Goal: Task Accomplishment & Management: Use online tool/utility

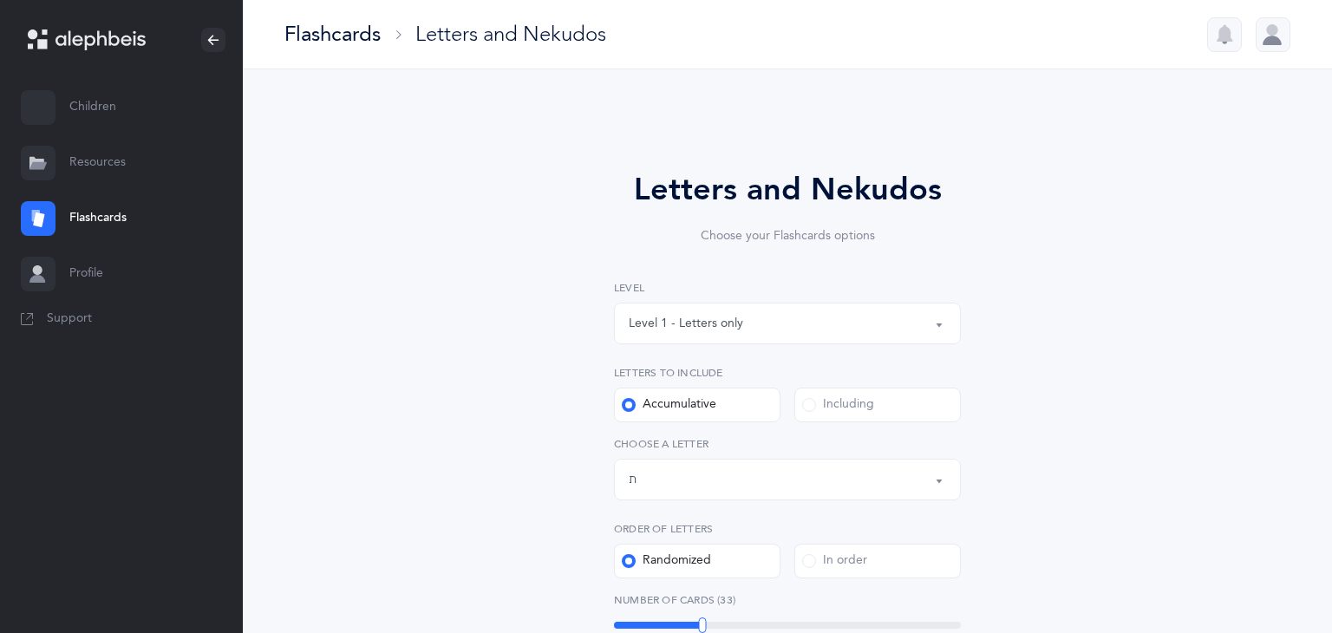
select select "27"
select select "single"
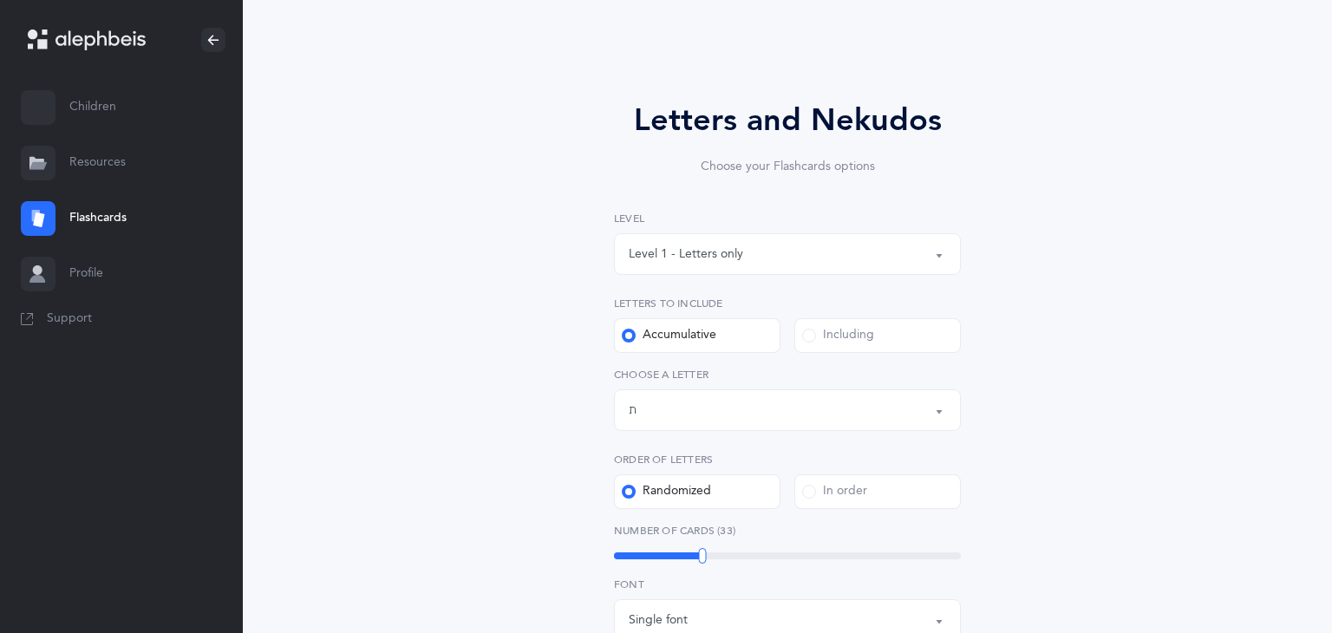
scroll to position [589, 0]
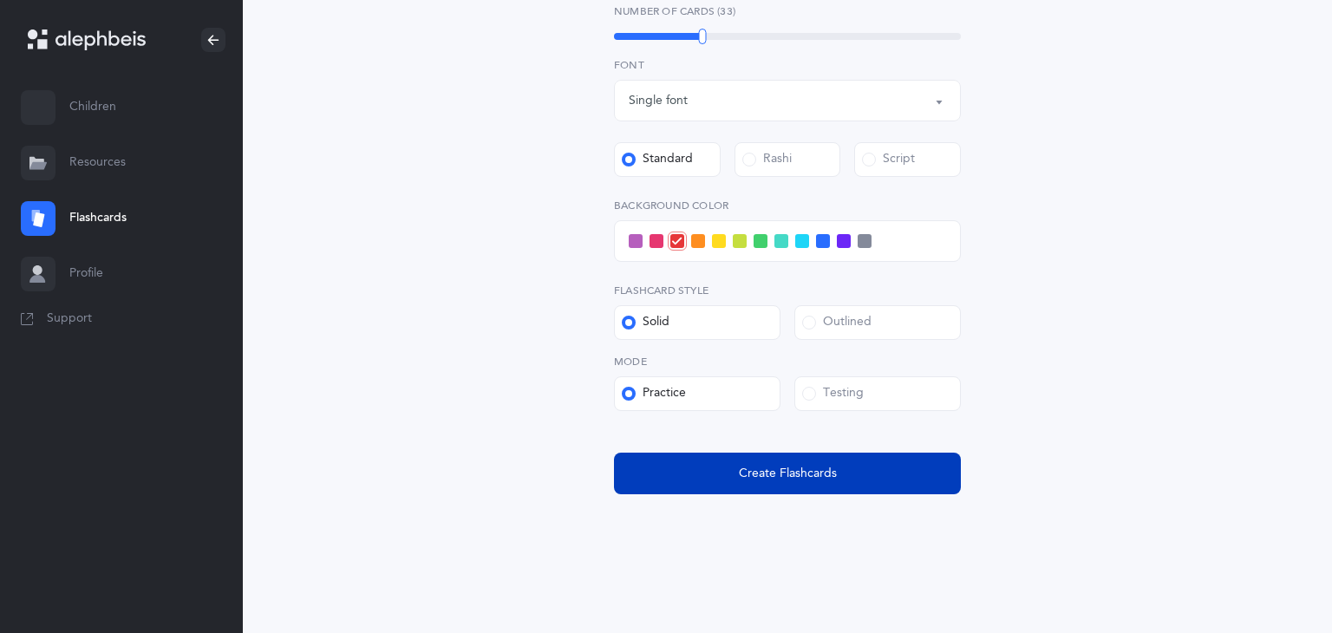
click at [769, 466] on span "Create Flashcards" at bounding box center [788, 474] width 98 height 18
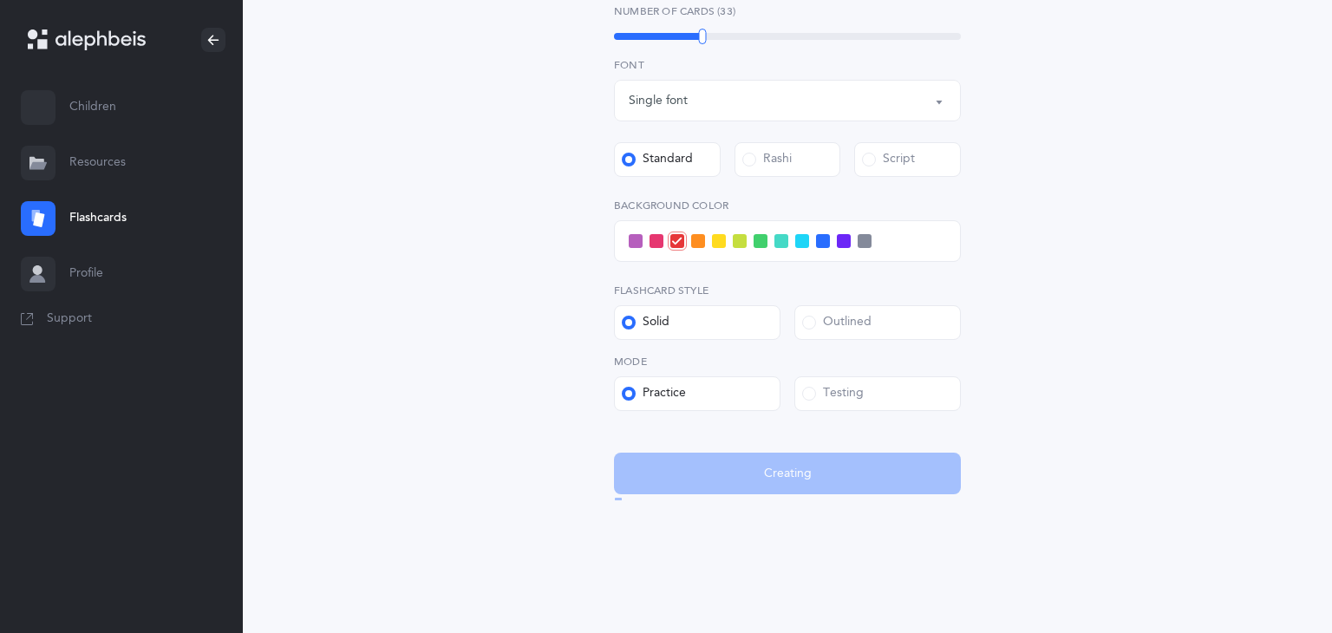
scroll to position [0, 0]
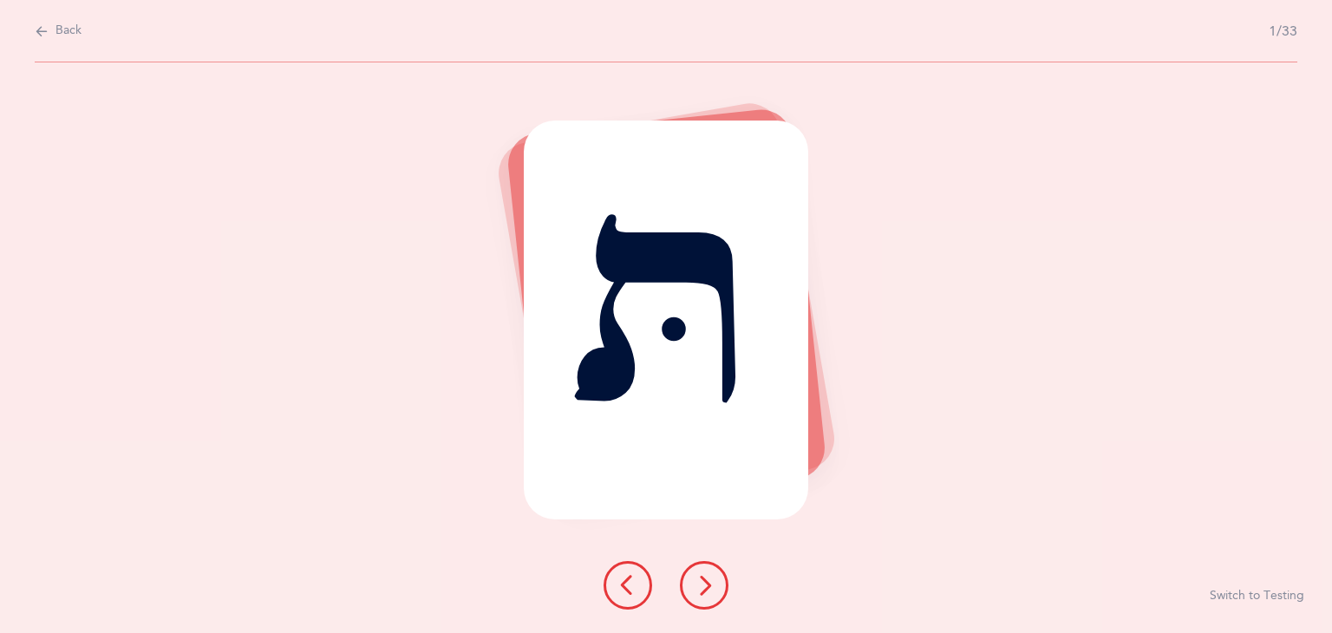
click at [41, 30] on icon at bounding box center [42, 31] width 14 height 19
select select "27"
select select "single"
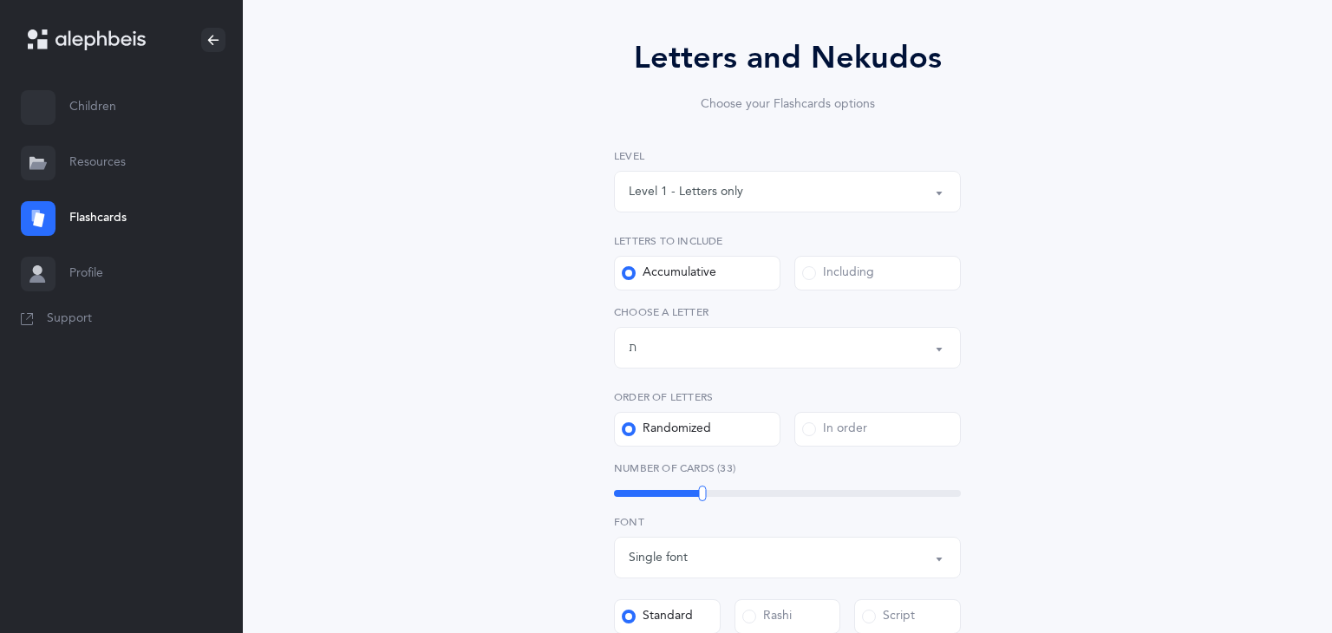
scroll to position [589, 0]
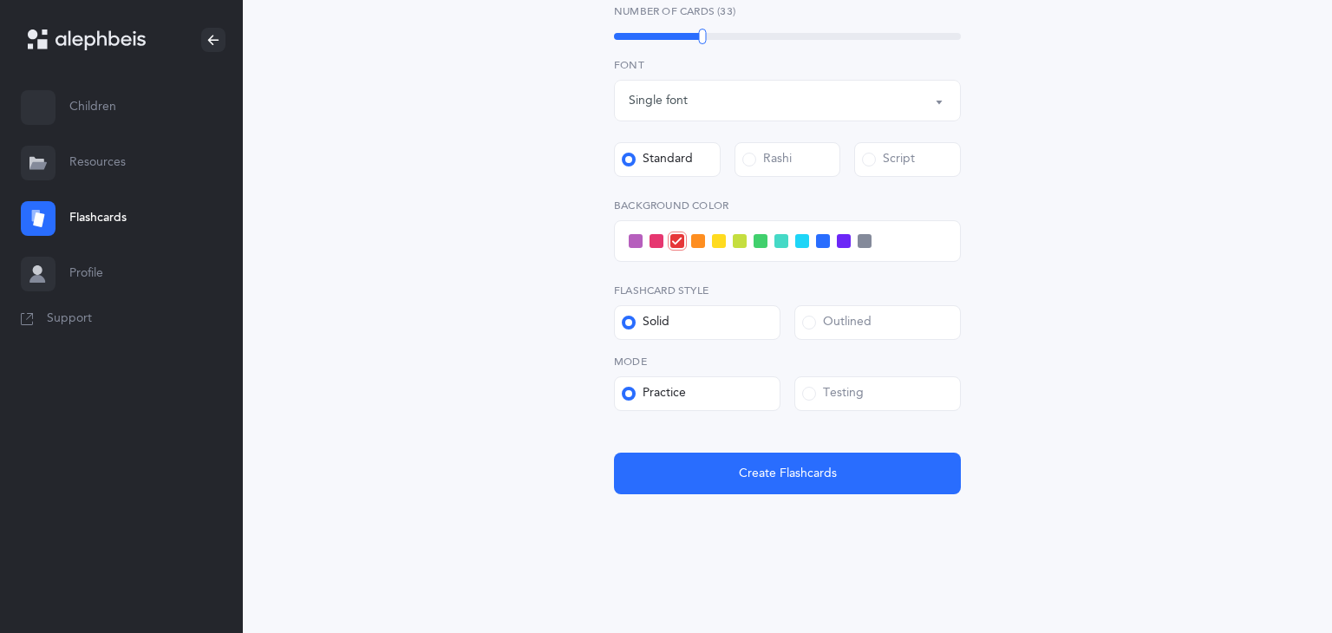
click at [870, 328] on div "Outlined" at bounding box center [836, 322] width 69 height 17
click at [0, 0] on input "Outlined" at bounding box center [0, 0] width 0 height 0
click at [661, 327] on div "Solid" at bounding box center [646, 322] width 48 height 17
click at [0, 0] on input "Solid" at bounding box center [0, 0] width 0 height 0
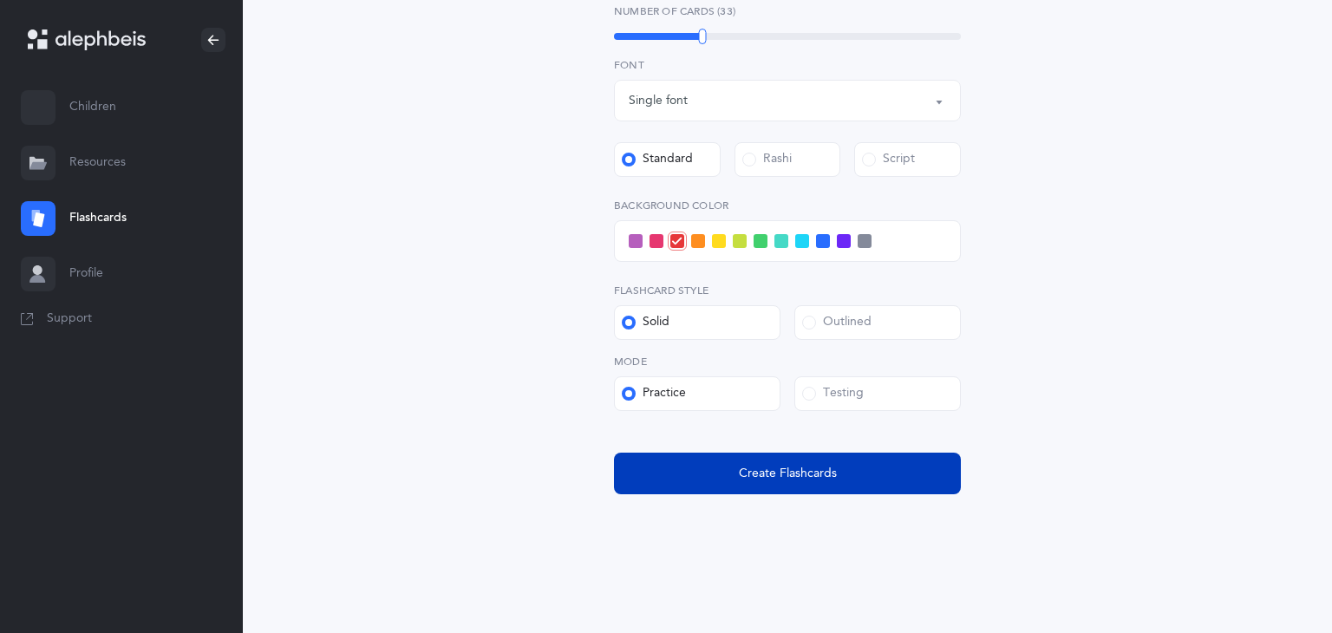
click at [812, 465] on span "Create Flashcards" at bounding box center [788, 474] width 98 height 18
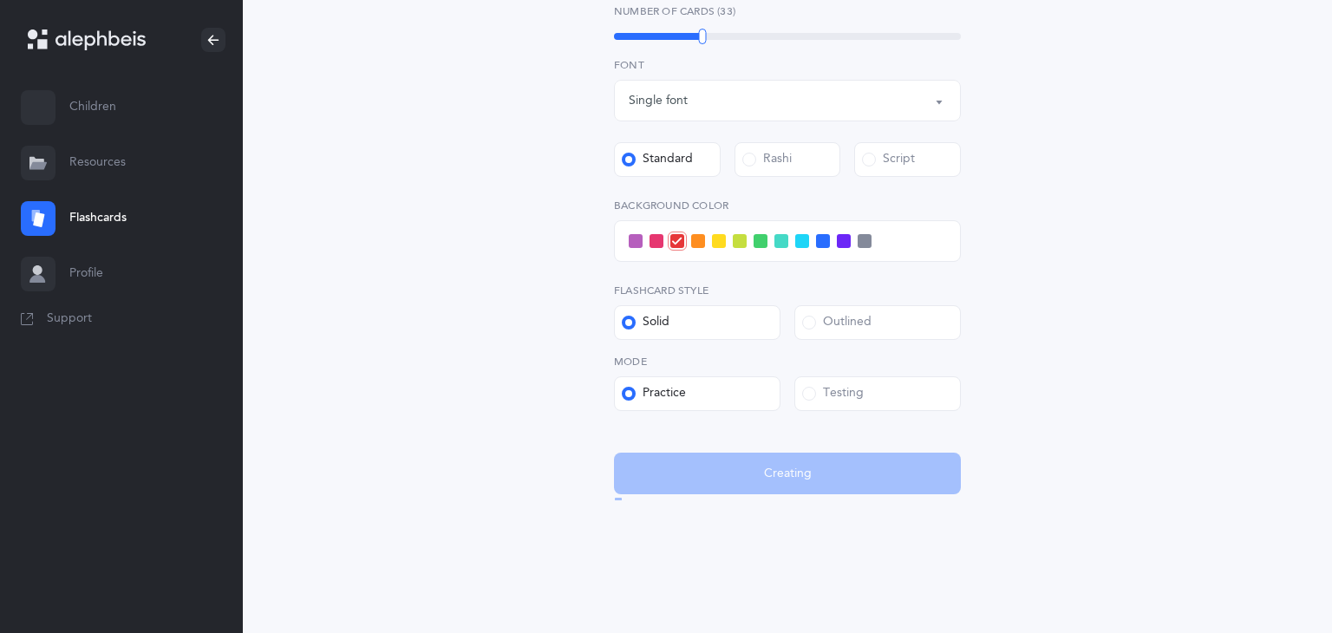
scroll to position [0, 0]
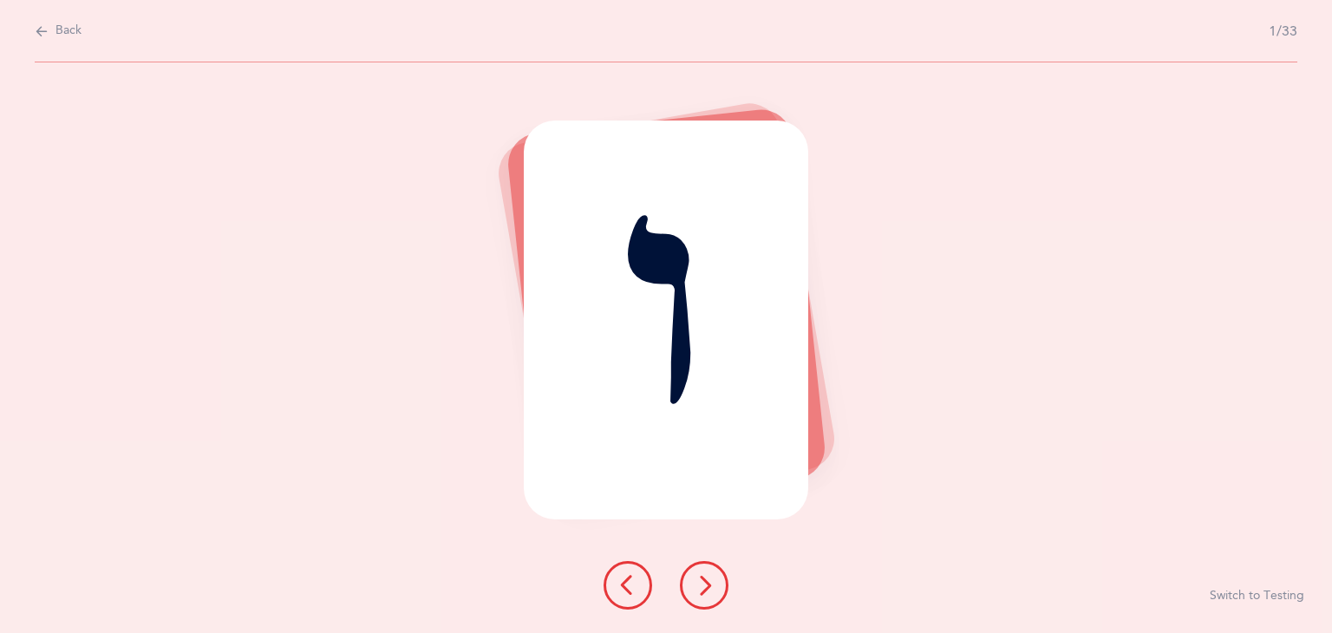
click at [56, 30] on span "Back" at bounding box center [68, 31] width 26 height 17
select select "27"
select select "single"
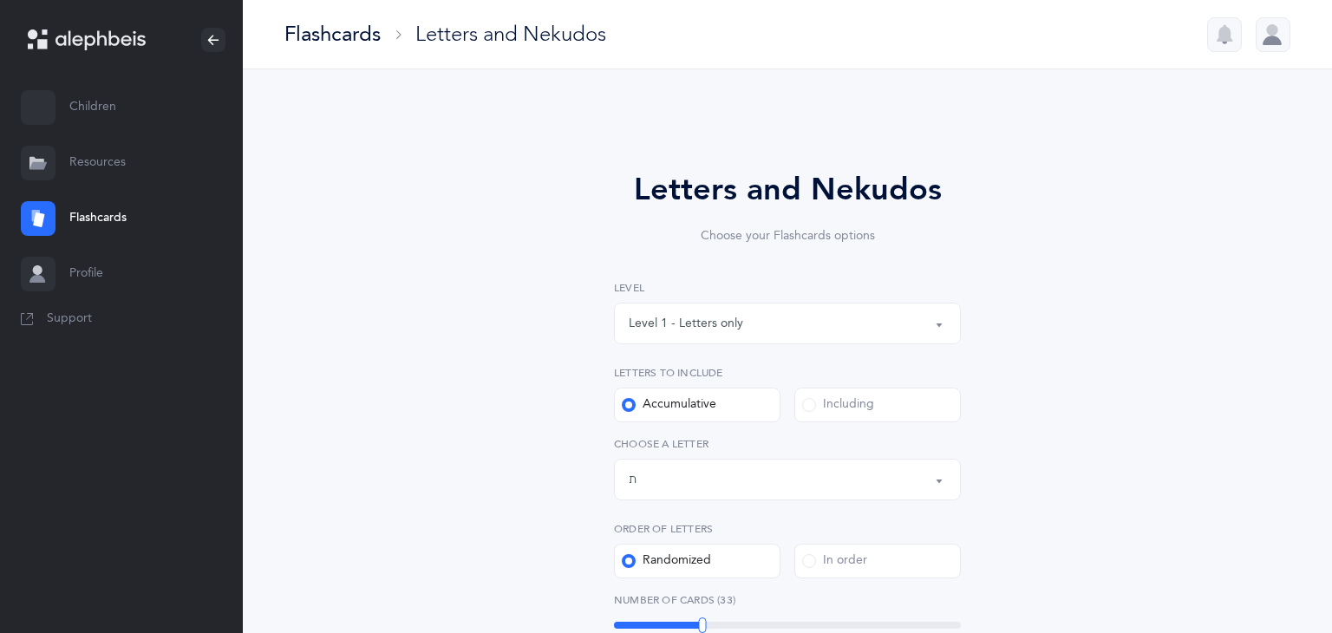
scroll to position [589, 0]
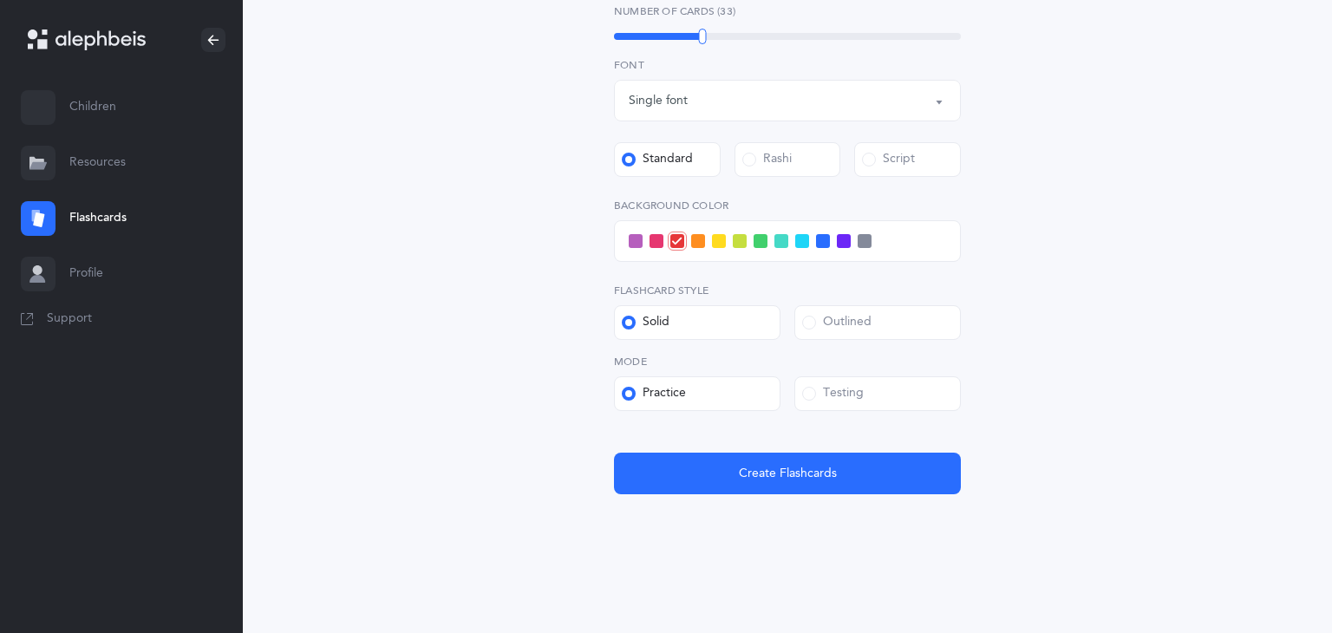
click at [830, 315] on div "Outlined" at bounding box center [836, 322] width 69 height 17
click at [0, 0] on input "Outlined" at bounding box center [0, 0] width 0 height 0
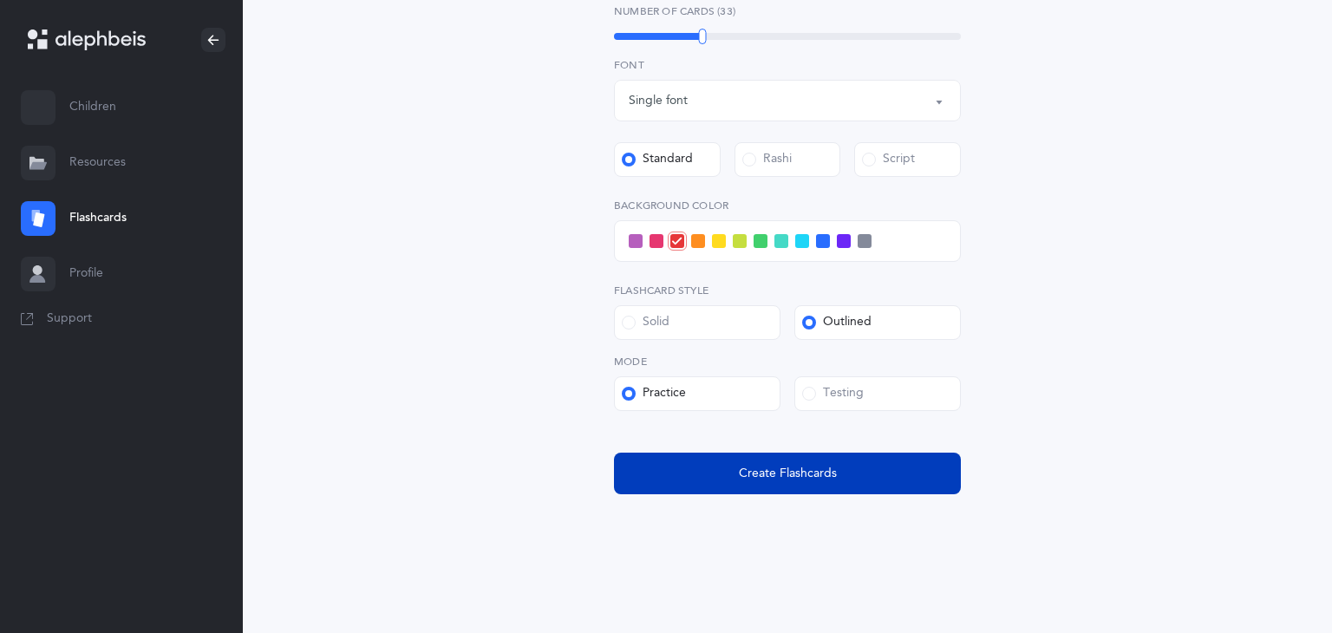
click at [779, 459] on button "Create Flashcards" at bounding box center [787, 474] width 347 height 42
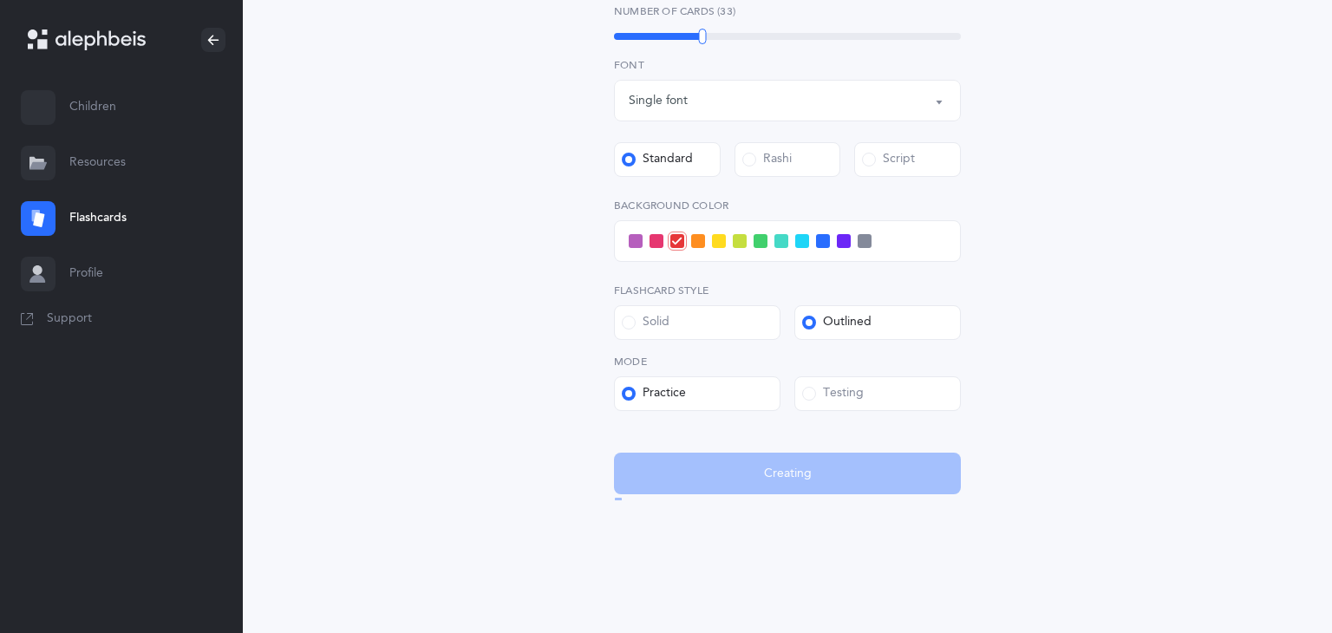
scroll to position [0, 0]
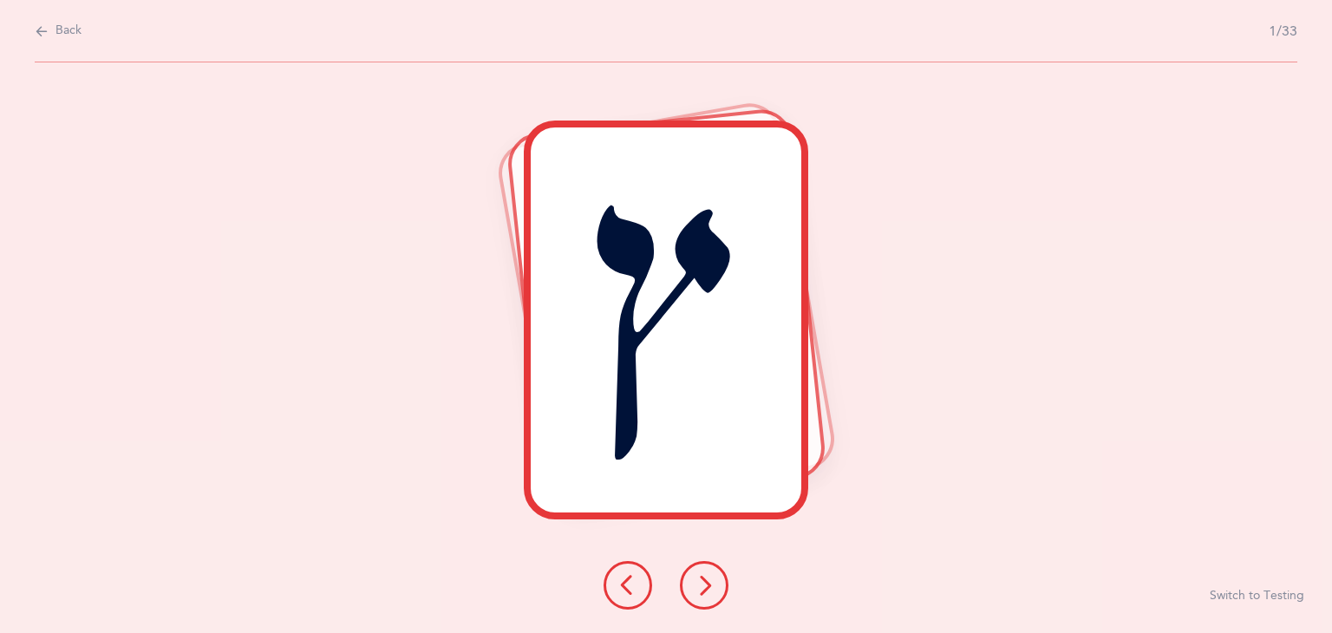
click at [1280, 599] on button "Switch to Testing" at bounding box center [1256, 596] width 94 height 17
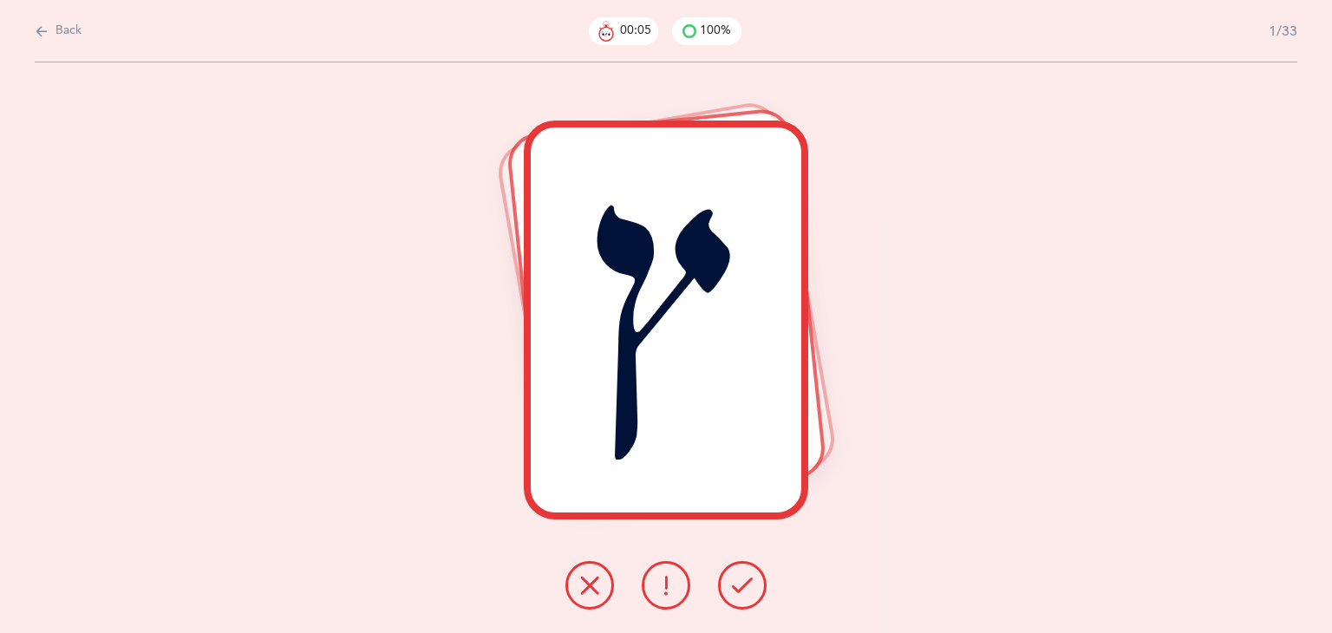
click at [746, 595] on button at bounding box center [742, 585] width 49 height 49
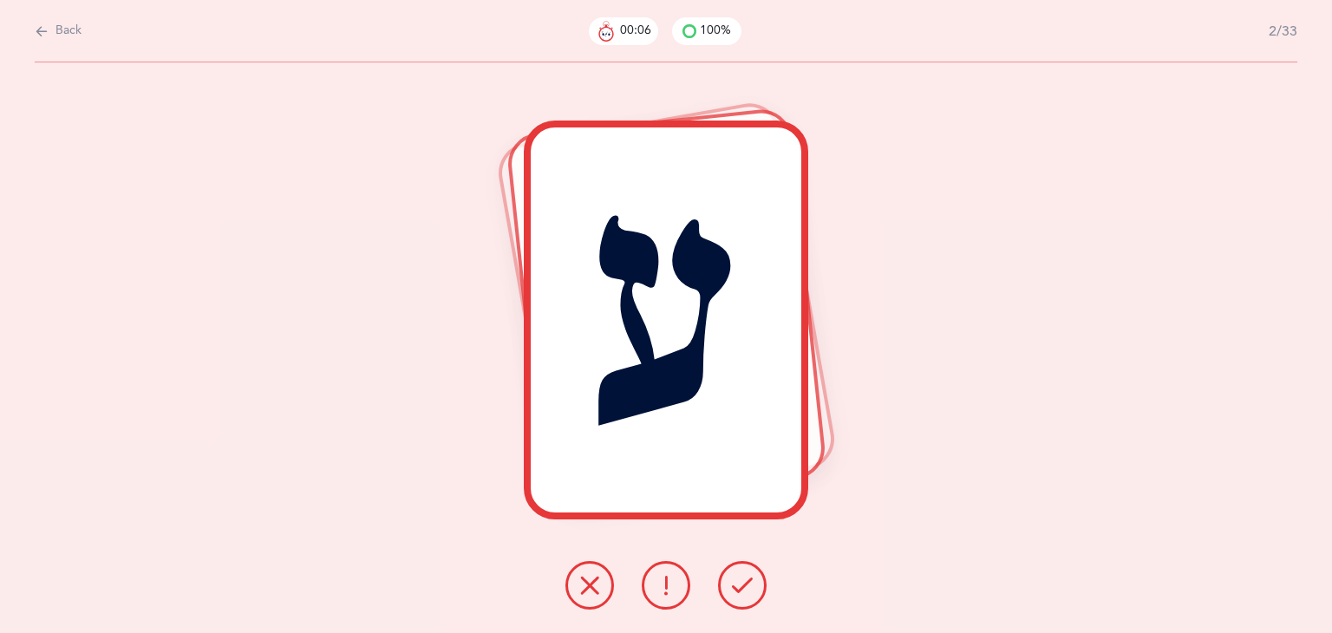
click at [746, 595] on button at bounding box center [742, 585] width 49 height 49
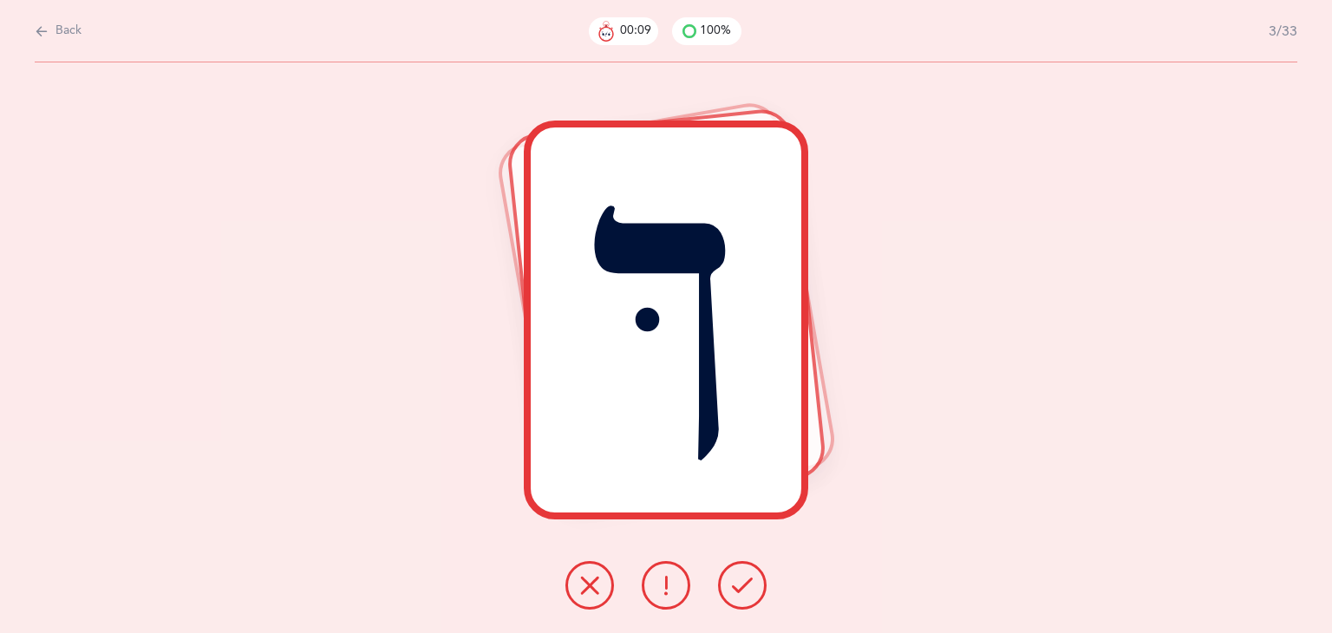
click at [584, 584] on icon at bounding box center [589, 585] width 21 height 21
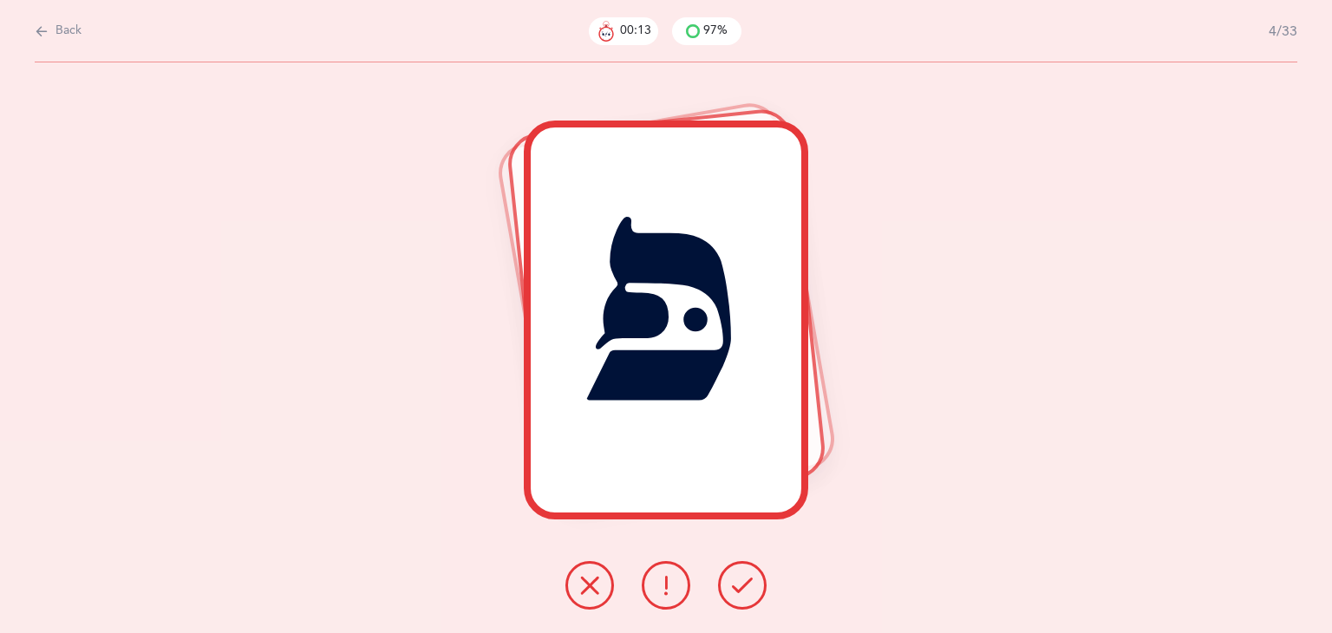
click at [586, 601] on button at bounding box center [589, 585] width 49 height 49
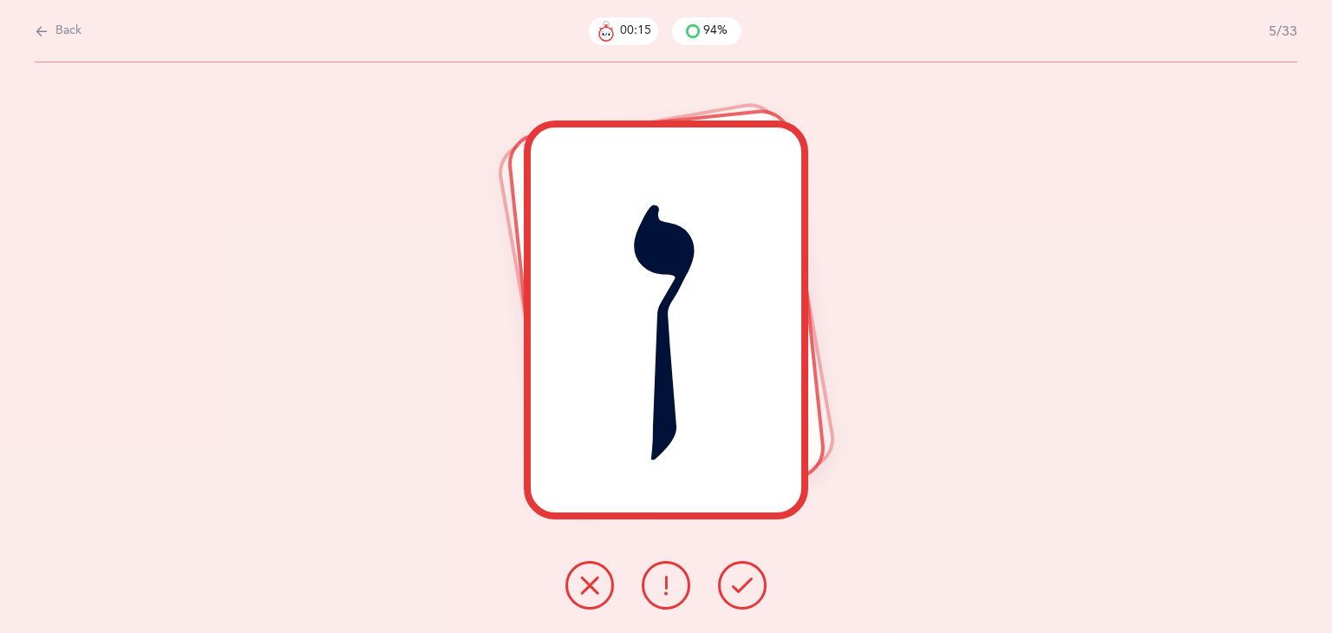
click at [651, 587] on button at bounding box center [666, 585] width 49 height 49
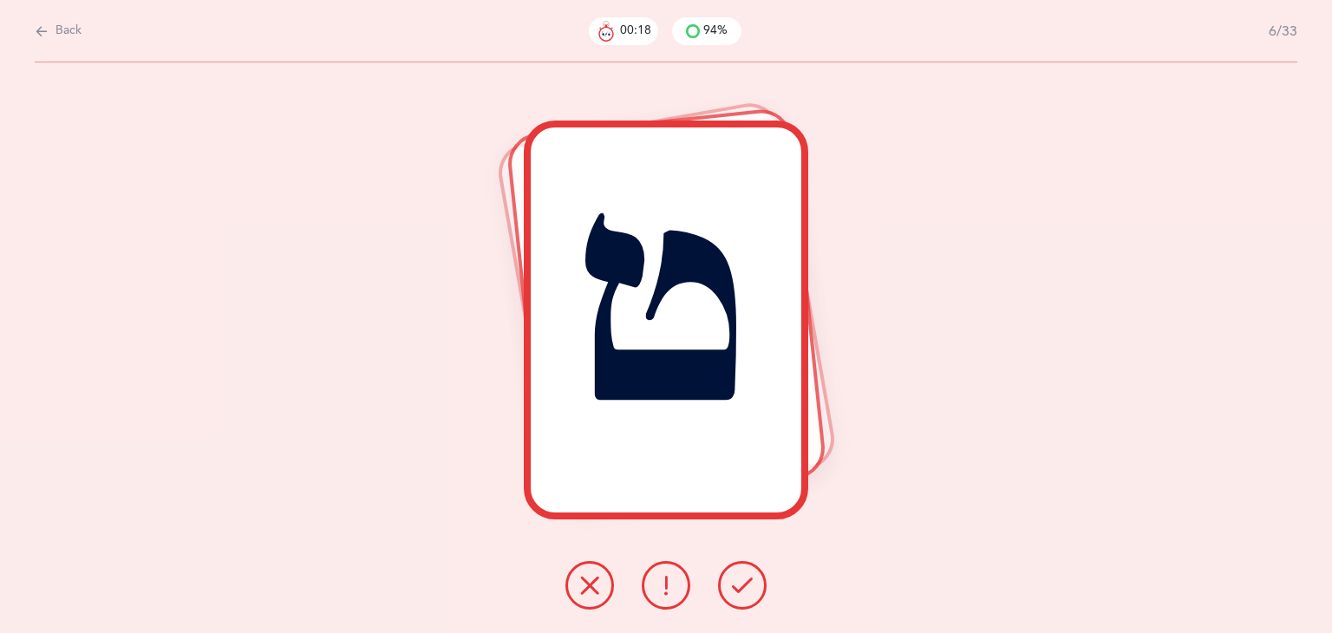
click at [731, 589] on button at bounding box center [742, 585] width 49 height 49
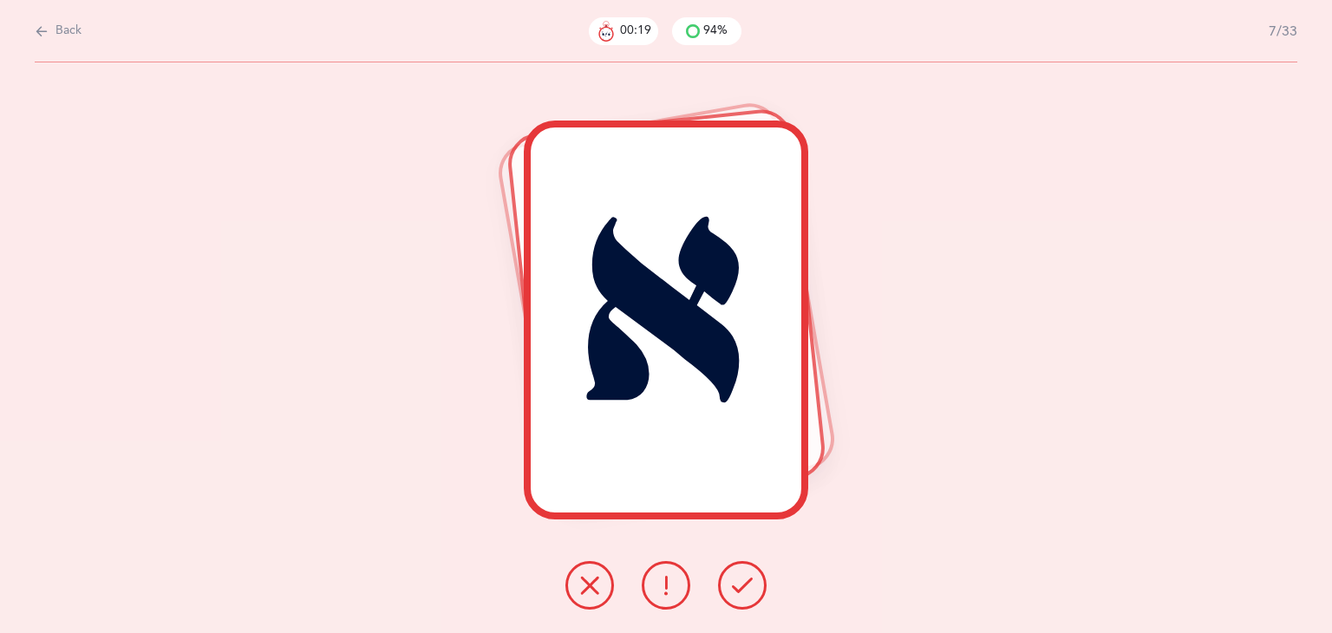
click at [732, 592] on icon at bounding box center [742, 585] width 21 height 21
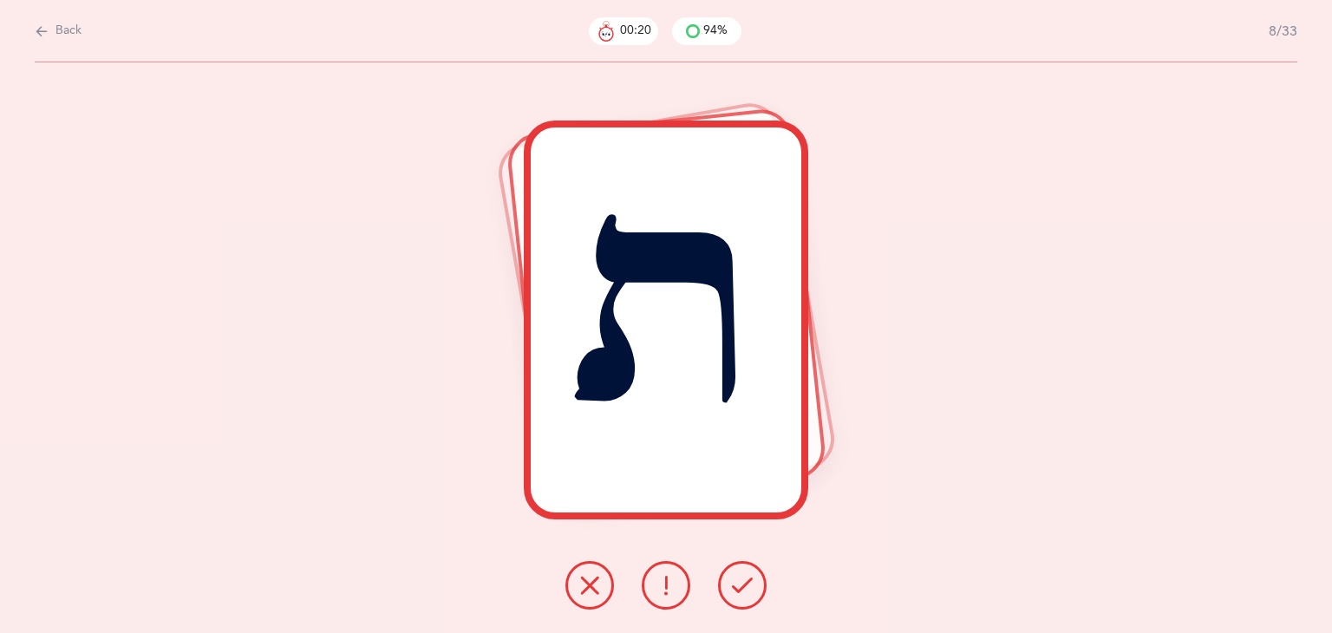
click at [733, 589] on icon at bounding box center [742, 585] width 21 height 21
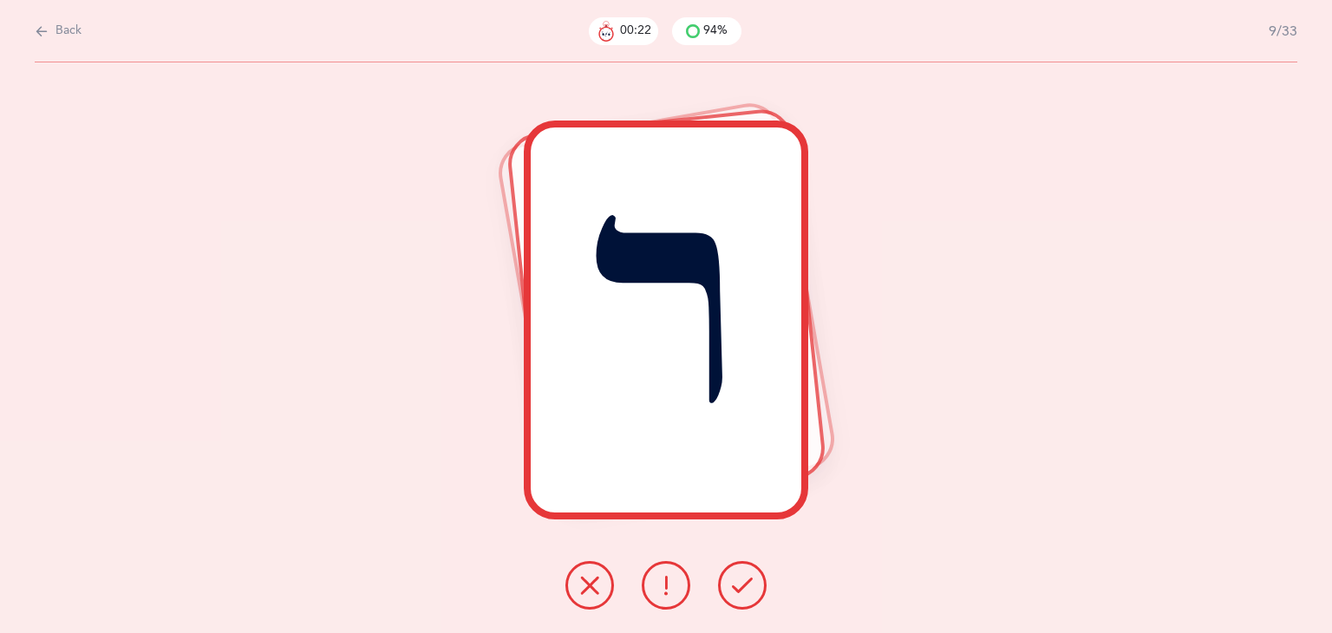
click at [734, 587] on icon at bounding box center [742, 585] width 21 height 21
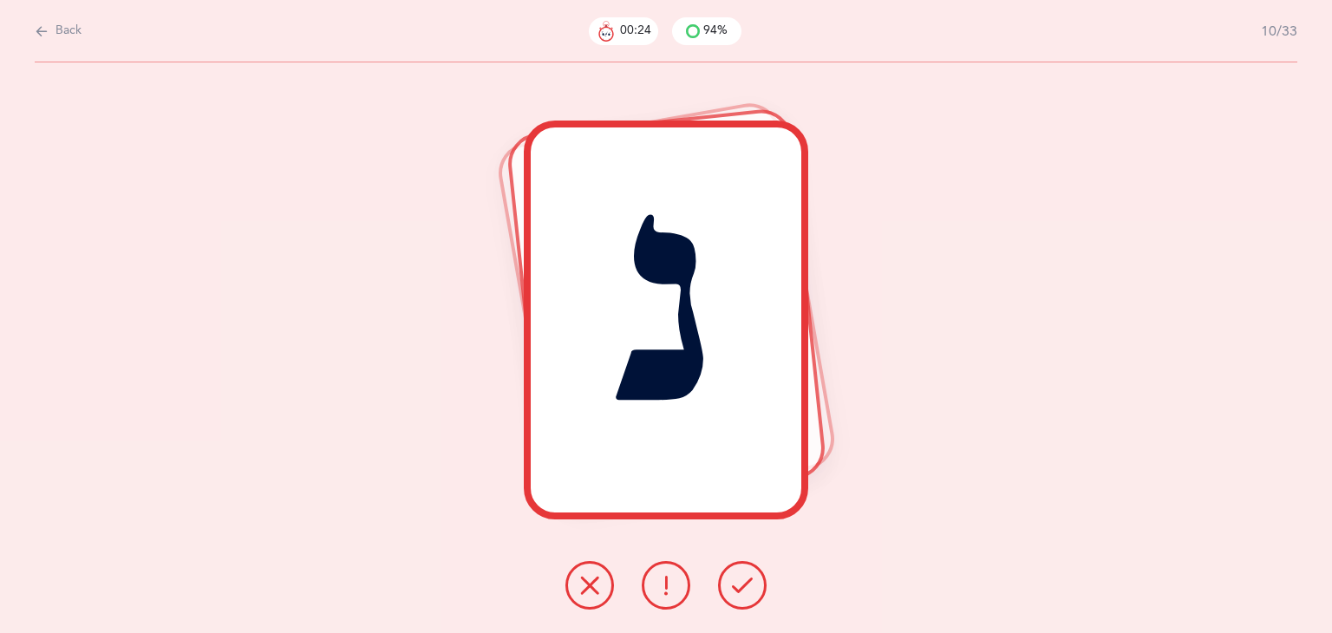
click at [733, 576] on icon at bounding box center [742, 585] width 21 height 21
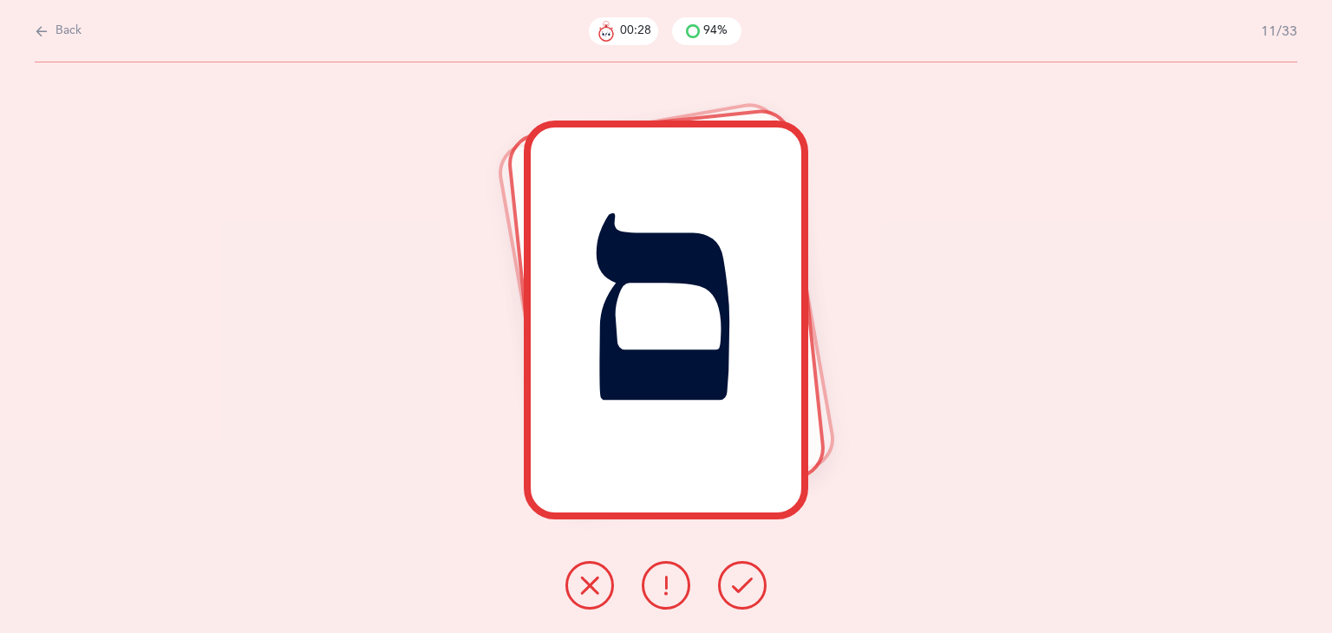
click at [733, 576] on icon at bounding box center [742, 585] width 21 height 21
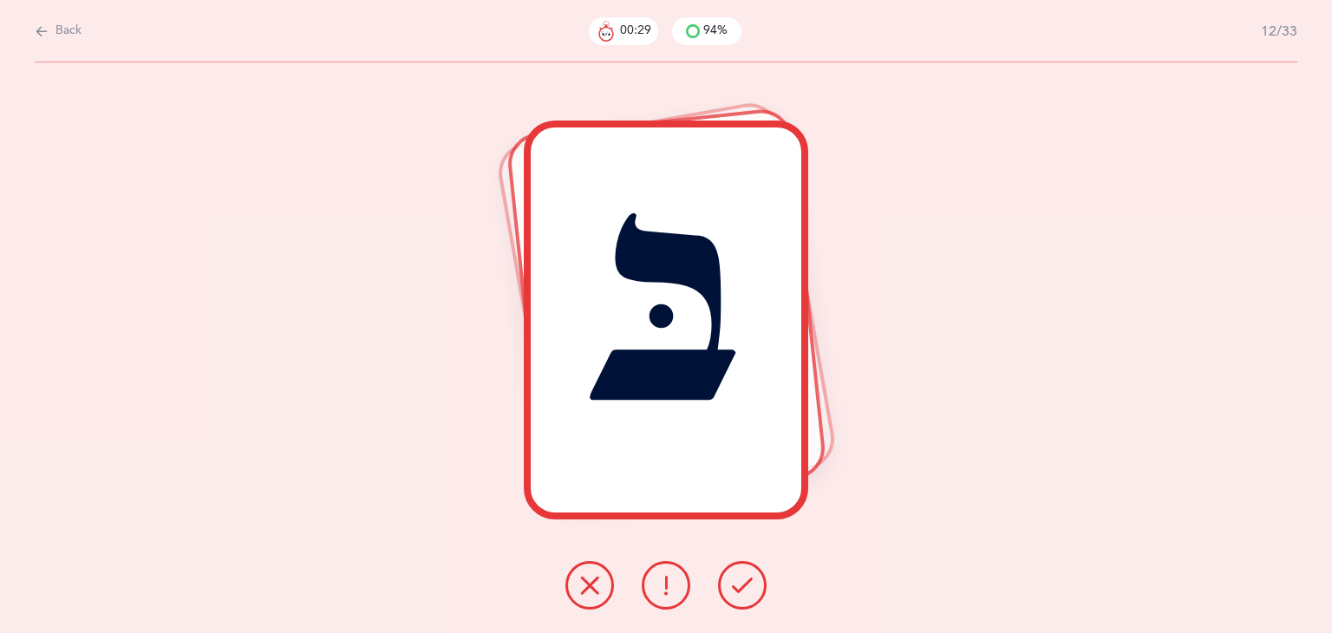
click at [733, 577] on icon at bounding box center [742, 585] width 21 height 21
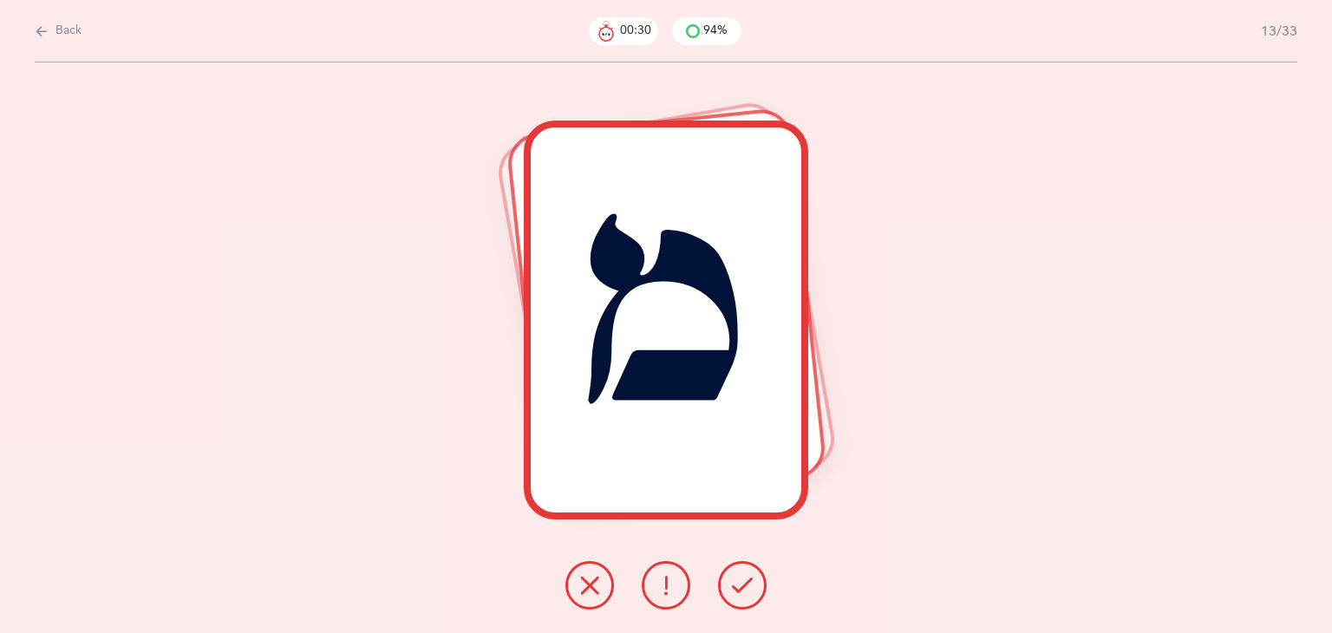
click at [733, 575] on icon at bounding box center [742, 585] width 21 height 21
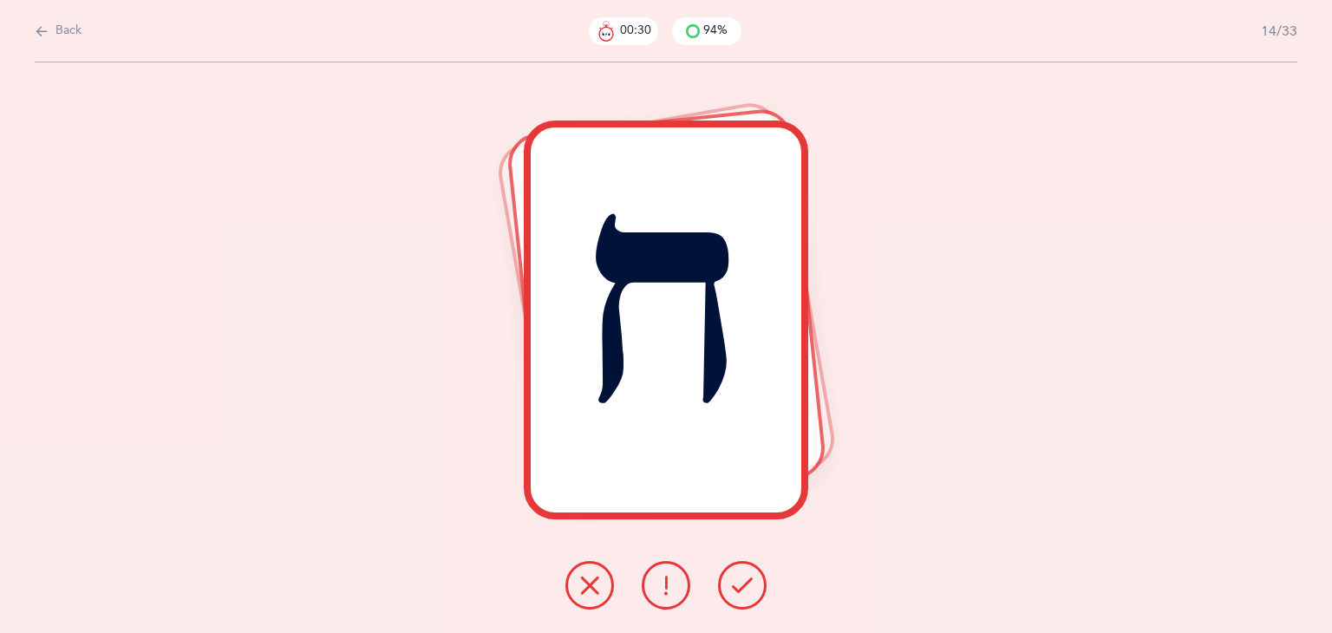
click at [738, 587] on icon at bounding box center [742, 585] width 21 height 21
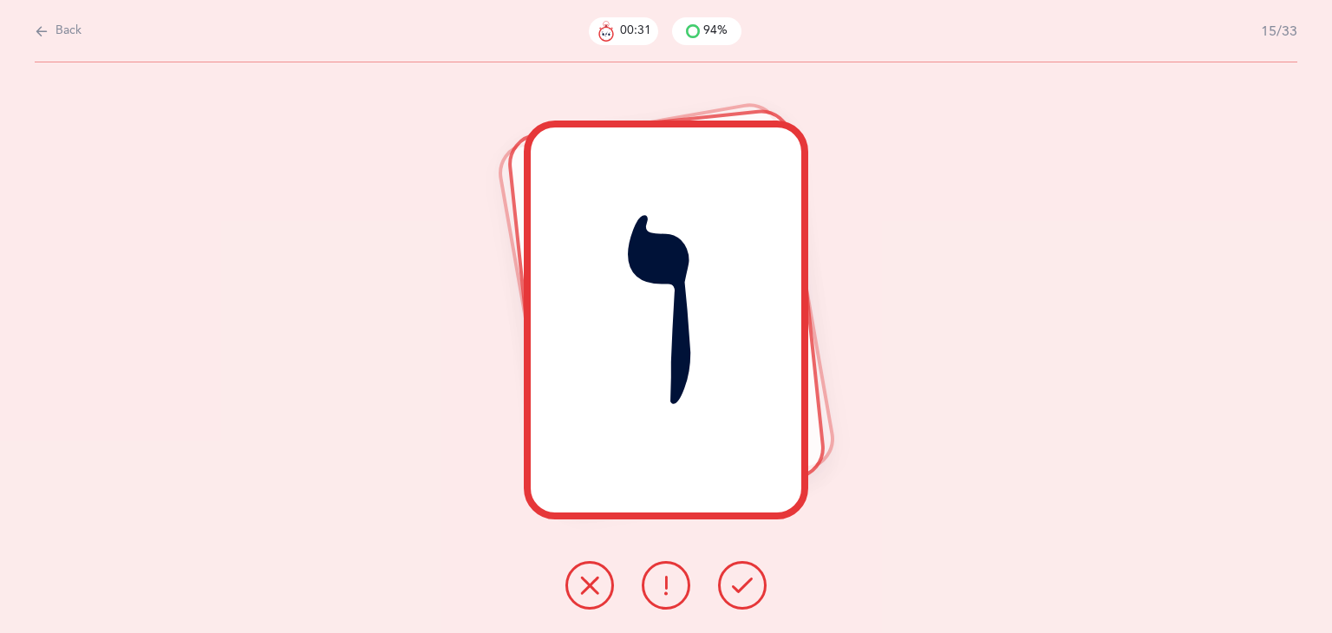
click at [741, 592] on icon at bounding box center [742, 585] width 21 height 21
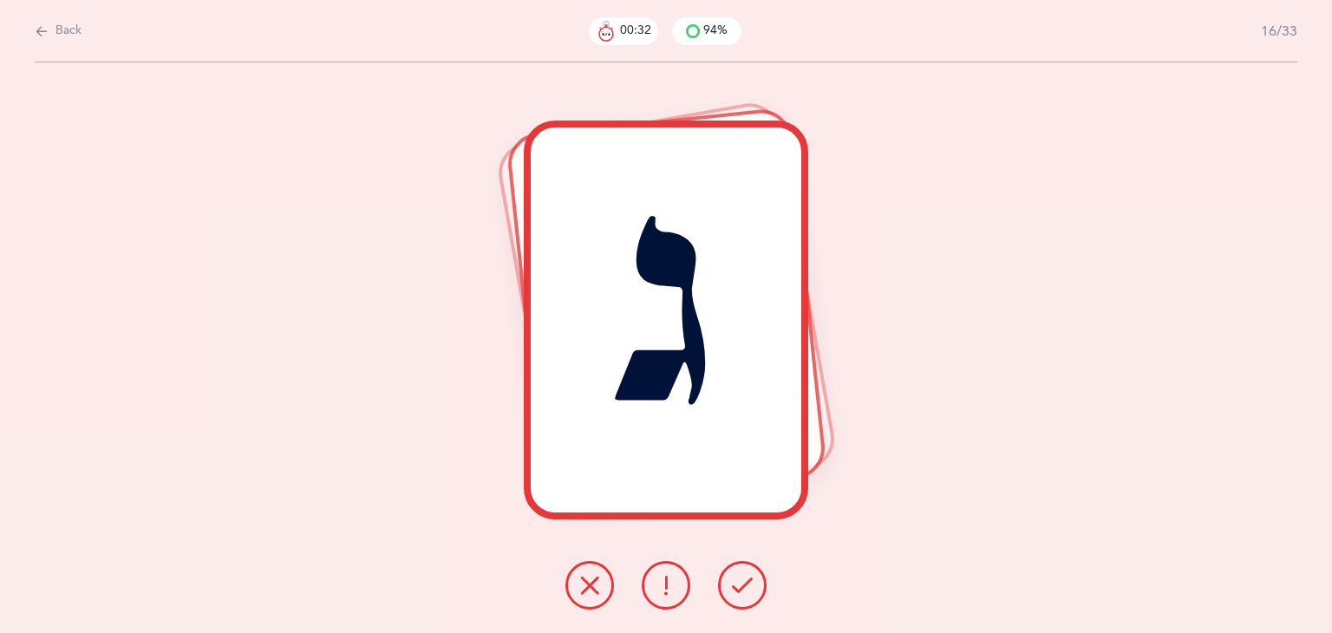
click at [744, 595] on icon at bounding box center [742, 585] width 21 height 21
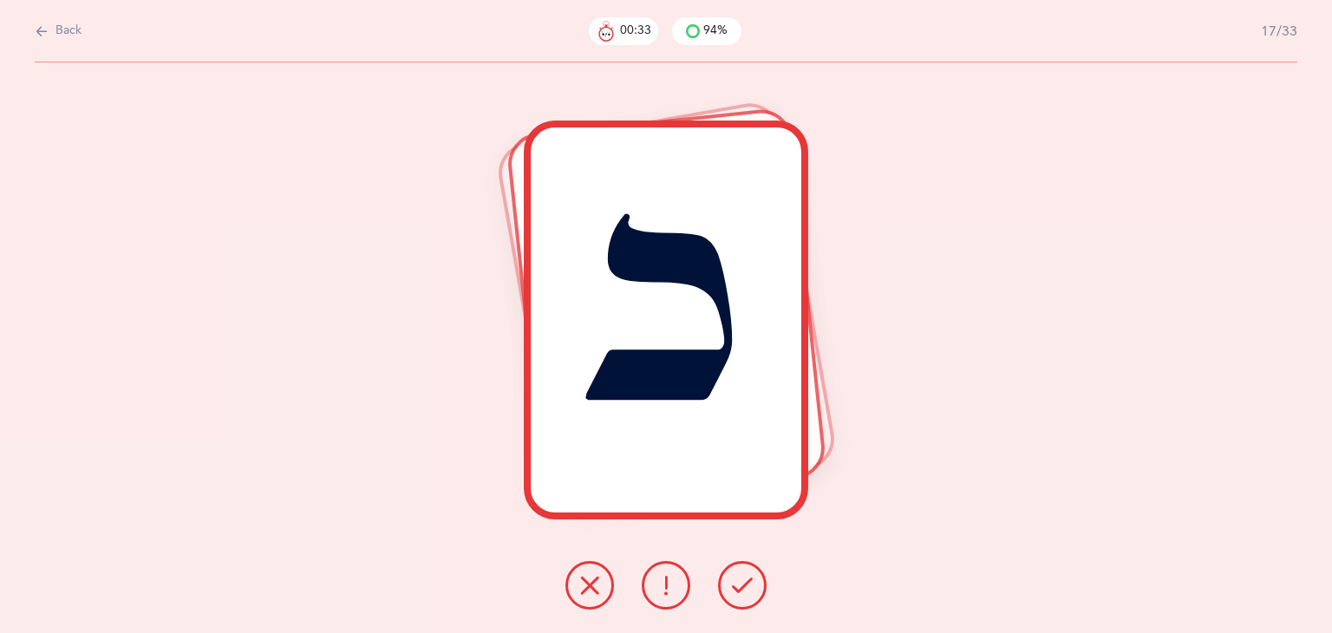
click at [744, 595] on icon at bounding box center [742, 585] width 21 height 21
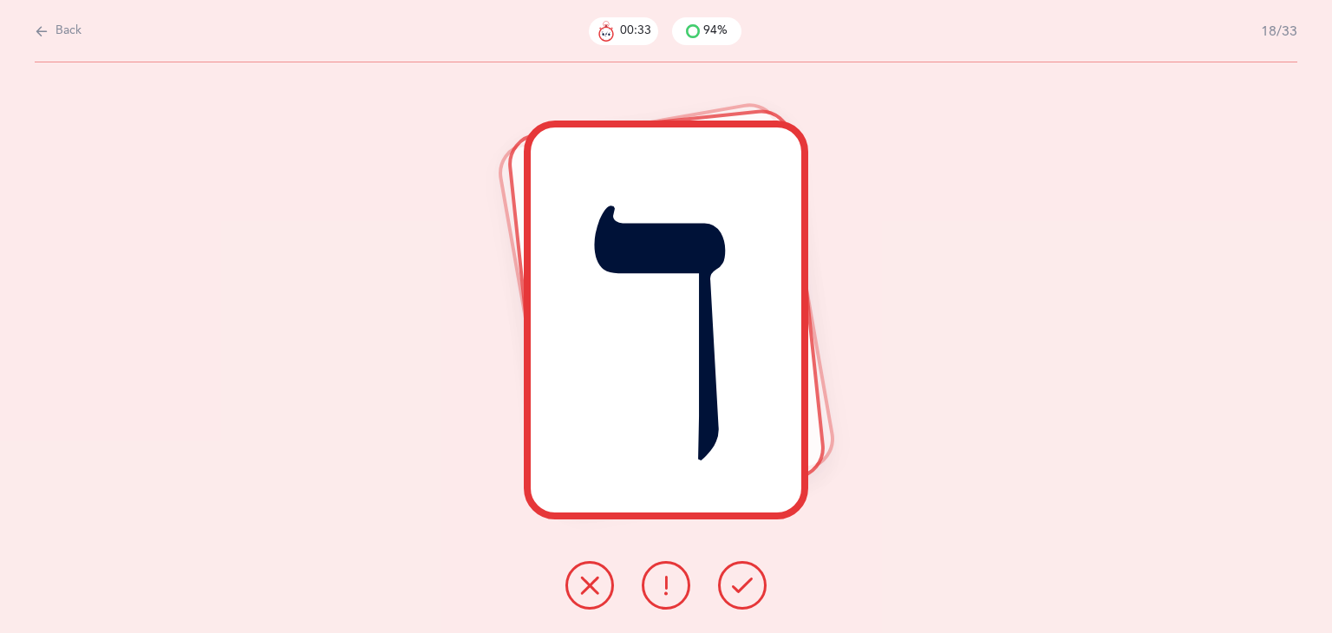
click at [744, 595] on icon at bounding box center [742, 585] width 21 height 21
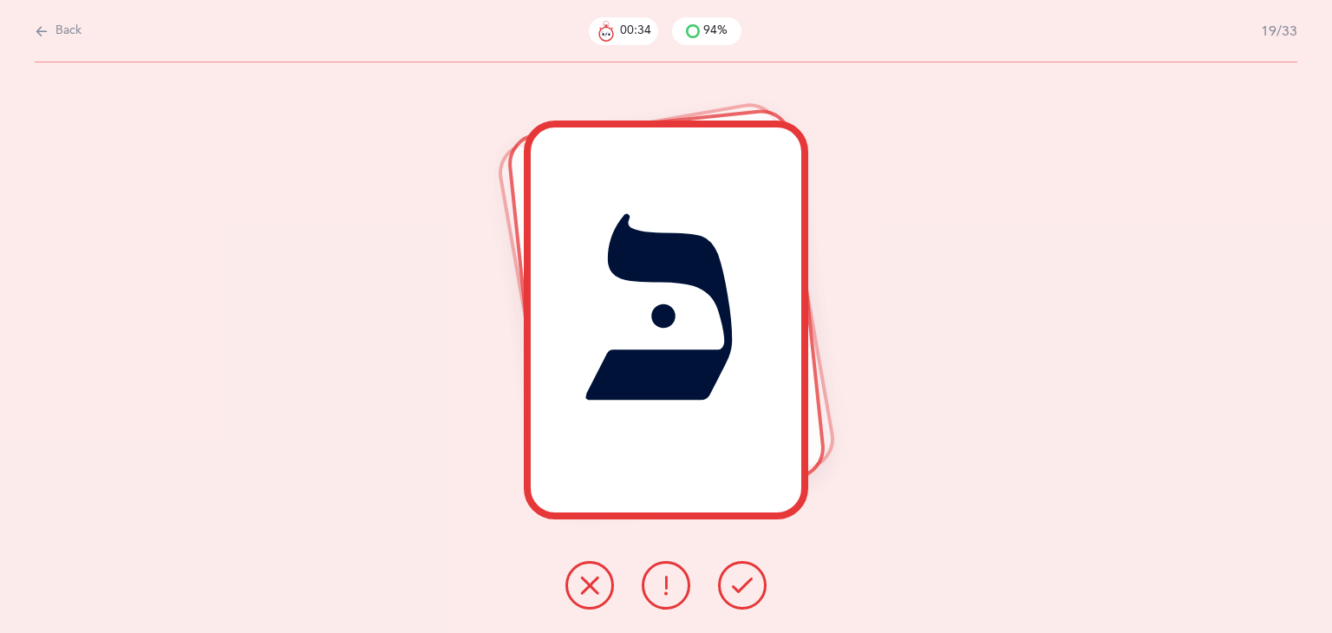
click at [744, 595] on icon at bounding box center [742, 585] width 21 height 21
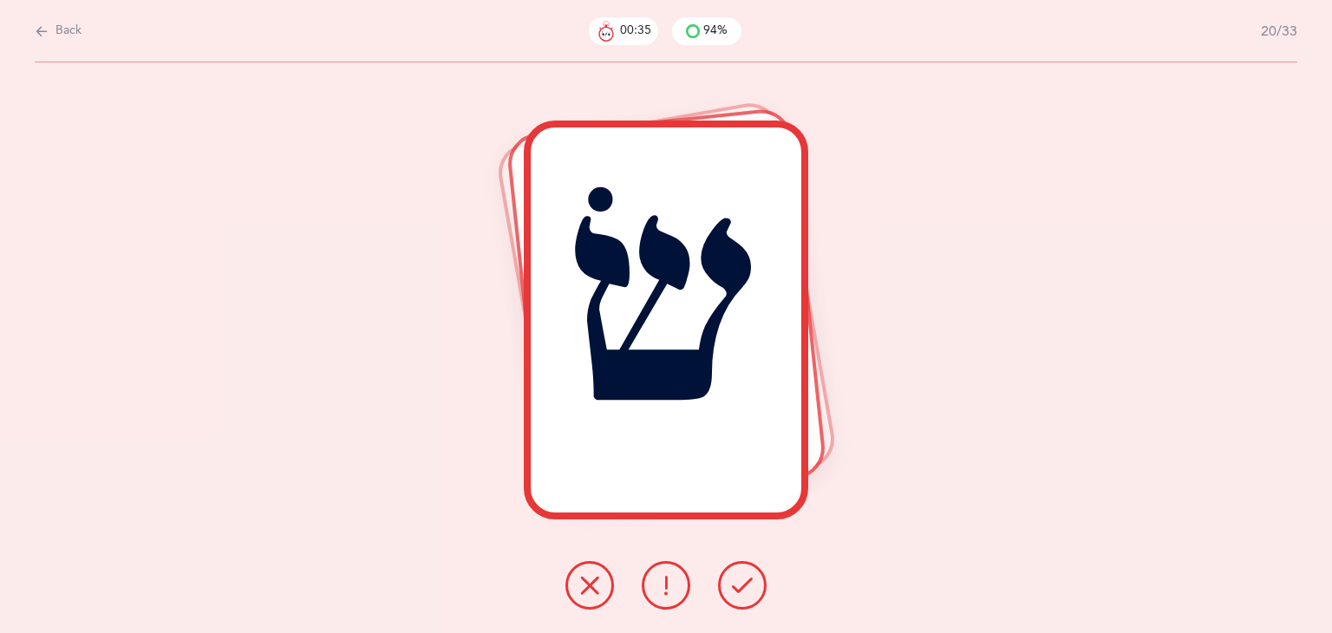
click at [744, 595] on icon at bounding box center [742, 585] width 21 height 21
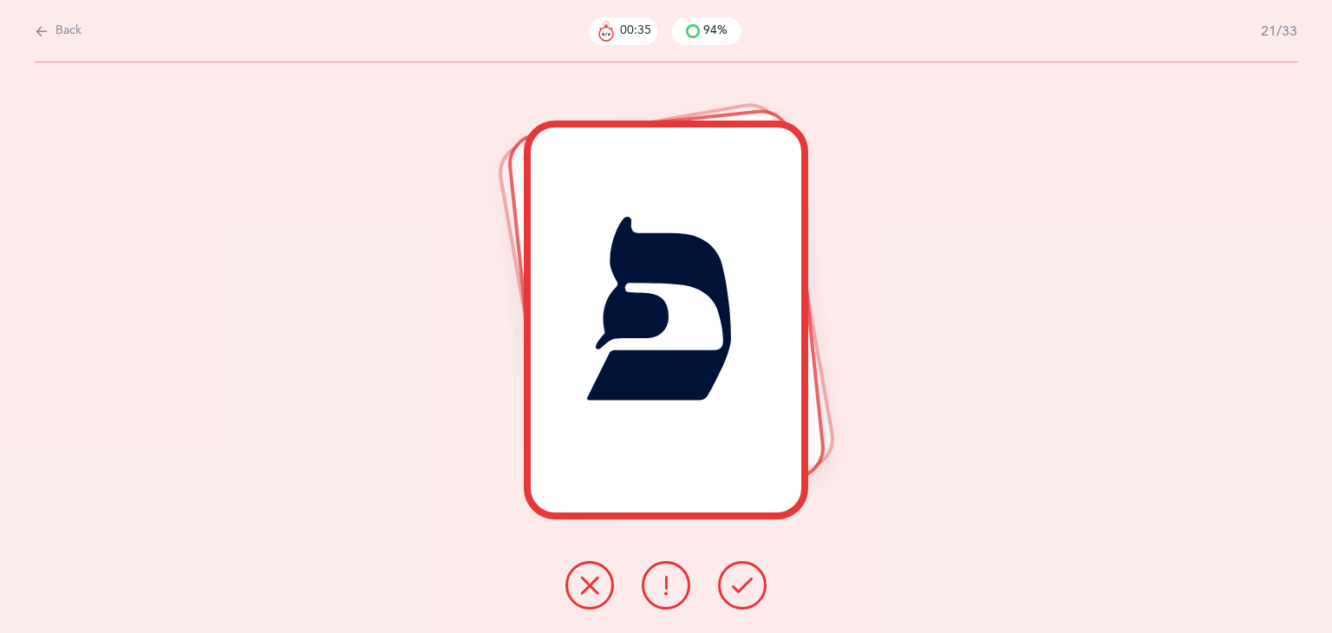
click at [744, 595] on icon at bounding box center [742, 585] width 21 height 21
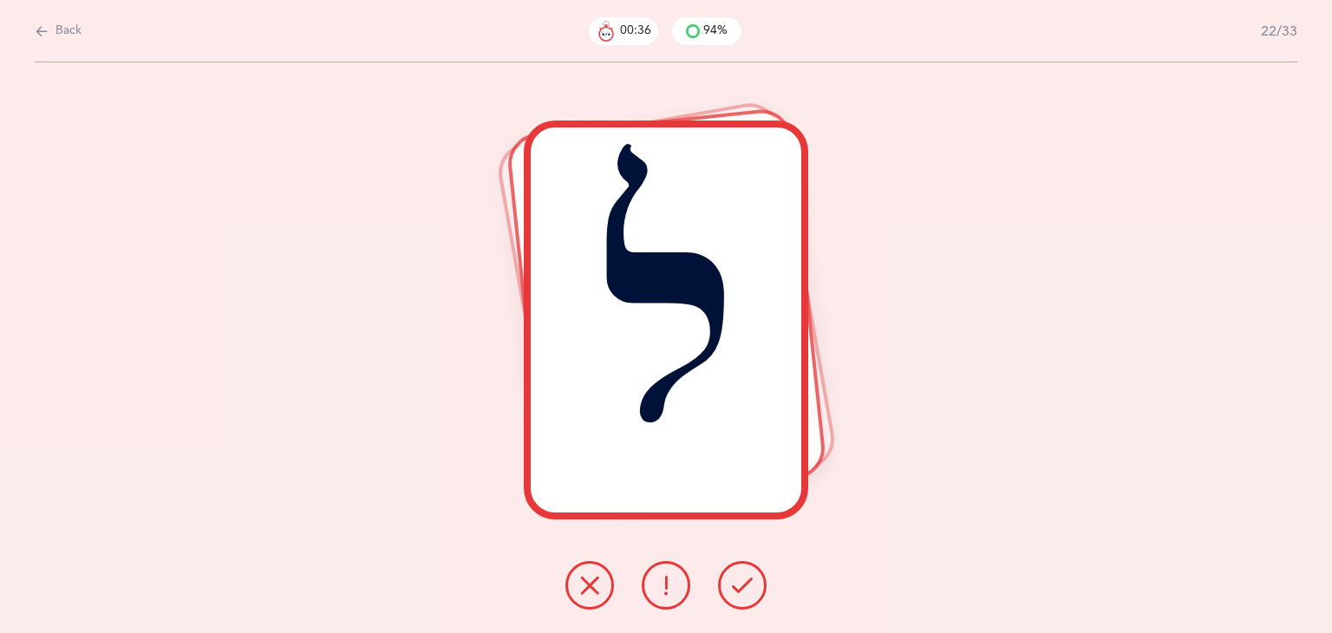
click at [744, 595] on icon at bounding box center [742, 585] width 21 height 21
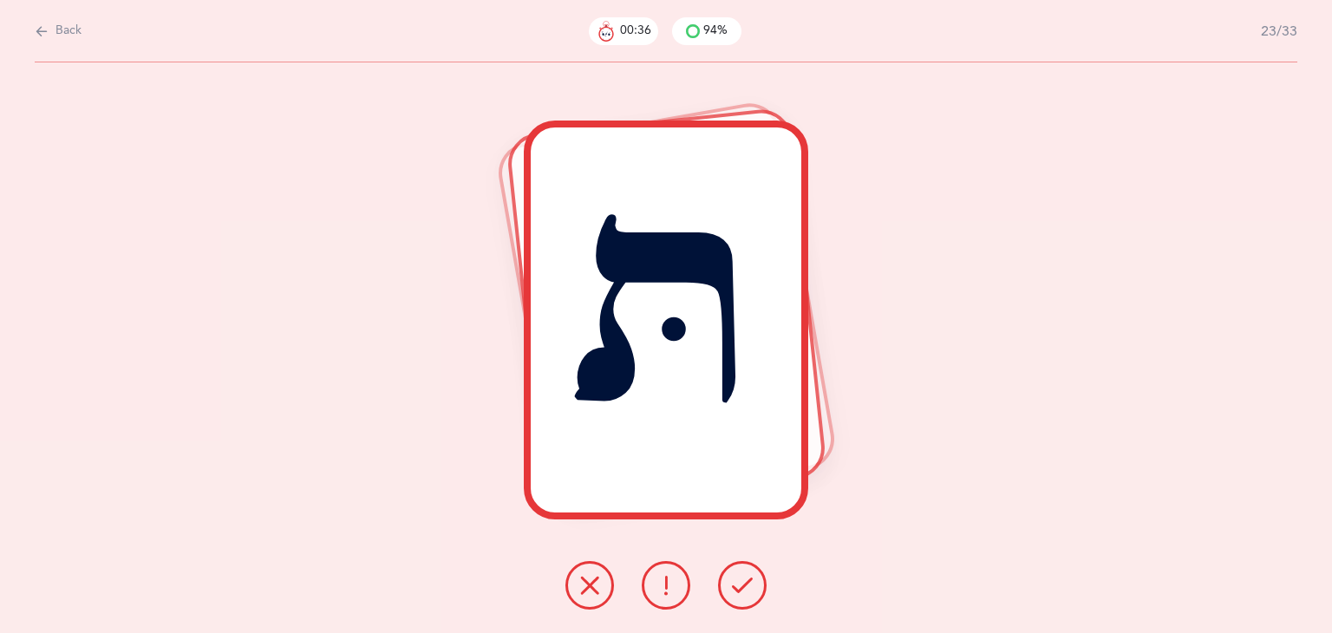
click at [744, 595] on icon at bounding box center [742, 585] width 21 height 21
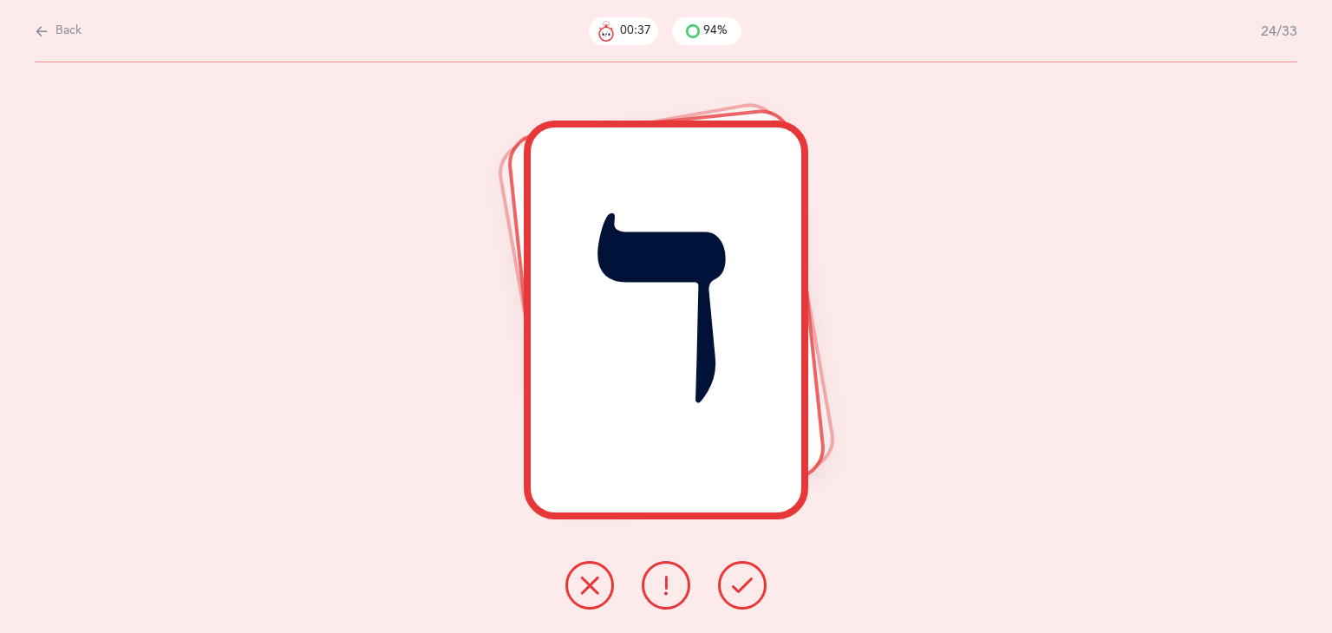
click at [744, 595] on icon at bounding box center [742, 585] width 21 height 21
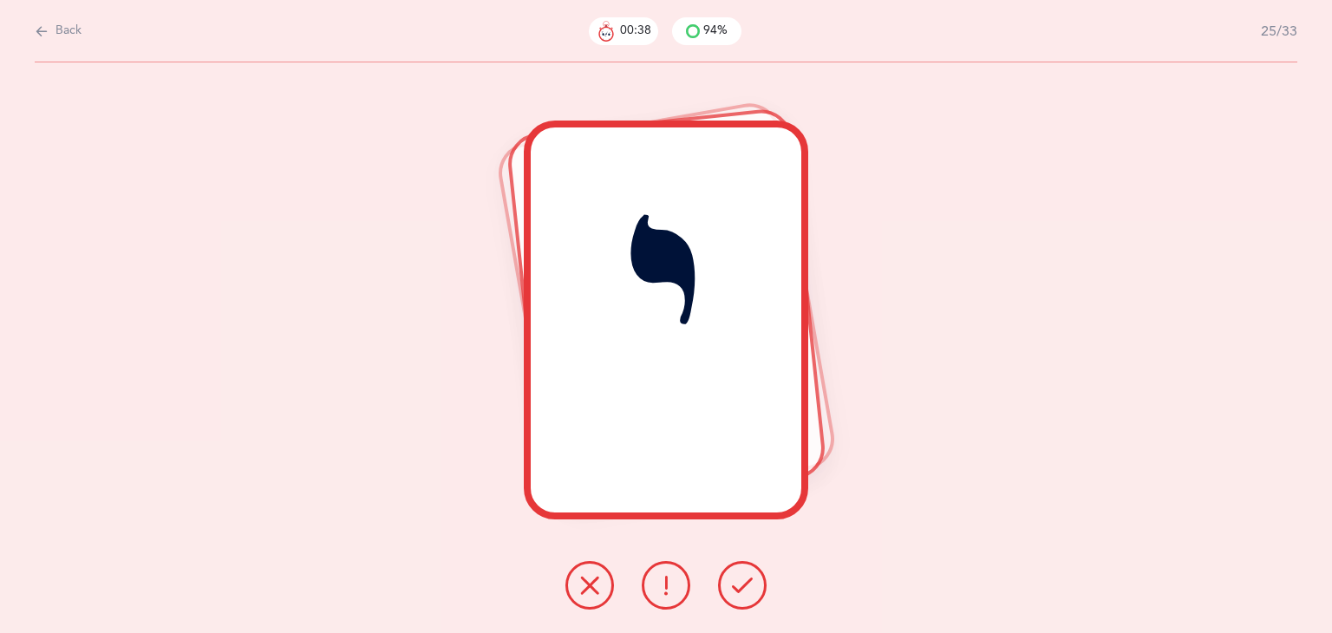
click at [744, 595] on icon at bounding box center [742, 585] width 21 height 21
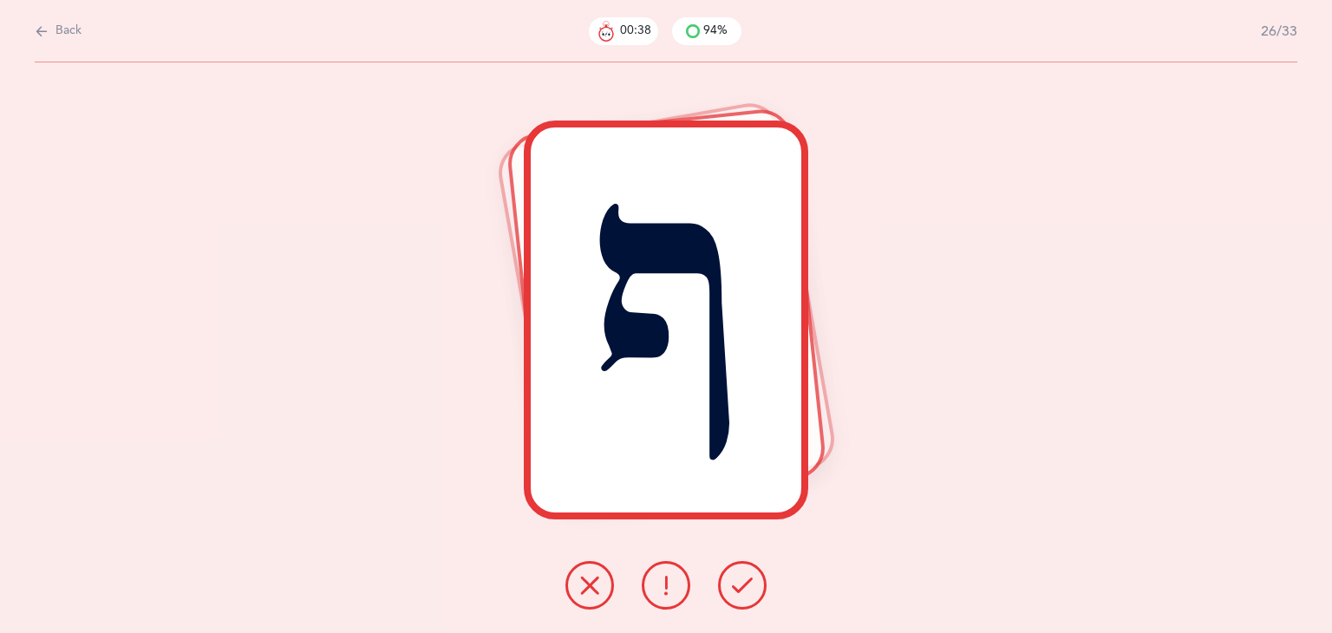
click at [744, 595] on icon at bounding box center [742, 585] width 21 height 21
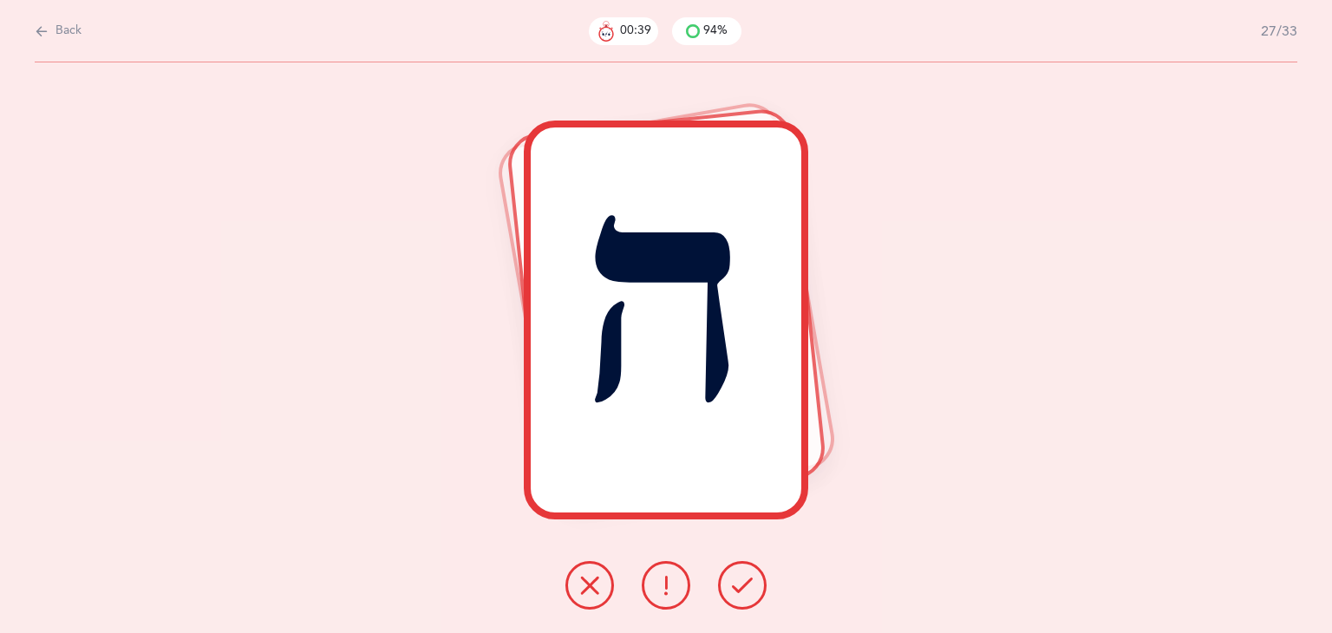
click at [744, 595] on icon at bounding box center [742, 585] width 21 height 21
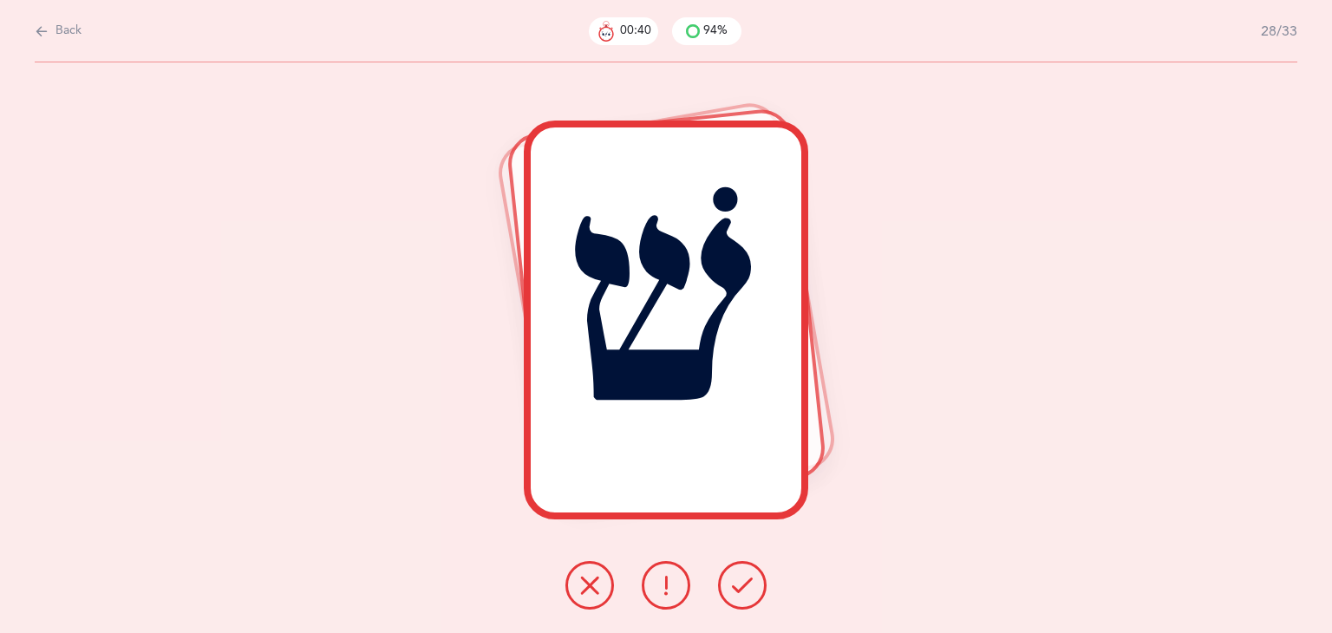
click at [744, 595] on icon at bounding box center [742, 585] width 21 height 21
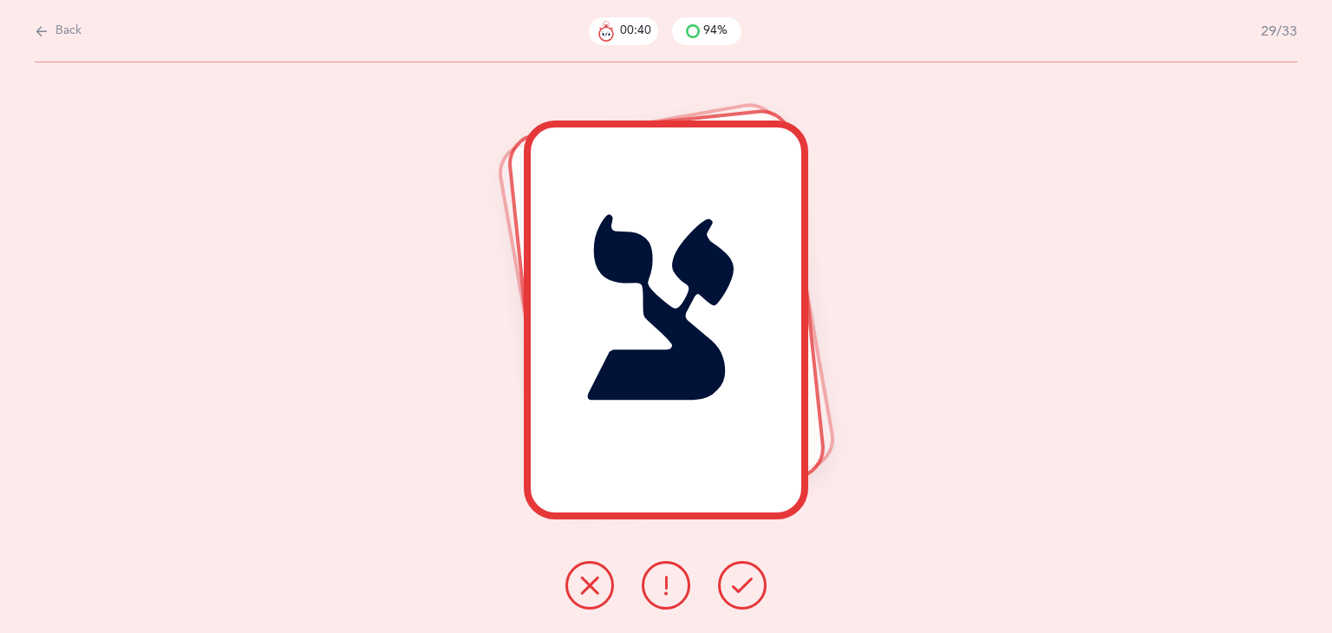
click at [744, 595] on icon at bounding box center [742, 585] width 21 height 21
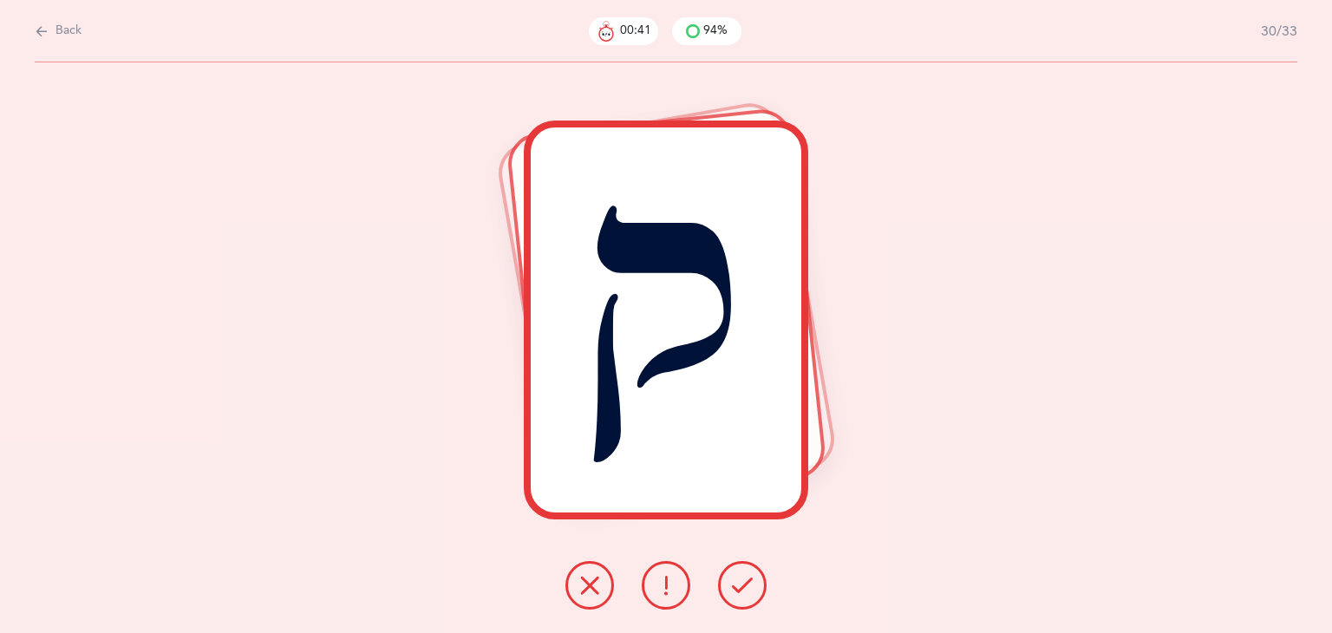
click at [744, 595] on icon at bounding box center [742, 585] width 21 height 21
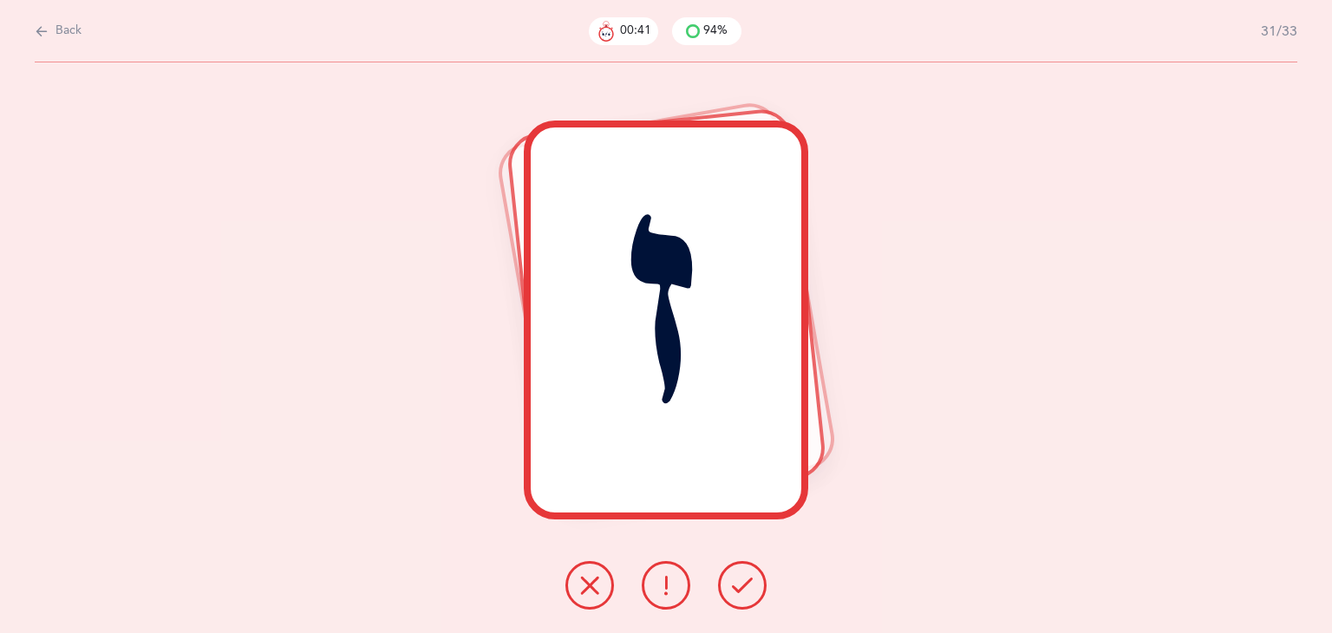
click at [744, 595] on icon at bounding box center [742, 585] width 21 height 21
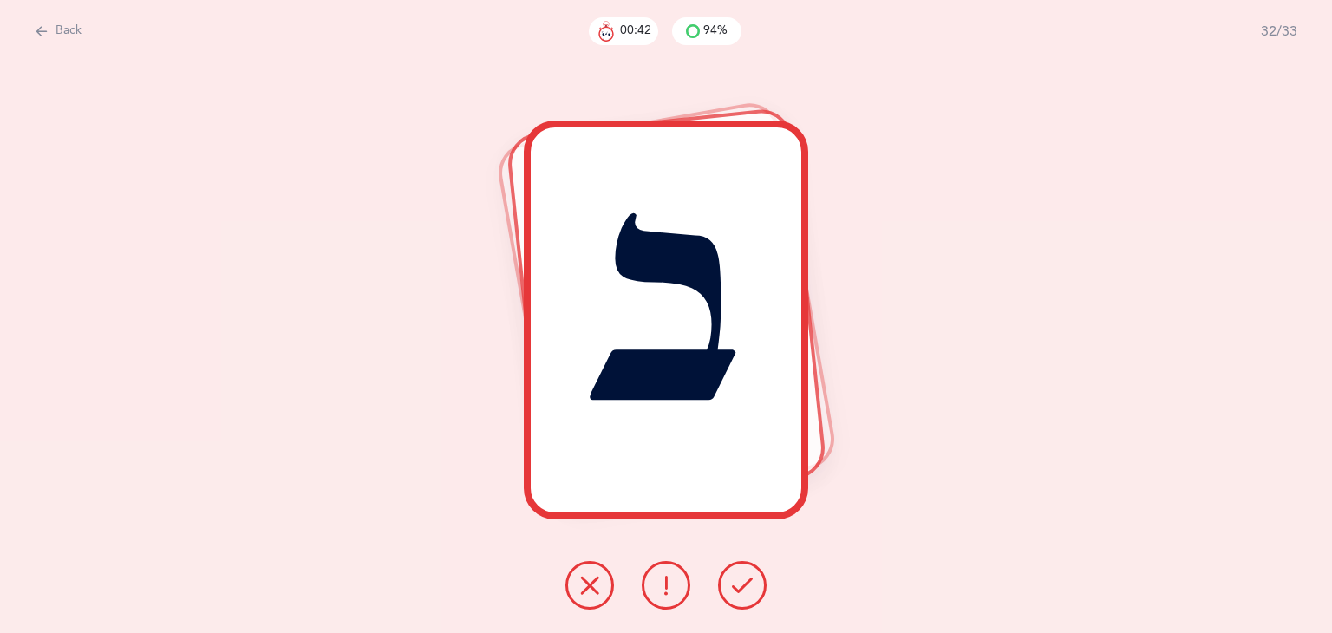
click at [744, 595] on icon at bounding box center [742, 585] width 21 height 21
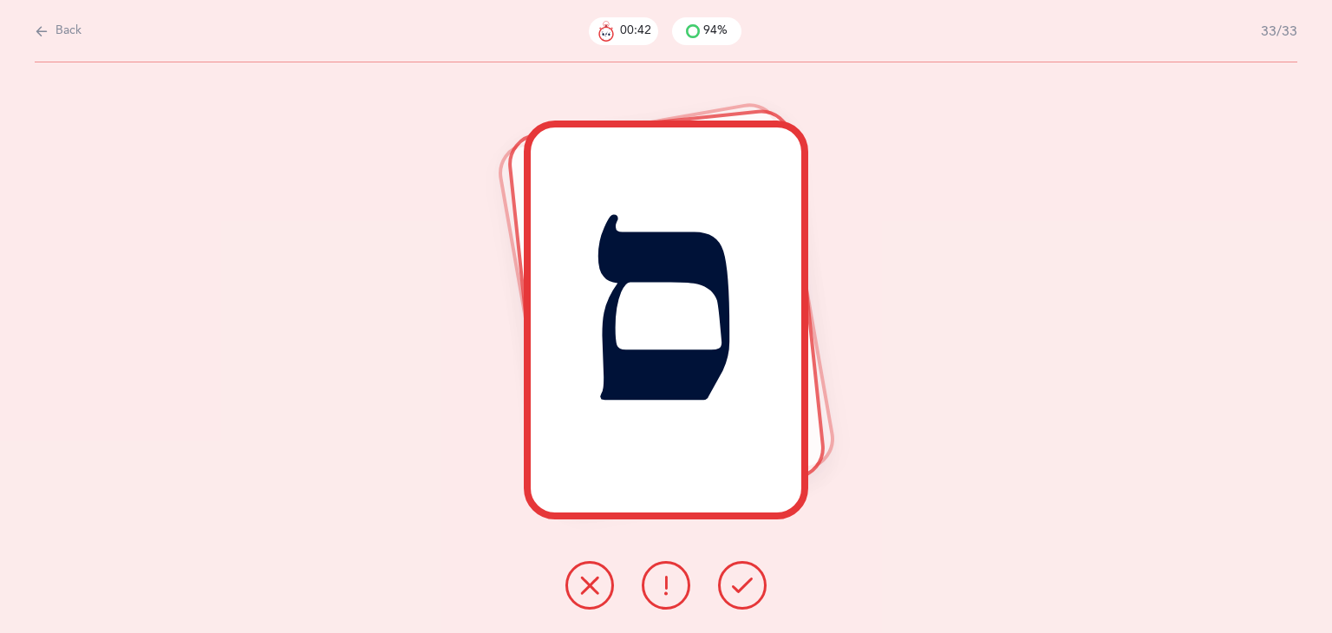
click at [744, 595] on icon at bounding box center [742, 585] width 21 height 21
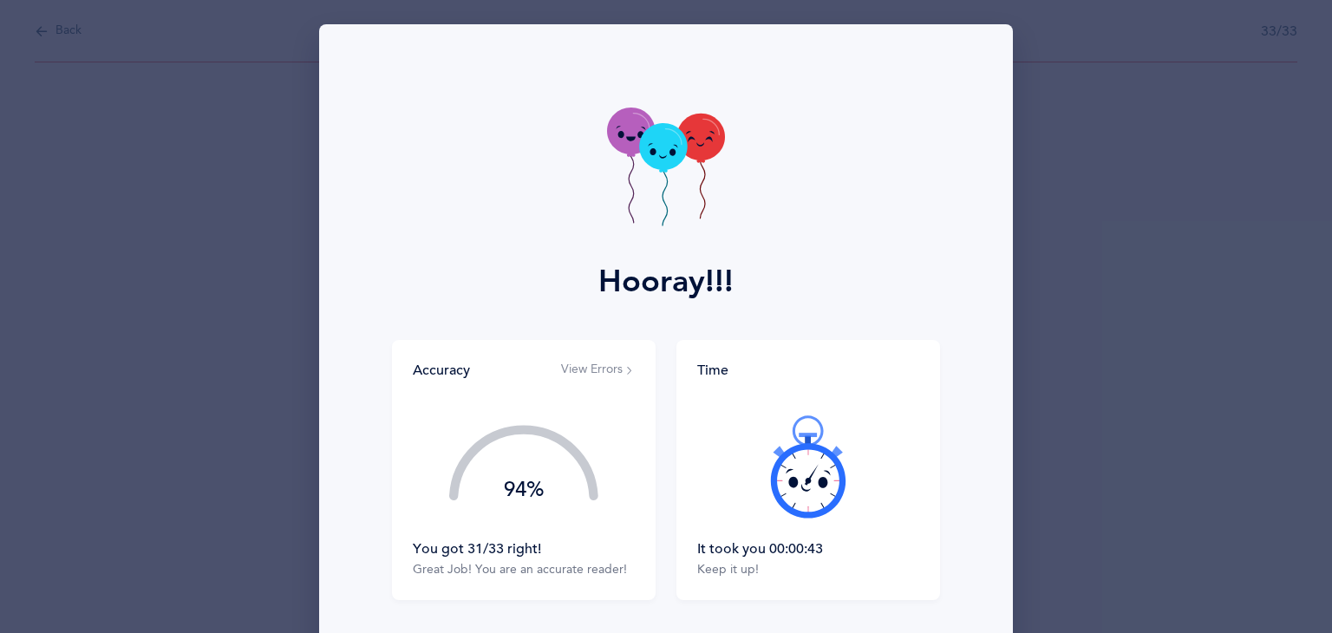
click at [744, 595] on div "Time It took you 00:00:43 Keep it up!" at bounding box center [808, 470] width 264 height 260
click at [812, 486] on icon at bounding box center [808, 466] width 104 height 104
click at [652, 188] on icon at bounding box center [666, 168] width 118 height 123
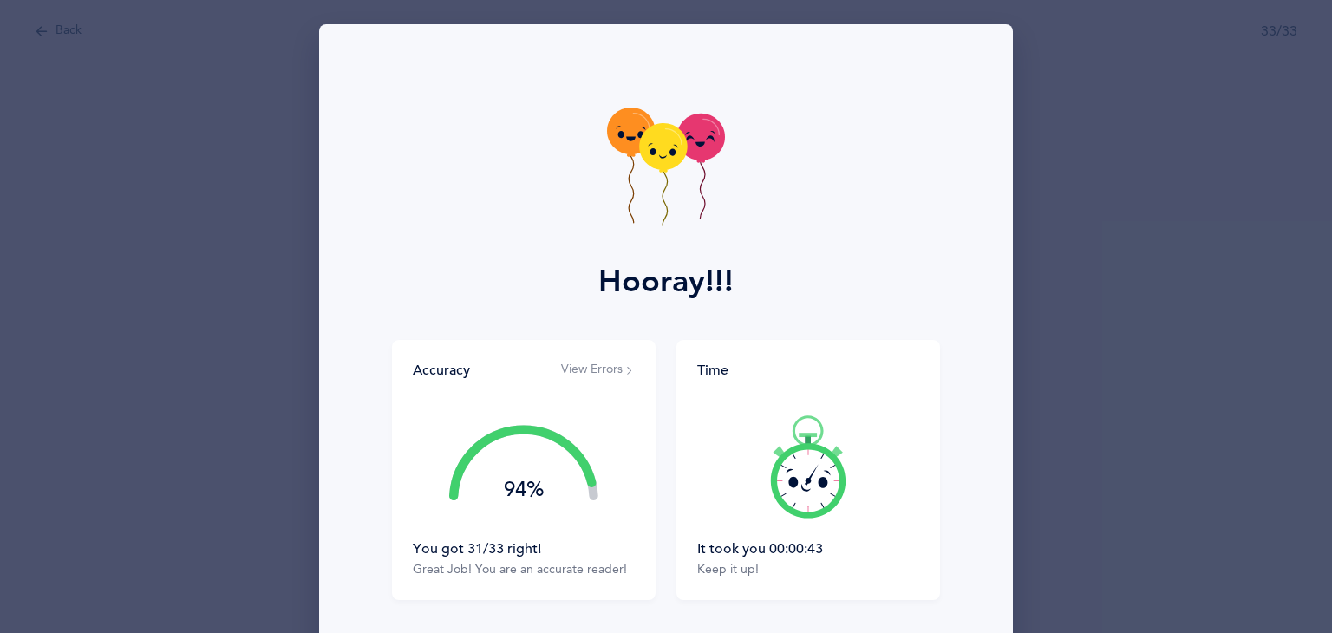
click at [652, 188] on icon at bounding box center [666, 168] width 118 height 123
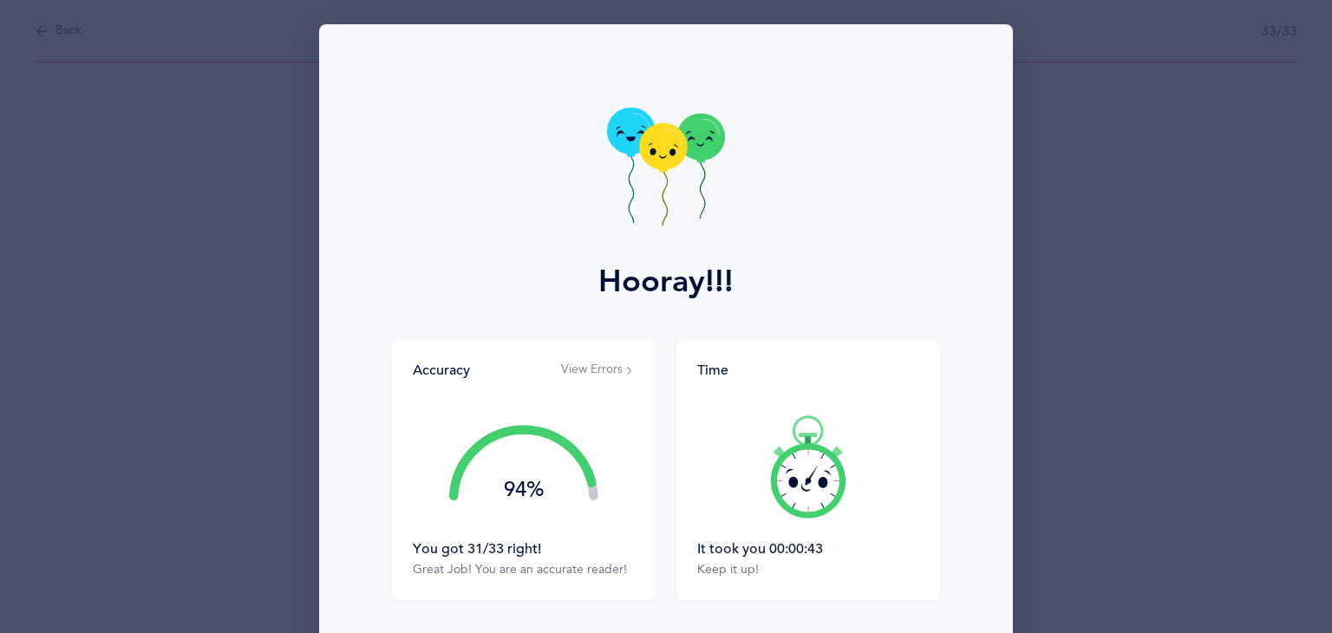
click at [652, 188] on icon at bounding box center [666, 168] width 118 height 123
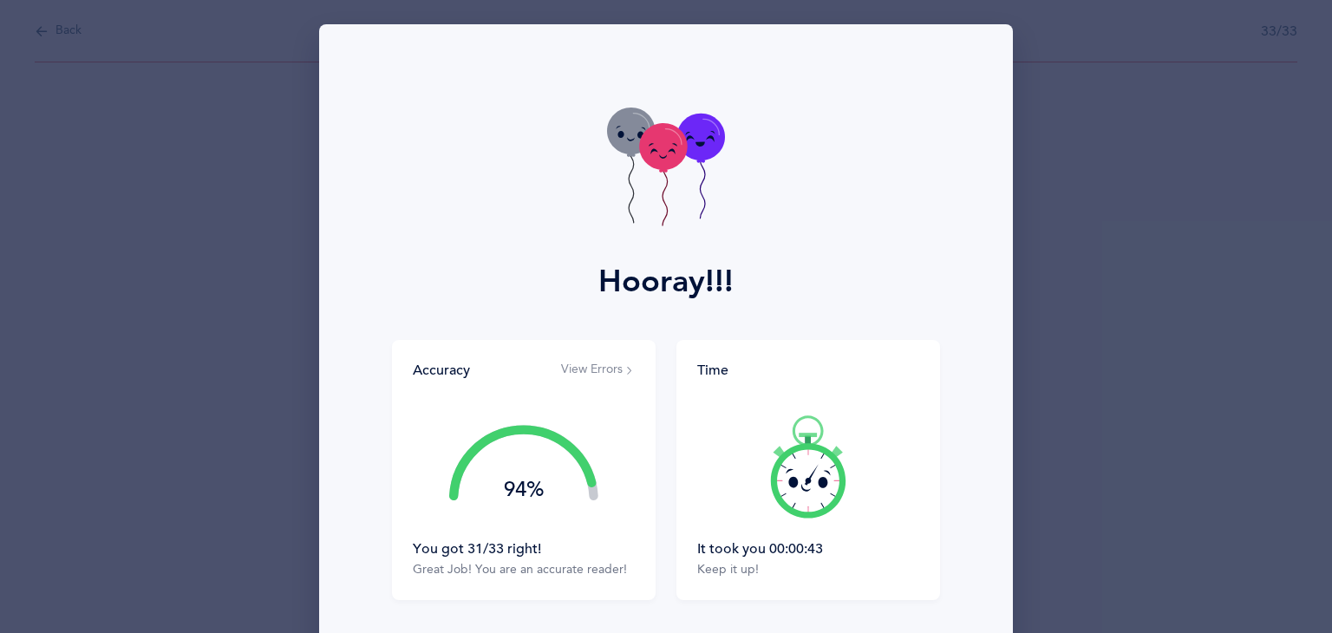
click at [652, 188] on icon at bounding box center [666, 168] width 118 height 123
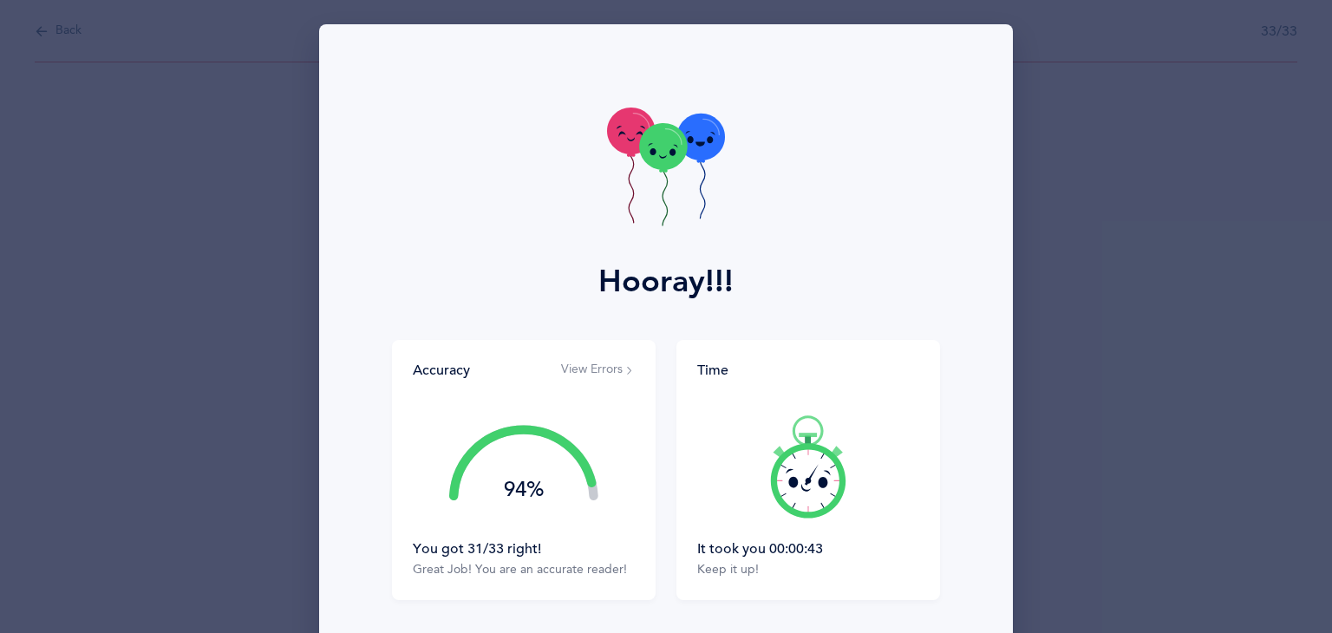
click at [652, 188] on icon at bounding box center [666, 168] width 118 height 123
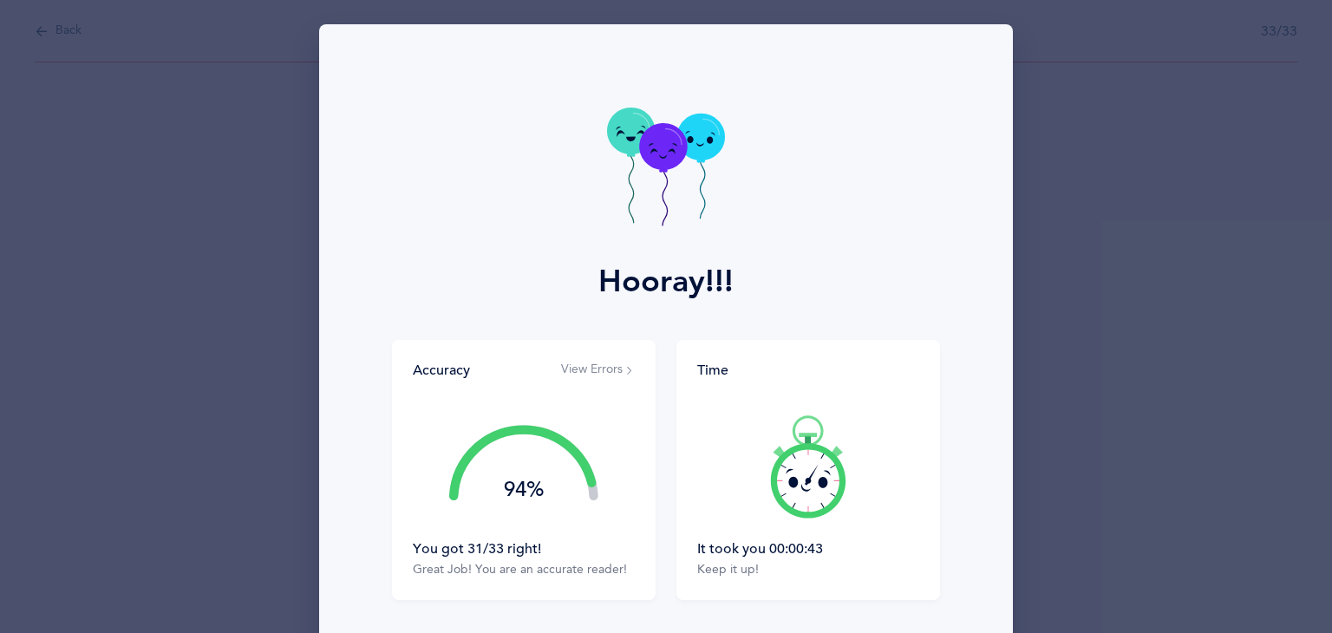
click at [652, 188] on icon at bounding box center [666, 168] width 118 height 123
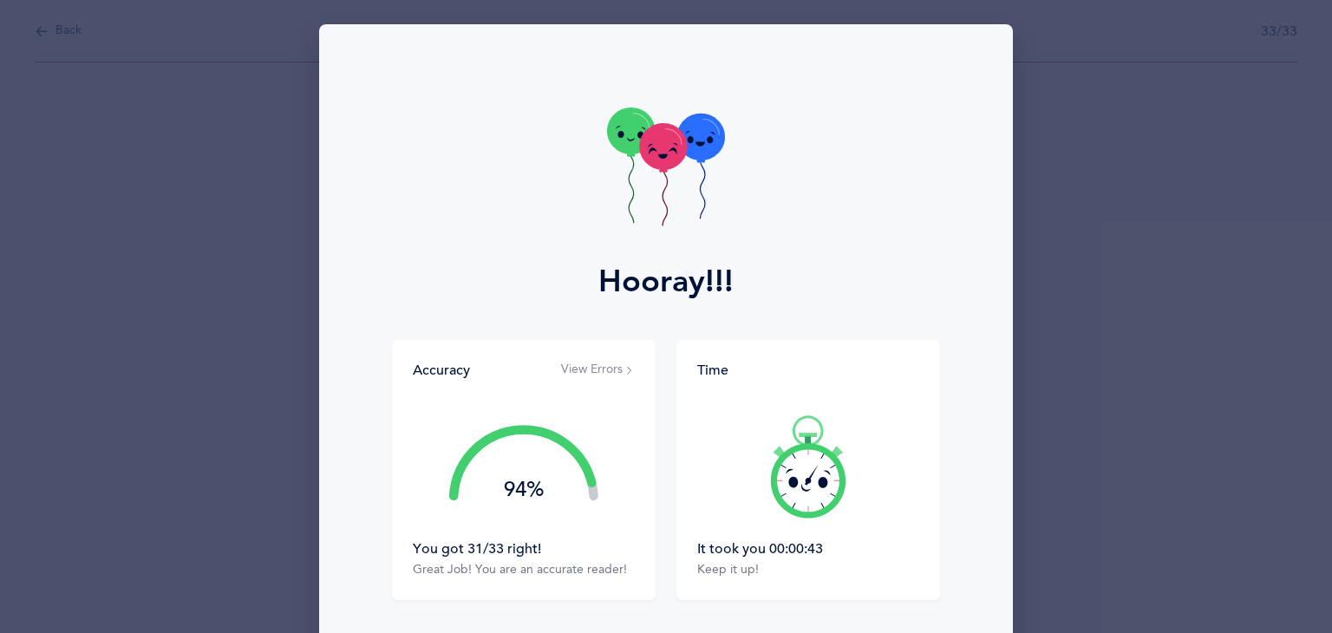
click at [652, 188] on icon at bounding box center [666, 168] width 118 height 123
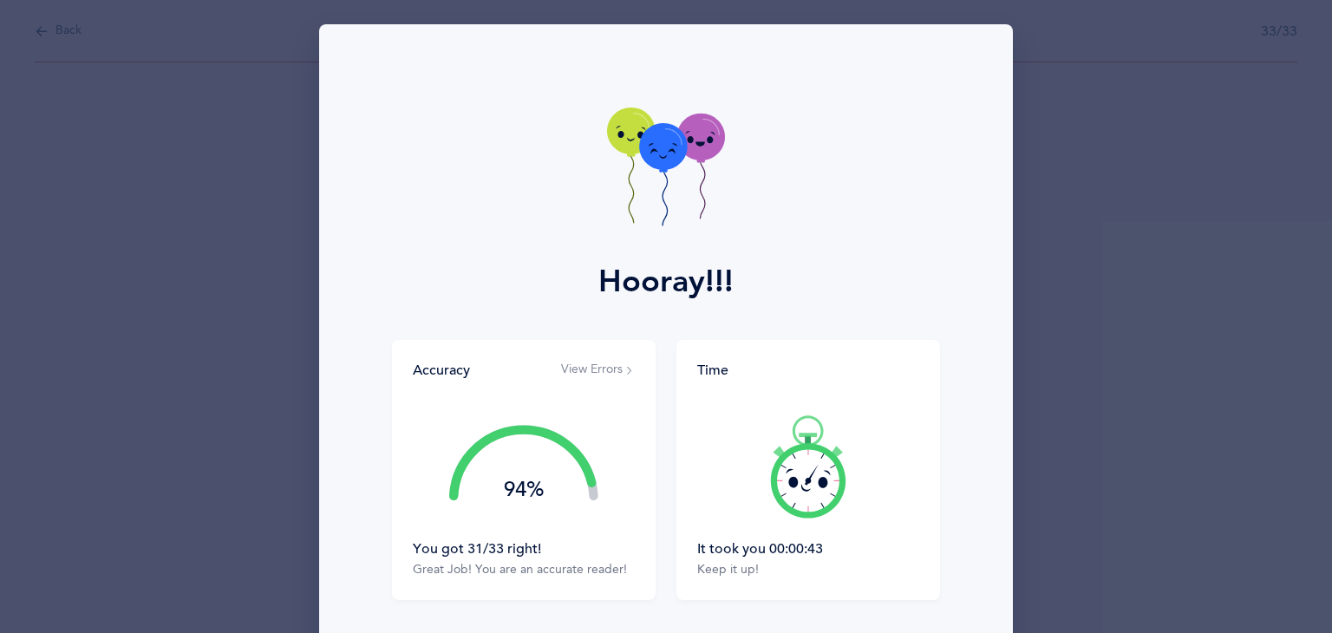
click at [652, 188] on icon at bounding box center [666, 168] width 118 height 123
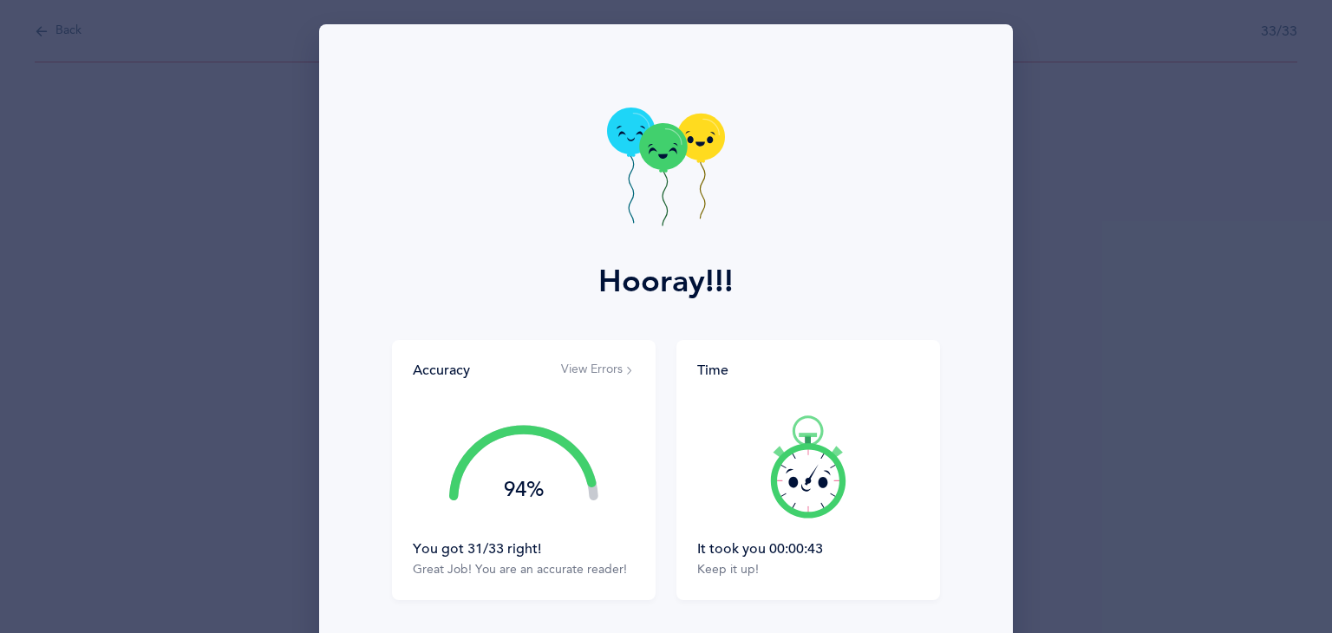
click at [652, 188] on icon at bounding box center [666, 168] width 118 height 123
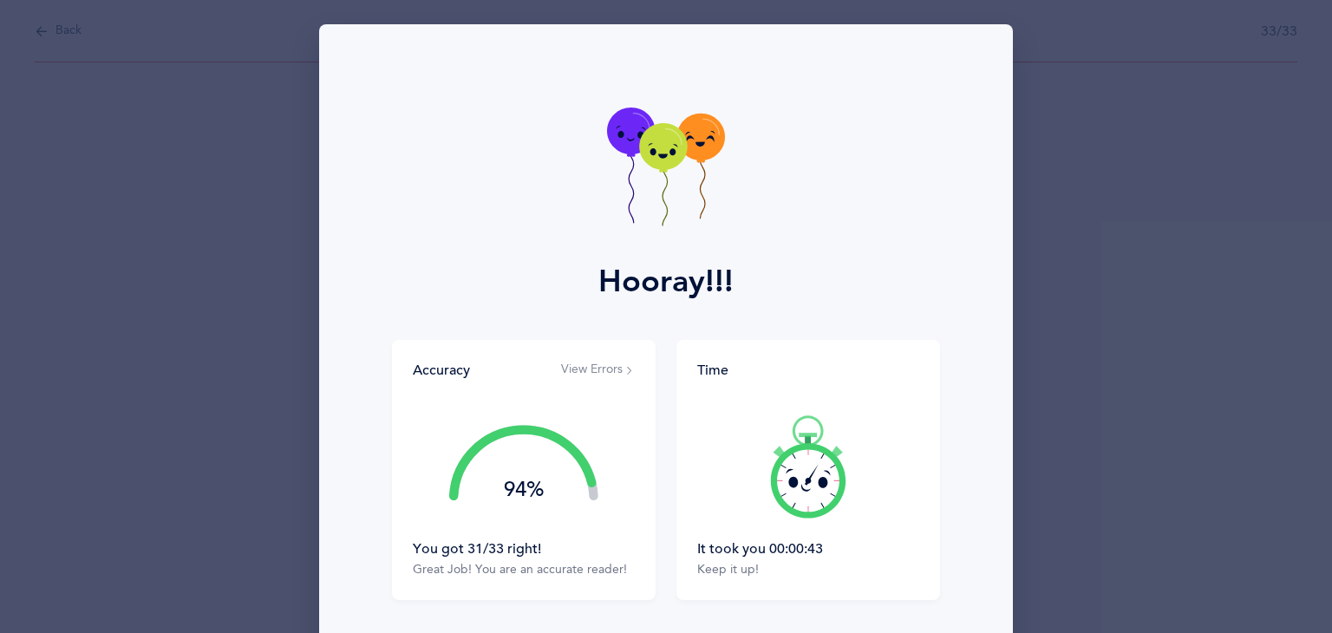
click at [652, 188] on icon at bounding box center [666, 168] width 118 height 123
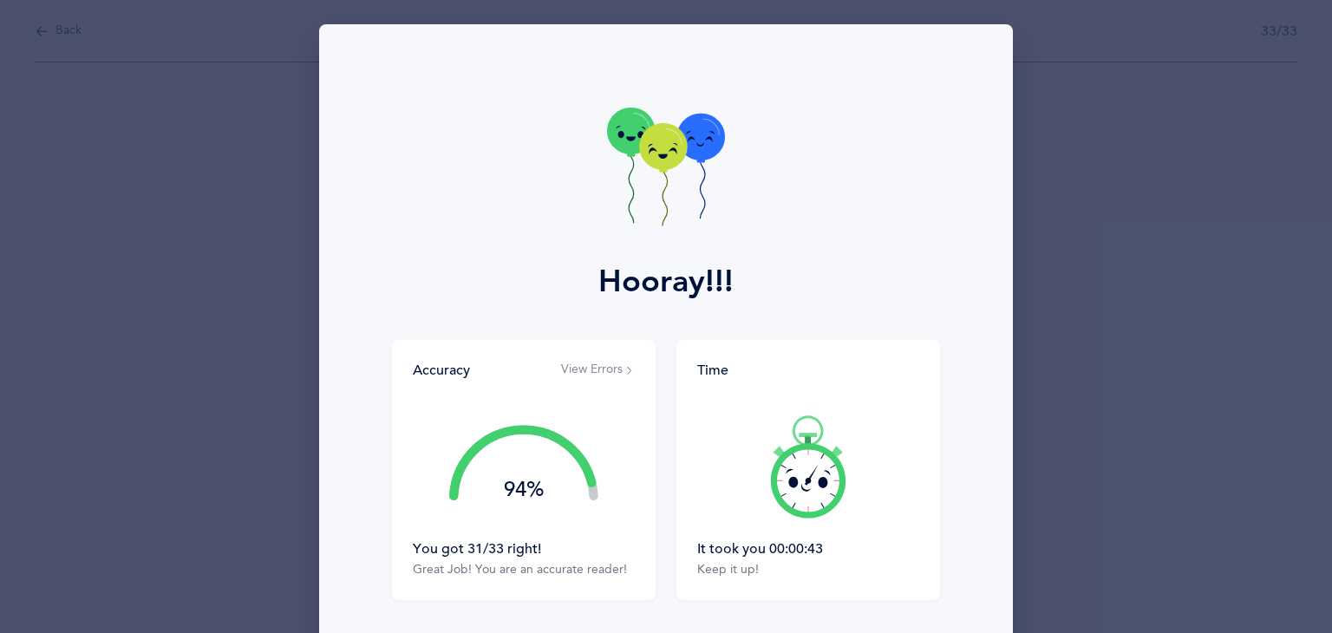
click at [652, 188] on icon at bounding box center [666, 168] width 118 height 123
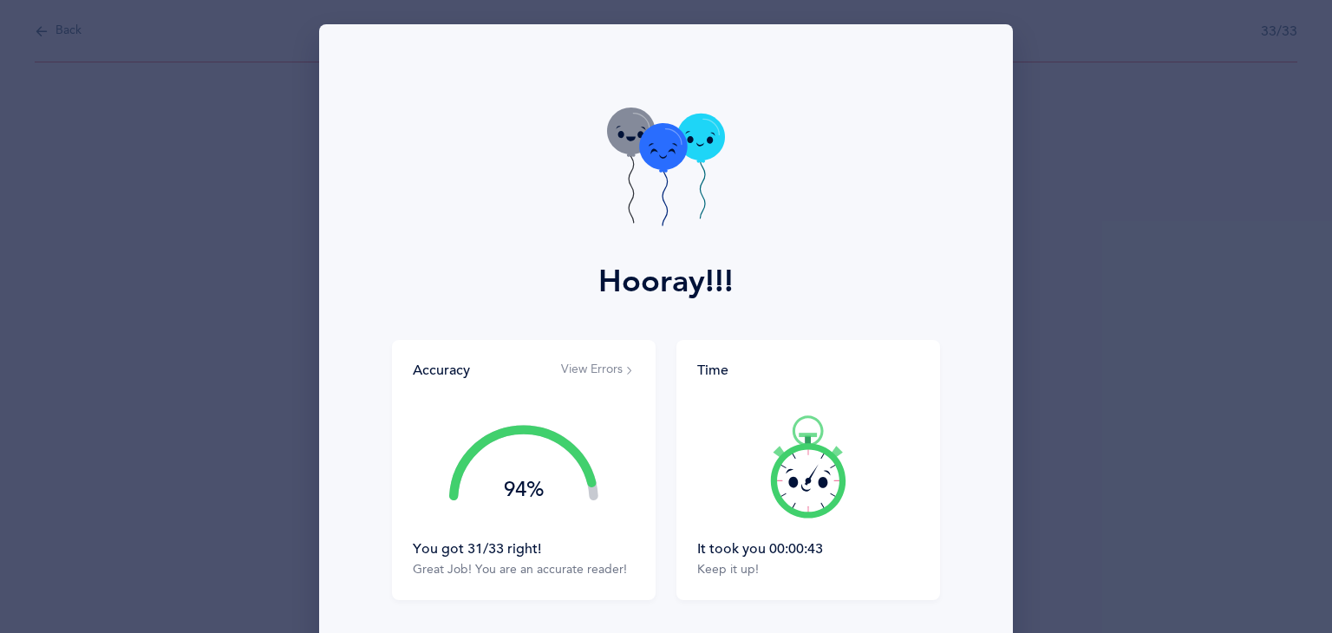
click at [652, 188] on icon at bounding box center [666, 168] width 118 height 123
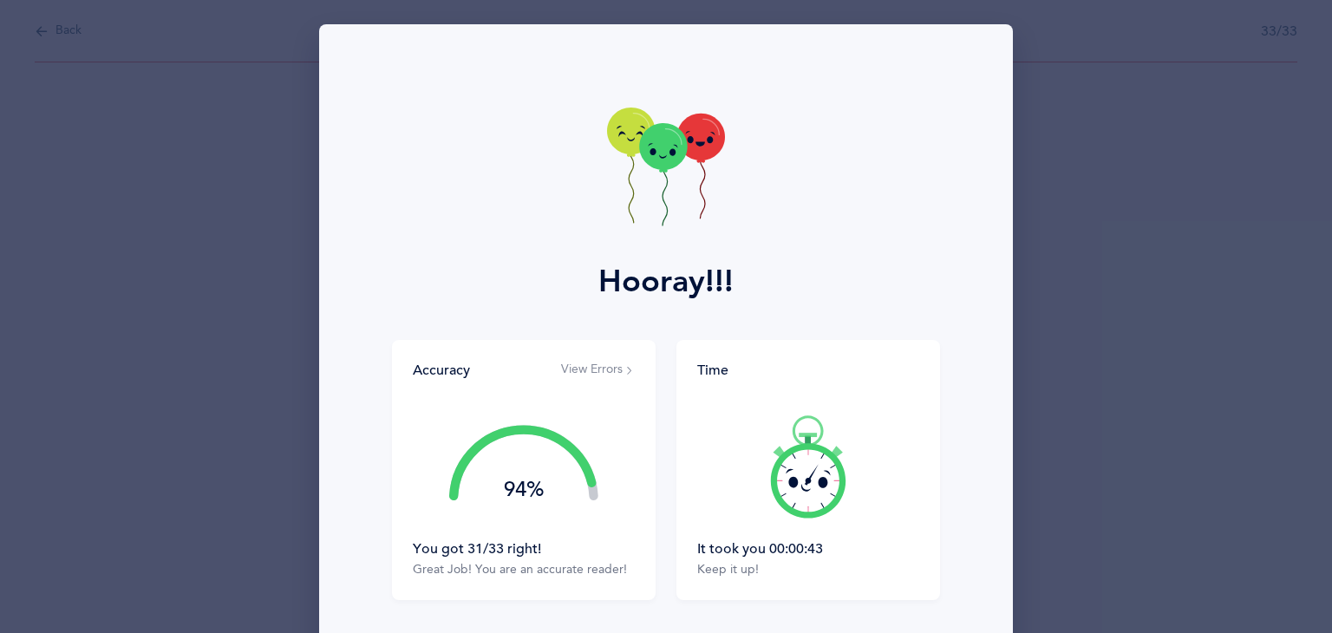
click at [652, 188] on icon at bounding box center [666, 168] width 118 height 123
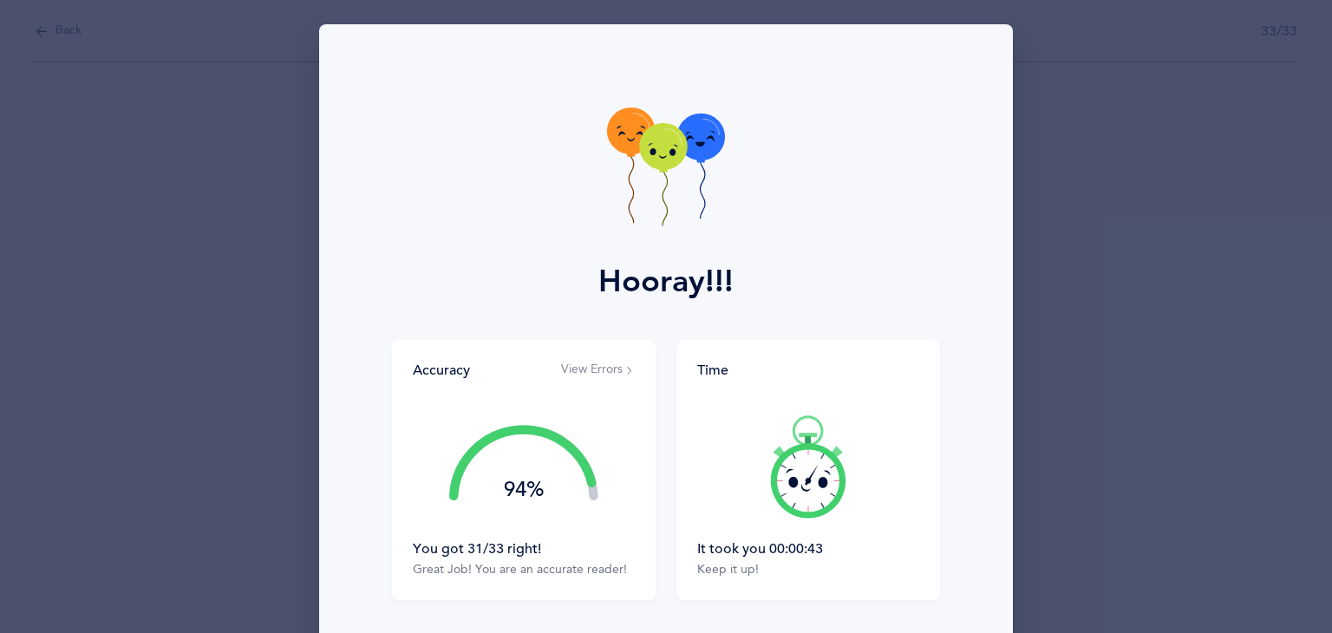
click at [652, 188] on icon at bounding box center [666, 168] width 118 height 123
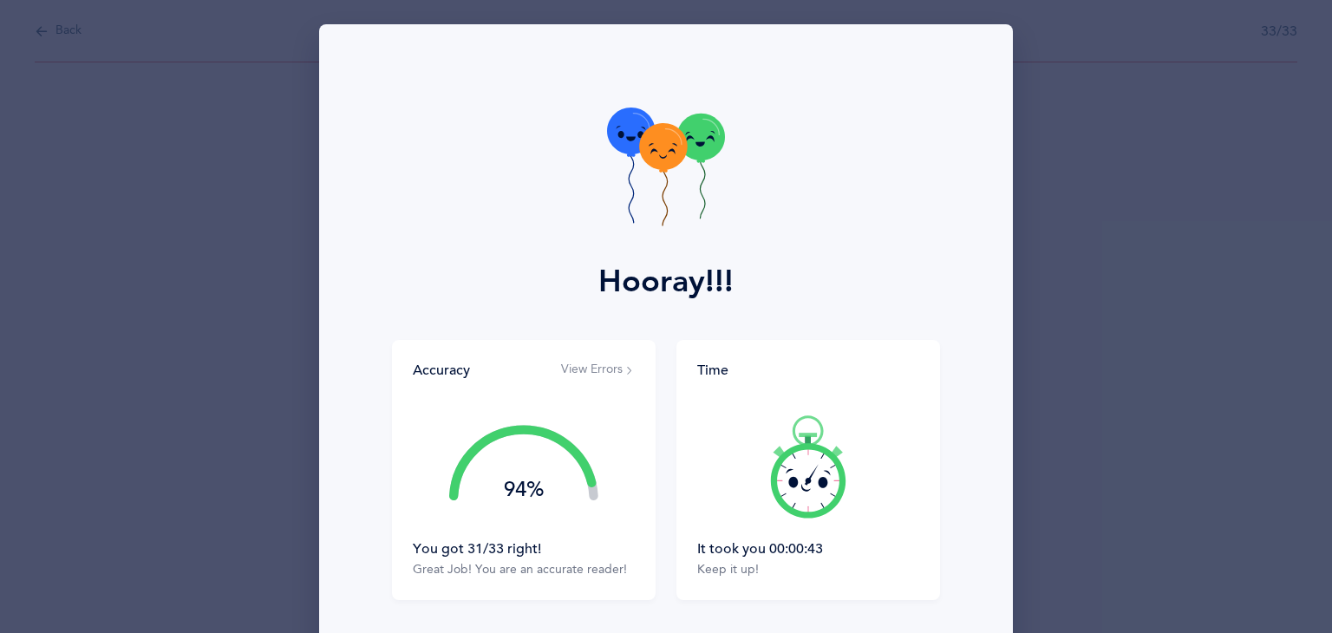
click at [652, 188] on icon at bounding box center [666, 168] width 118 height 123
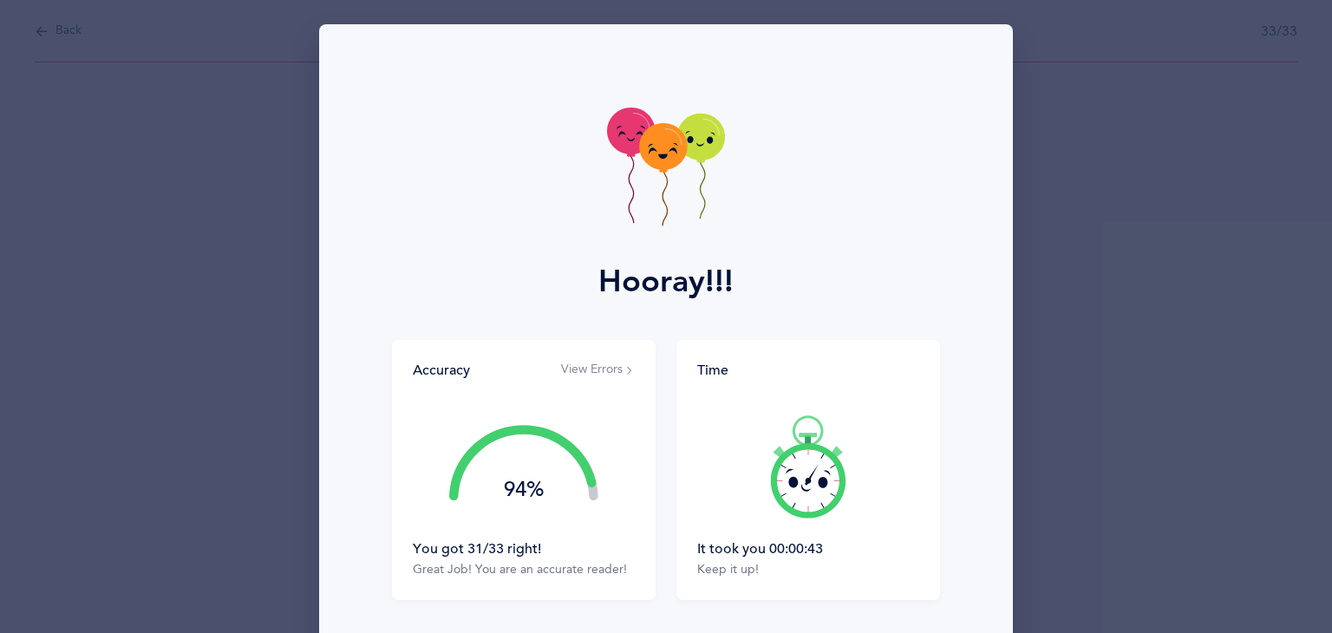
click at [652, 188] on icon at bounding box center [666, 168] width 118 height 123
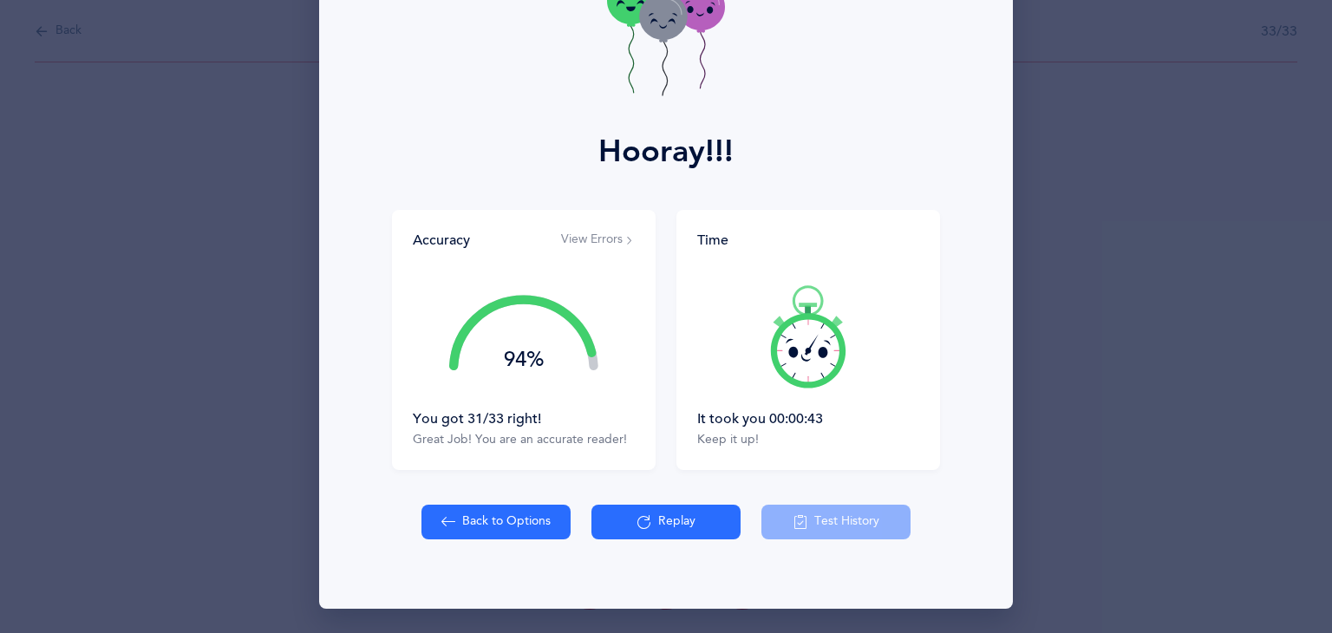
click at [559, 514] on button "Back to Options" at bounding box center [495, 522] width 149 height 35
select select "27"
select select "single"
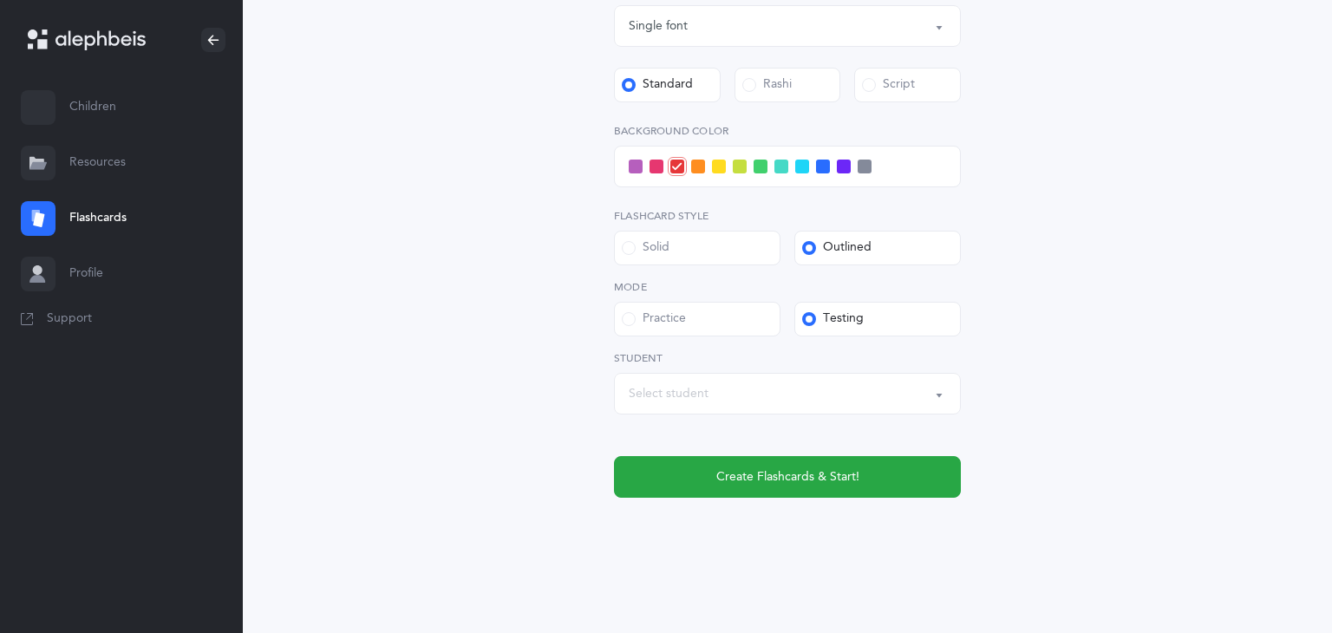
scroll to position [667, 0]
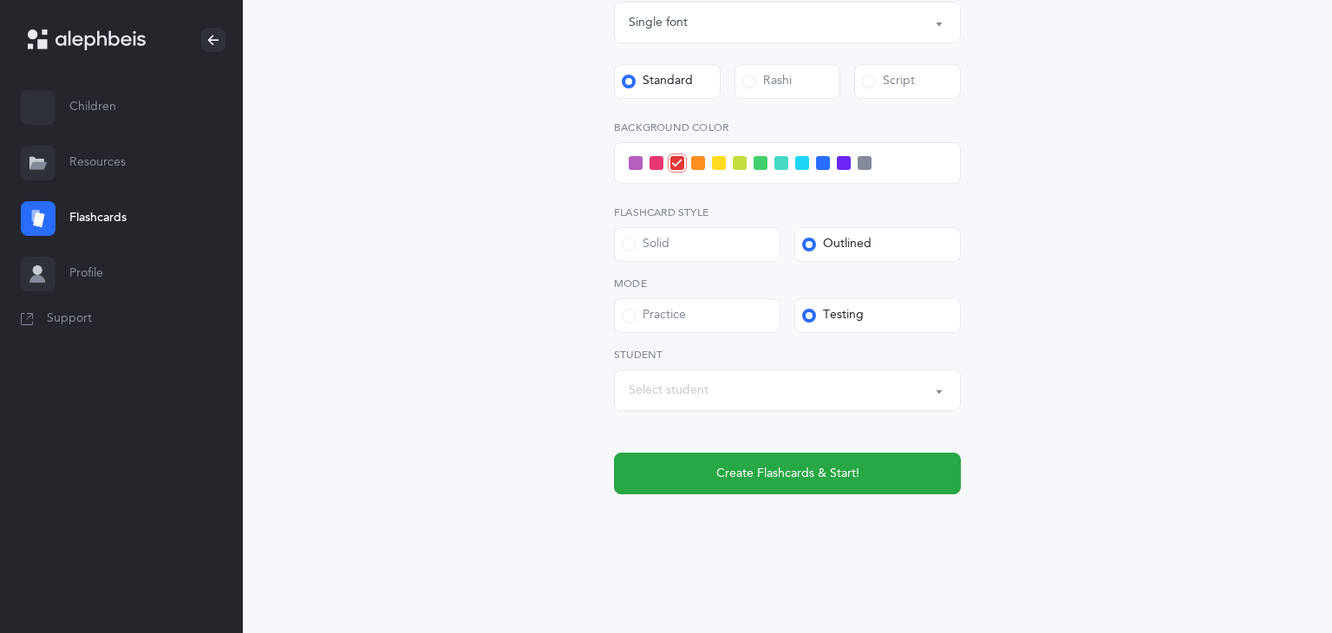
click at [669, 323] on label "Practice" at bounding box center [697, 315] width 166 height 35
click at [0, 0] on input "Practice" at bounding box center [0, 0] width 0 height 0
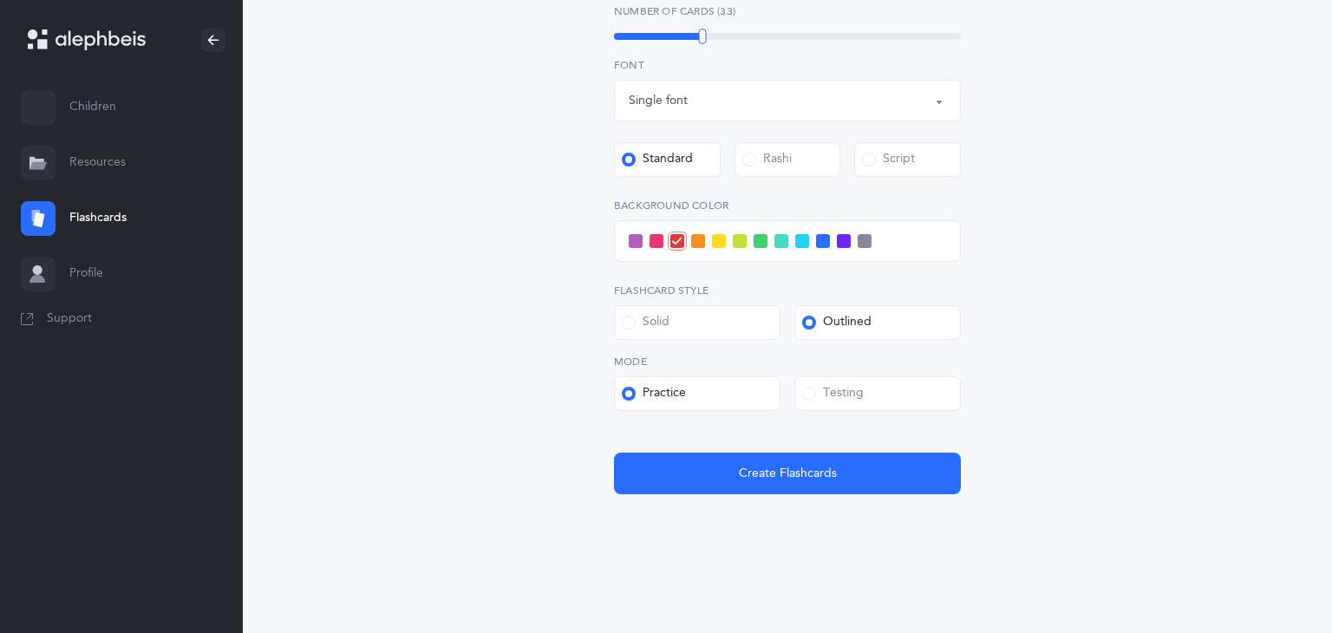
click at [658, 322] on div "Solid" at bounding box center [646, 322] width 48 height 17
click at [0, 0] on input "Solid" at bounding box center [0, 0] width 0 height 0
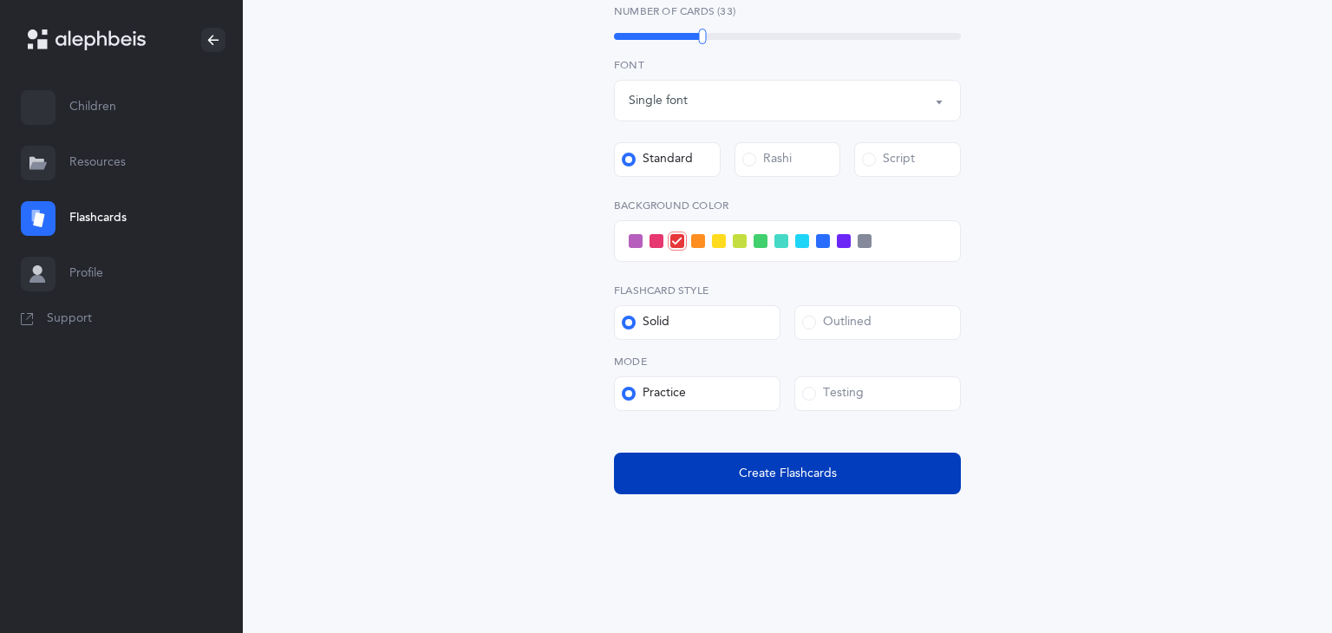
click at [694, 464] on button "Create Flashcards" at bounding box center [787, 474] width 347 height 42
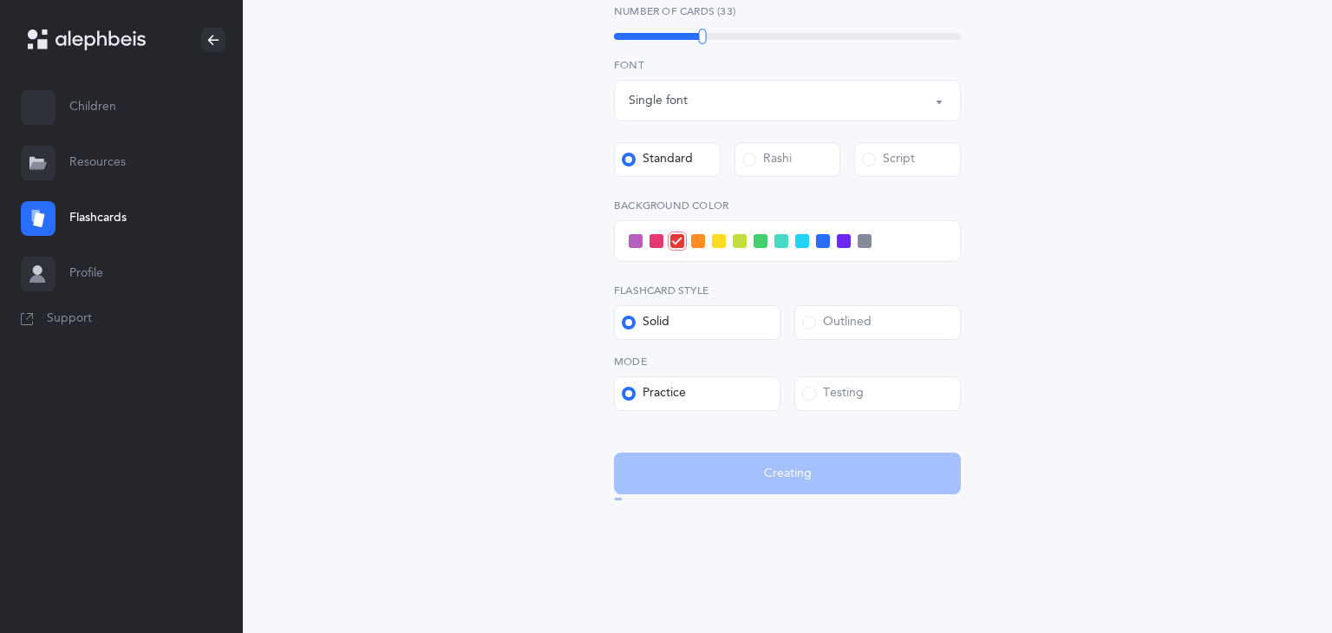
scroll to position [0, 0]
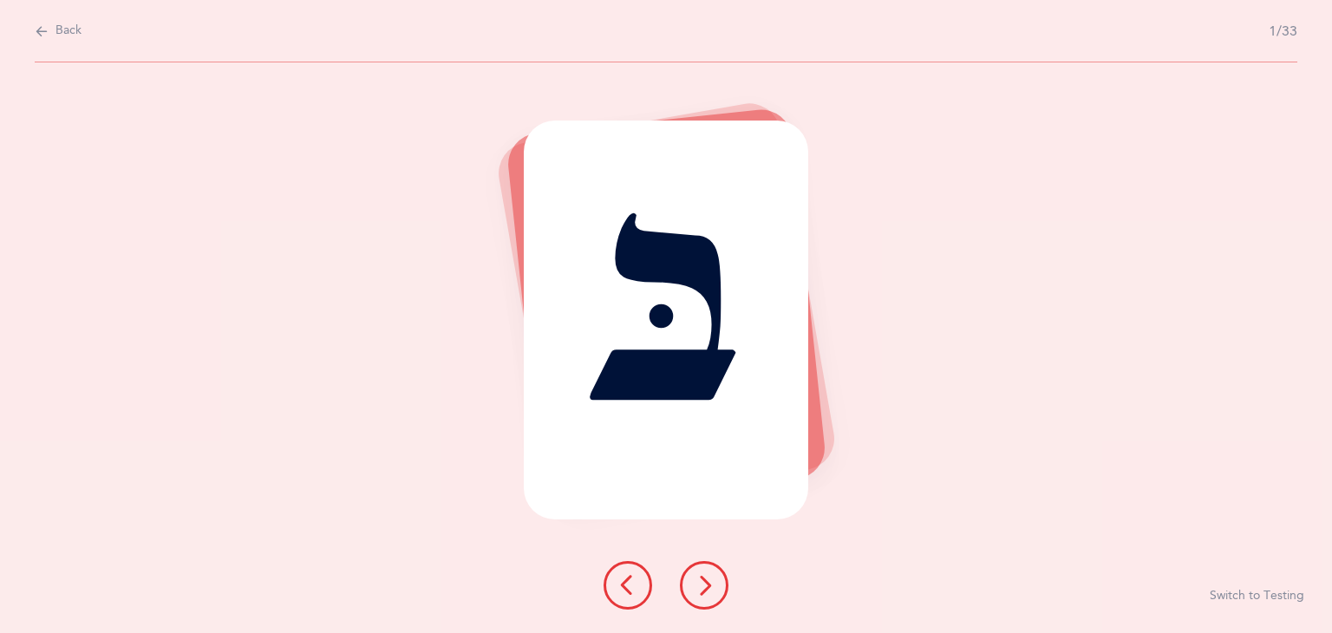
click at [681, 576] on button at bounding box center [704, 585] width 49 height 49
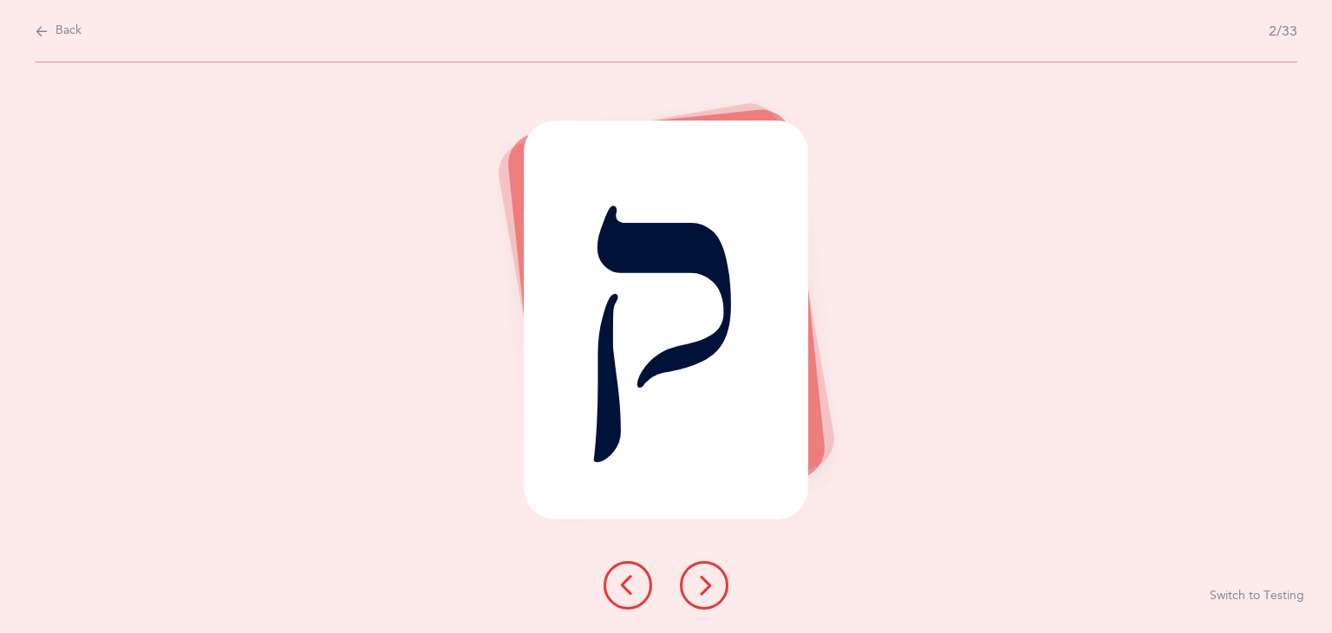
click at [681, 576] on button at bounding box center [704, 585] width 49 height 49
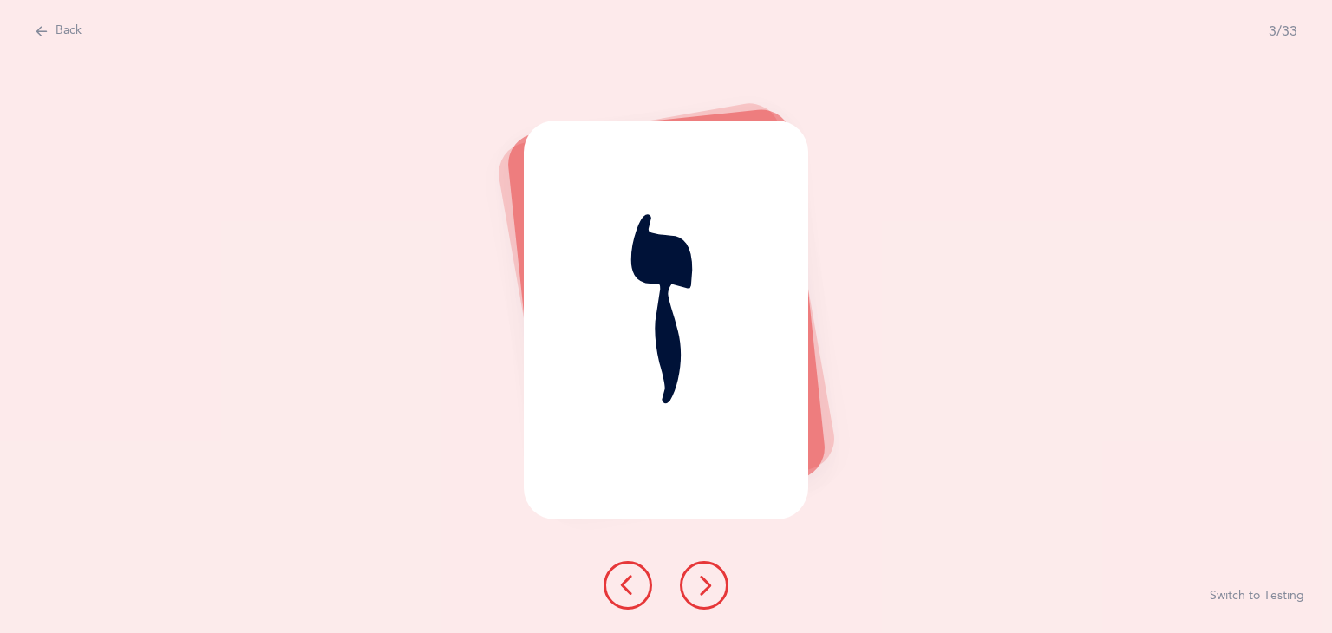
click at [681, 576] on button at bounding box center [704, 585] width 49 height 49
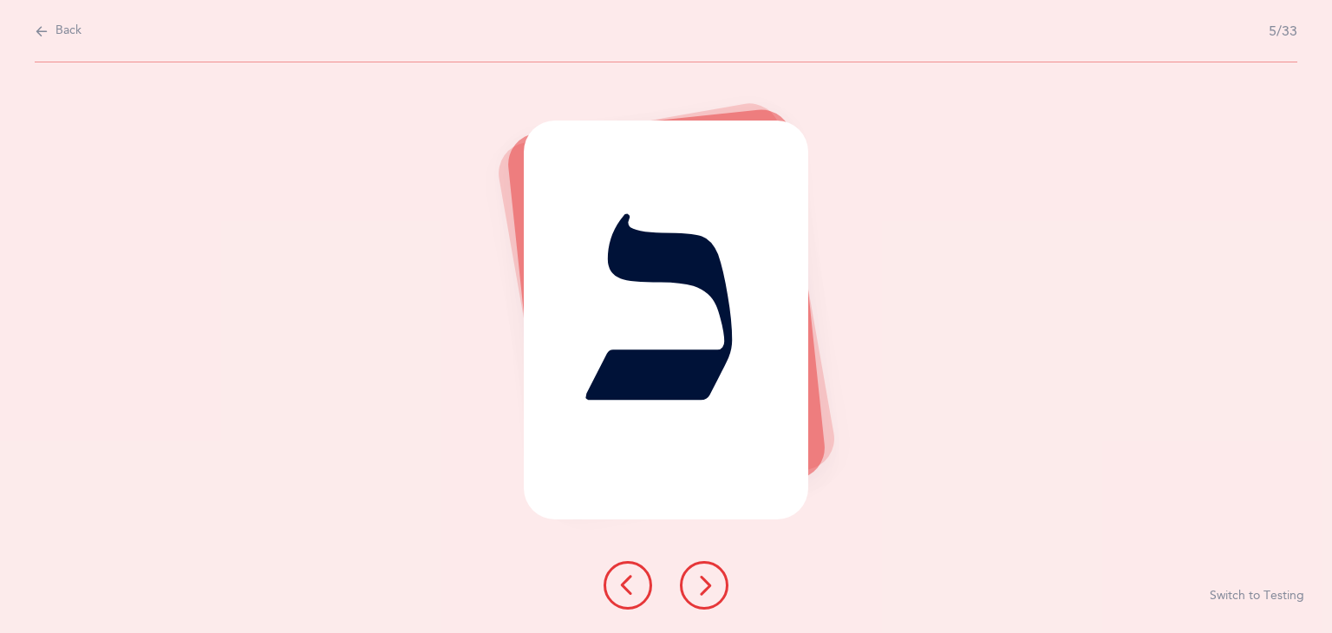
click at [681, 576] on button at bounding box center [704, 585] width 49 height 49
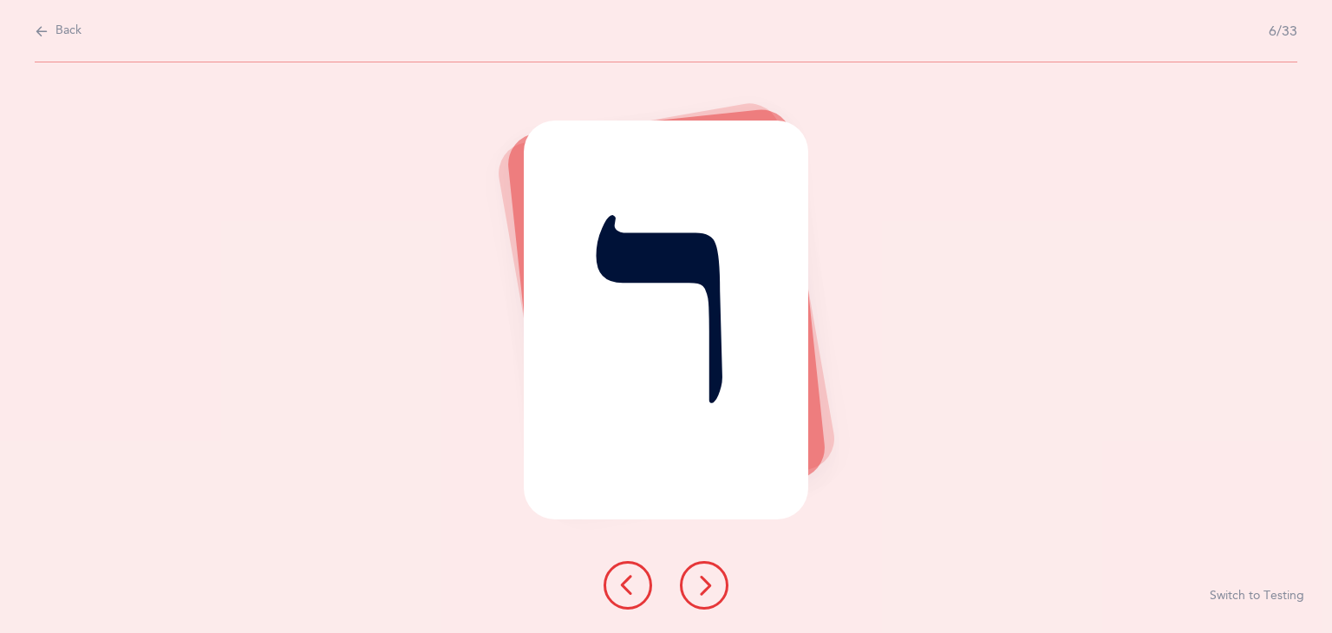
click at [681, 576] on button at bounding box center [704, 585] width 49 height 49
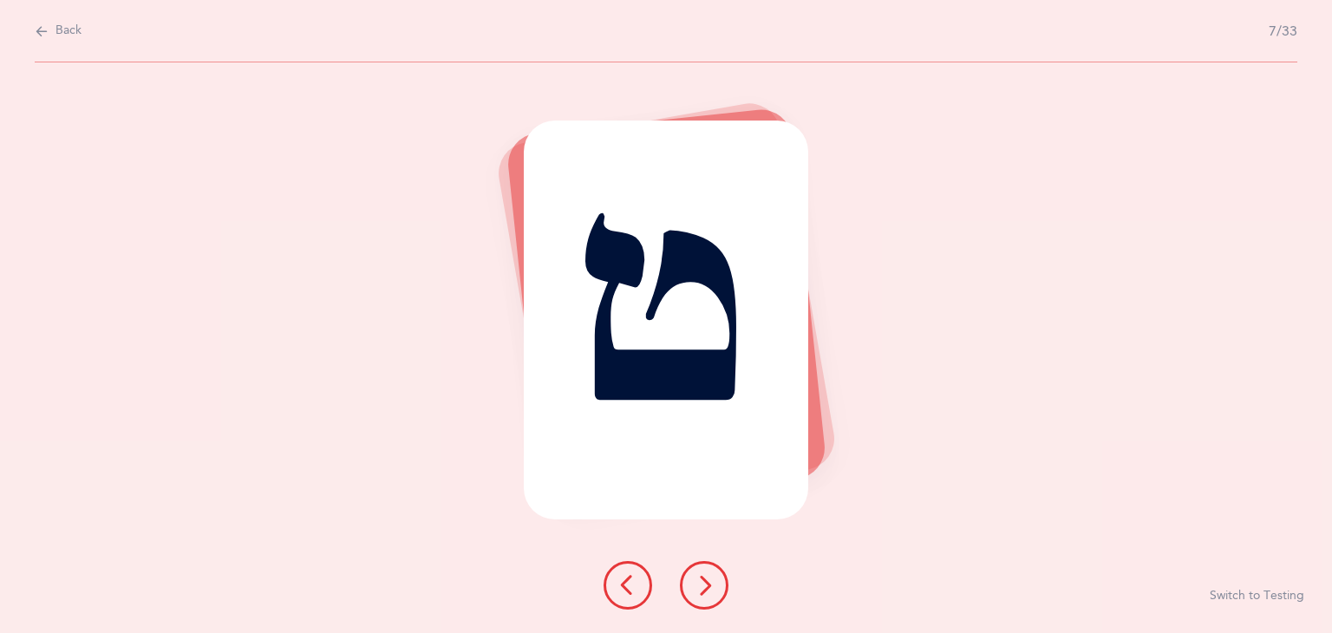
click at [681, 576] on button at bounding box center [704, 585] width 49 height 49
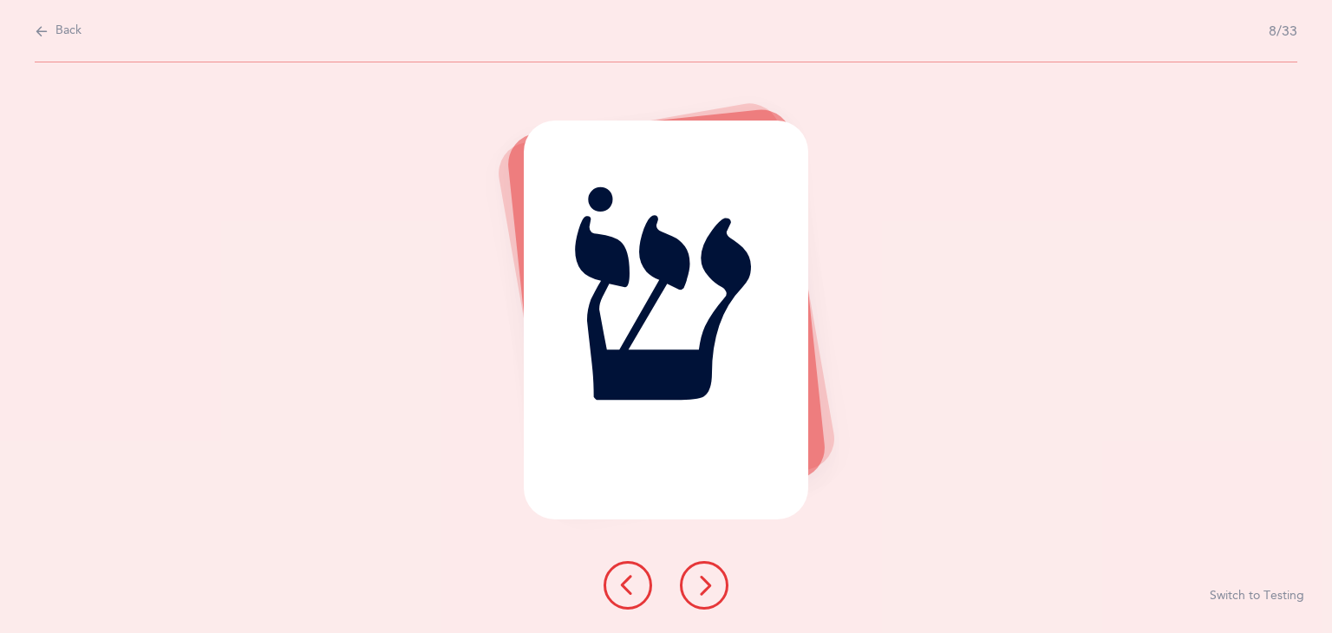
click at [681, 576] on button at bounding box center [704, 585] width 49 height 49
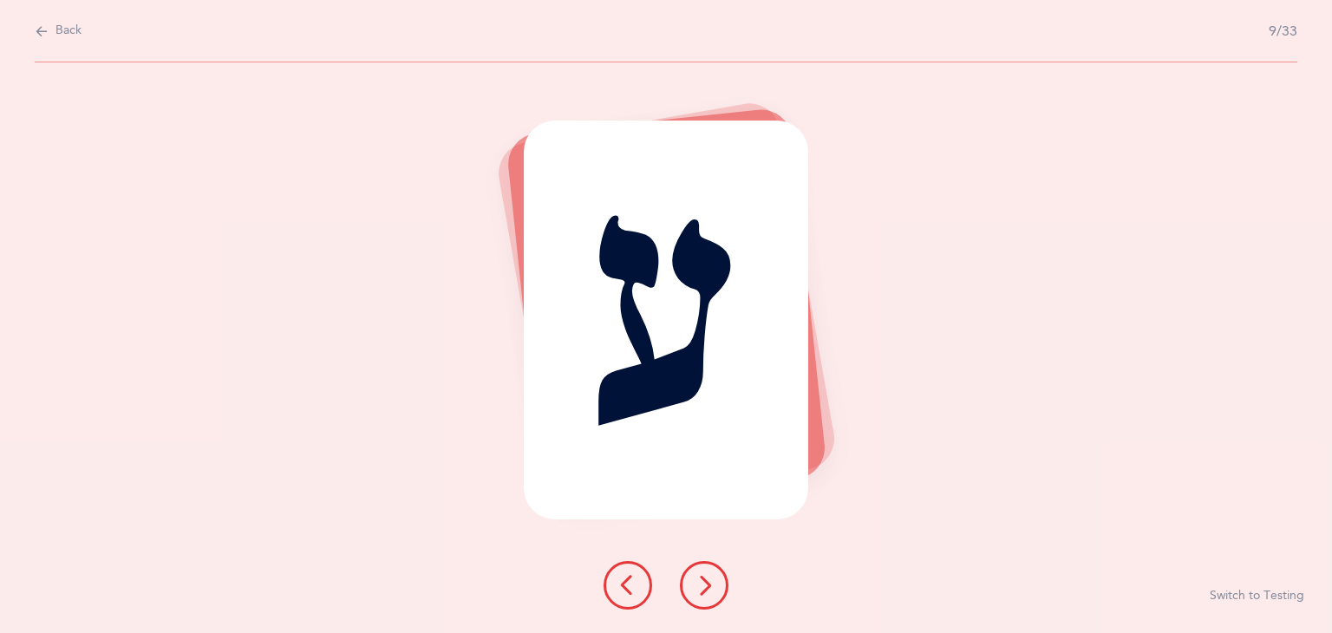
click at [681, 576] on button at bounding box center [704, 585] width 49 height 49
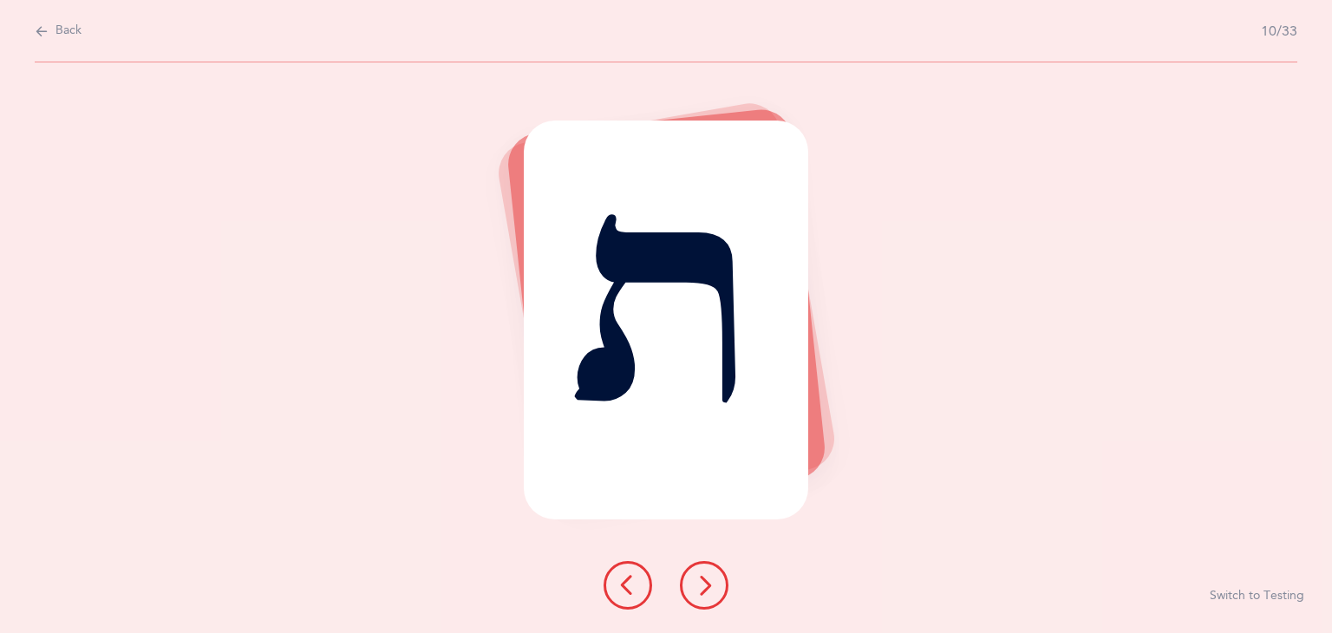
click at [681, 576] on button at bounding box center [704, 585] width 49 height 49
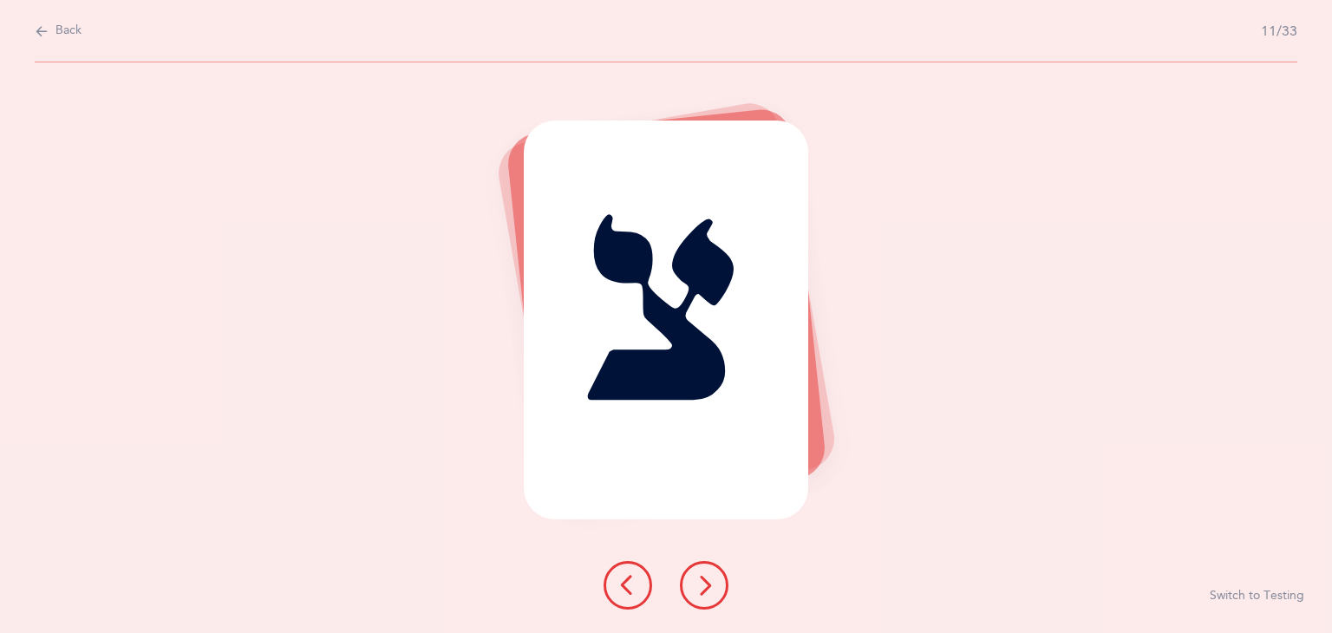
click at [681, 576] on button at bounding box center [704, 585] width 49 height 49
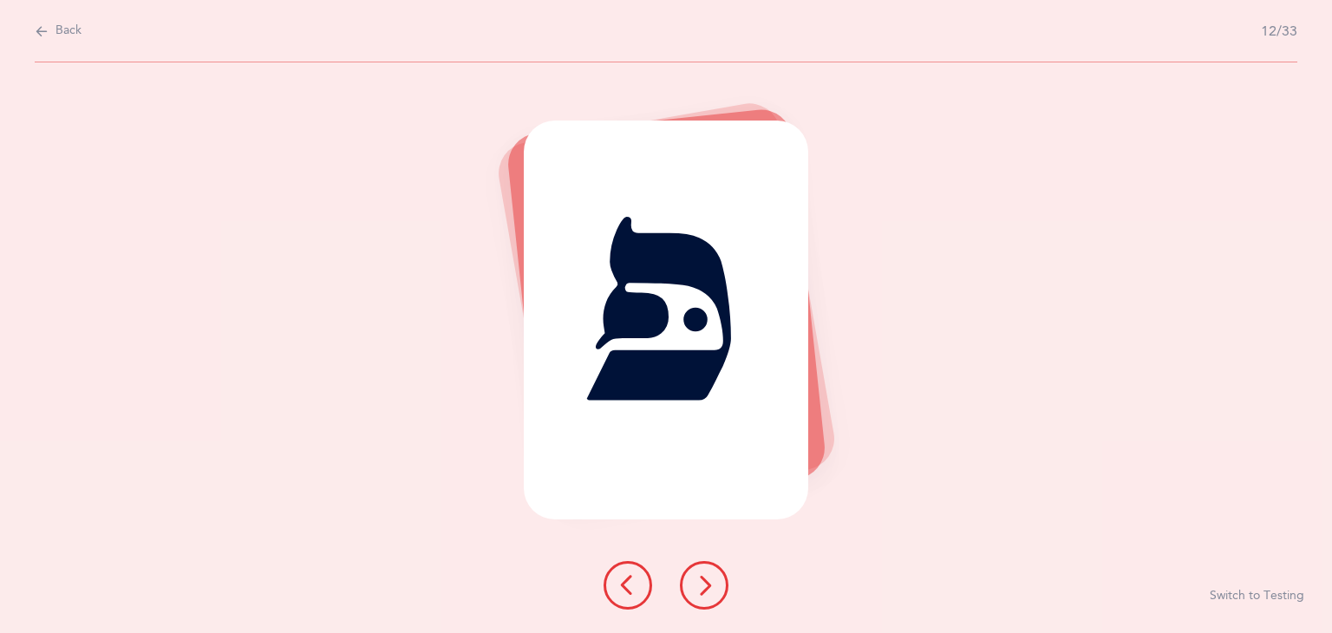
click at [699, 575] on icon at bounding box center [704, 585] width 21 height 21
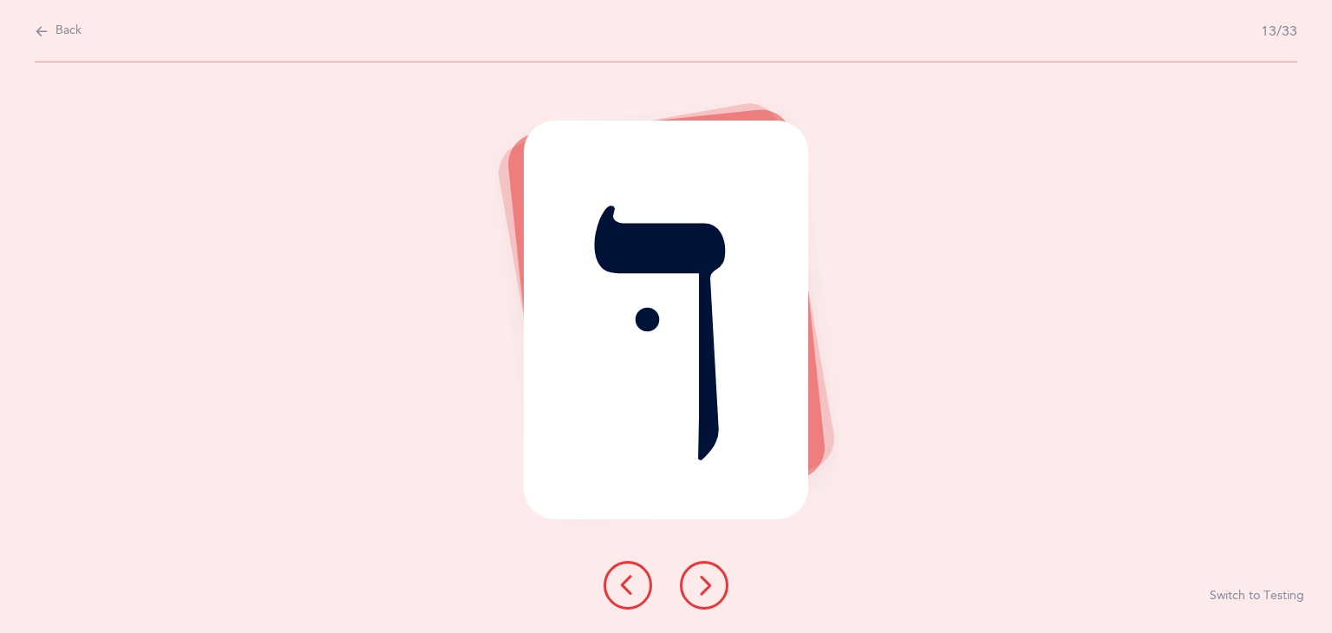
click at [698, 575] on icon at bounding box center [704, 585] width 21 height 21
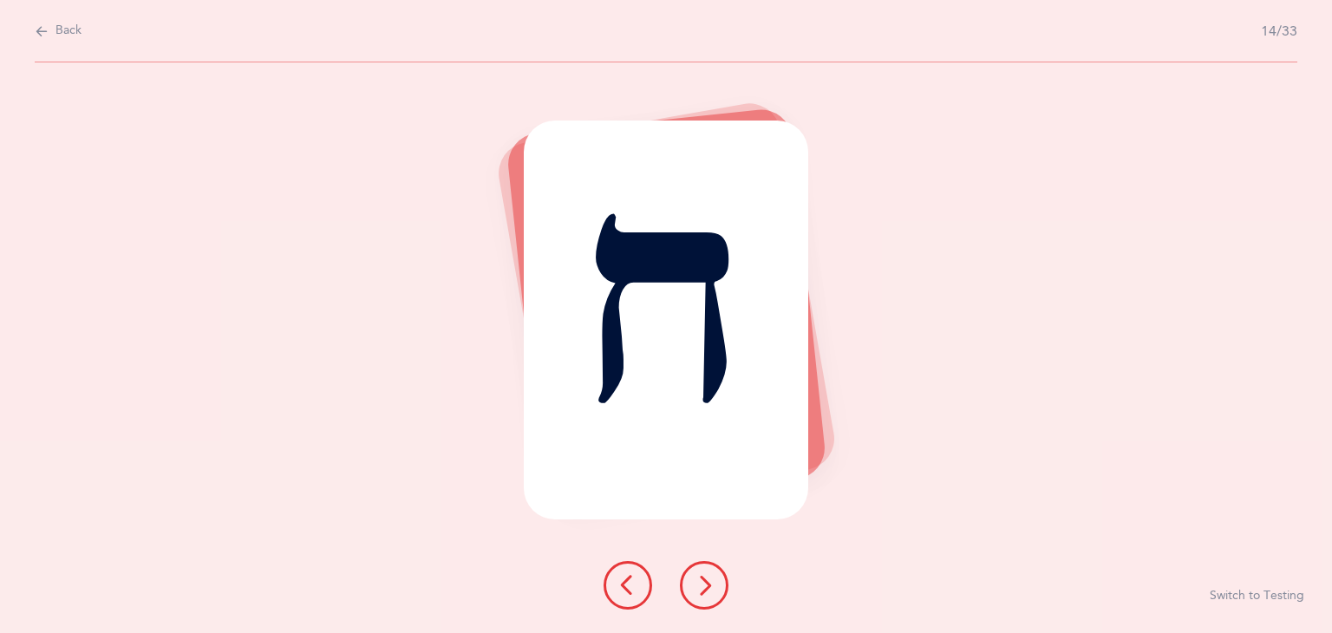
click at [698, 575] on icon at bounding box center [704, 585] width 21 height 21
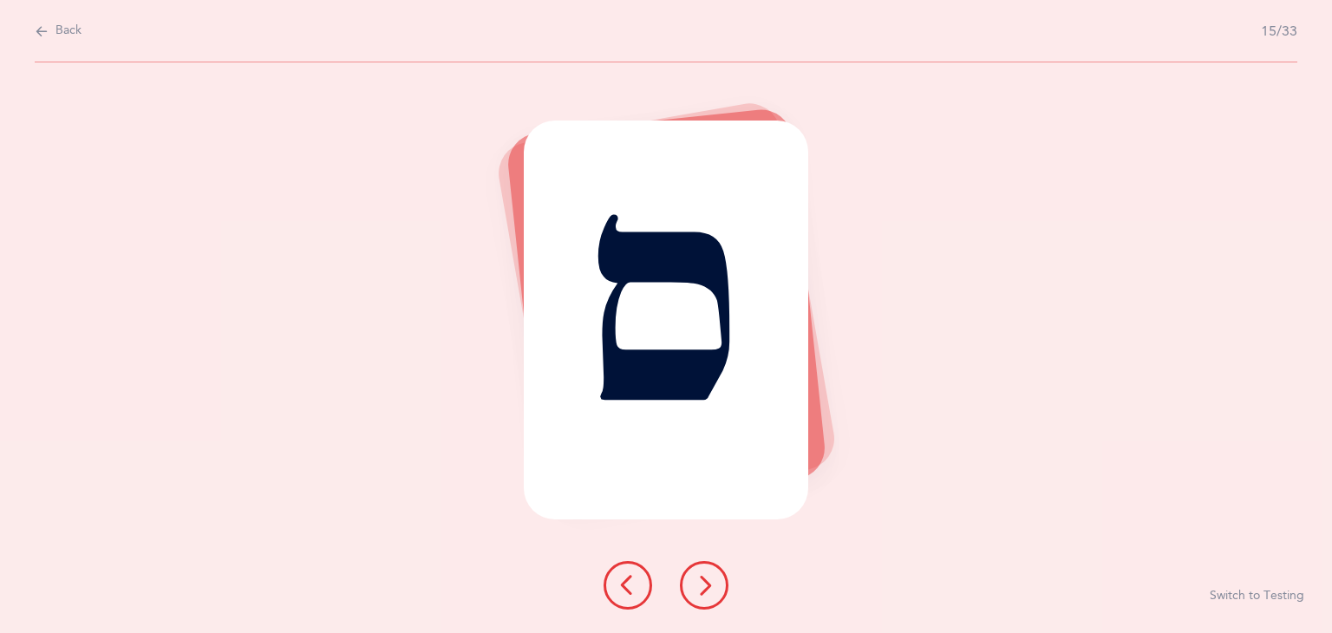
click at [700, 577] on icon at bounding box center [704, 585] width 21 height 21
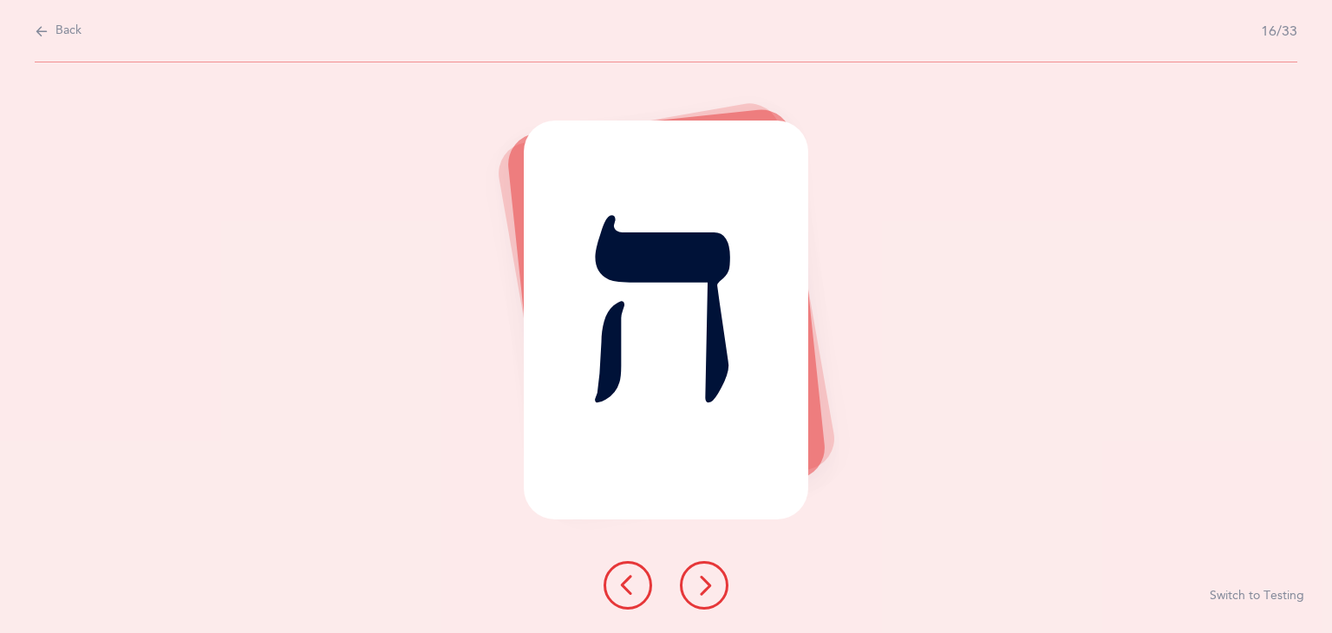
click at [700, 578] on icon at bounding box center [704, 585] width 21 height 21
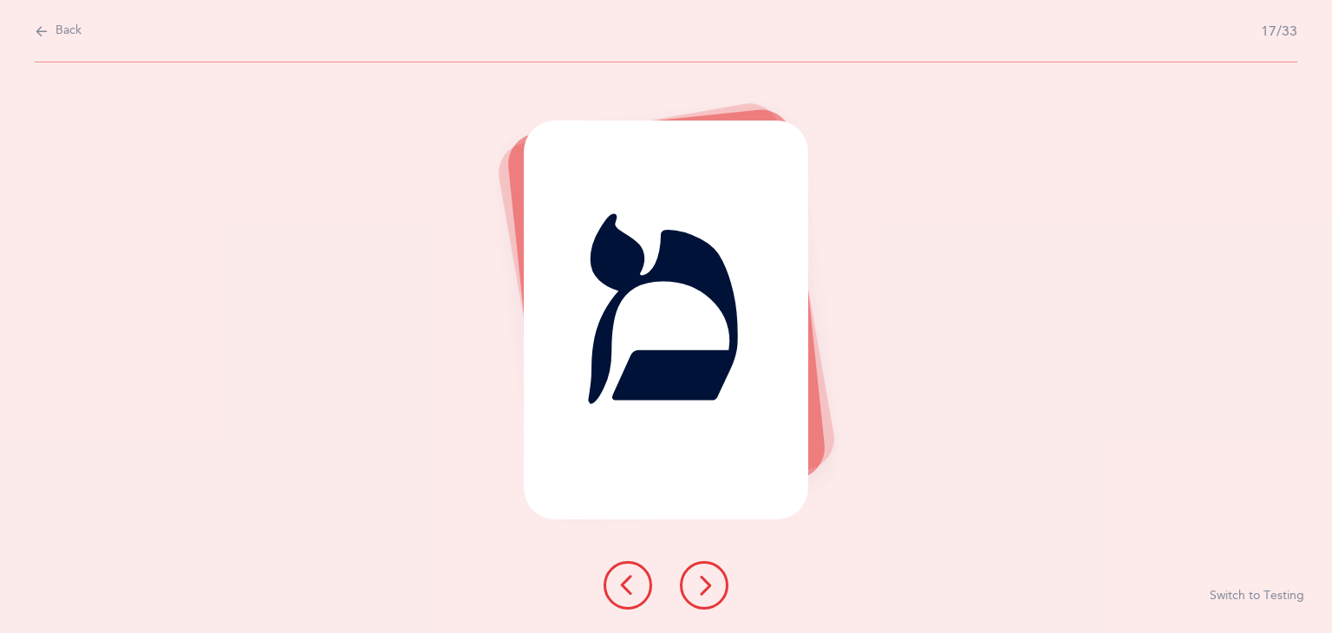
click at [700, 579] on icon at bounding box center [704, 585] width 21 height 21
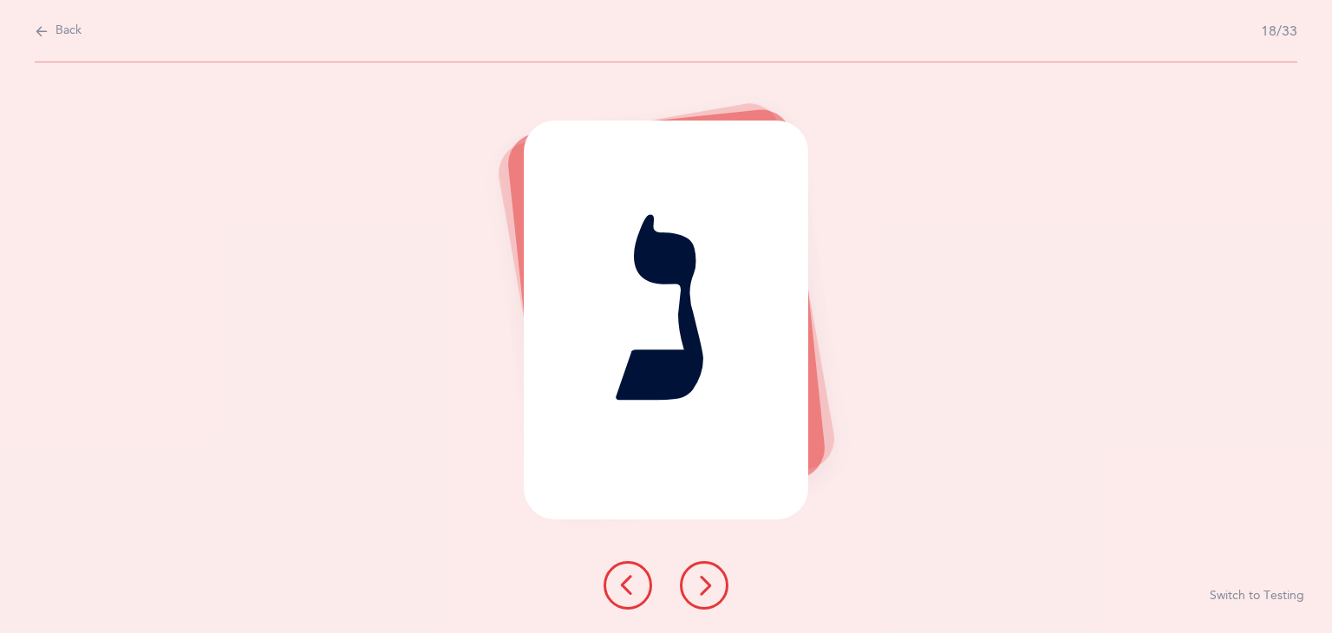
click at [700, 579] on icon at bounding box center [704, 585] width 21 height 21
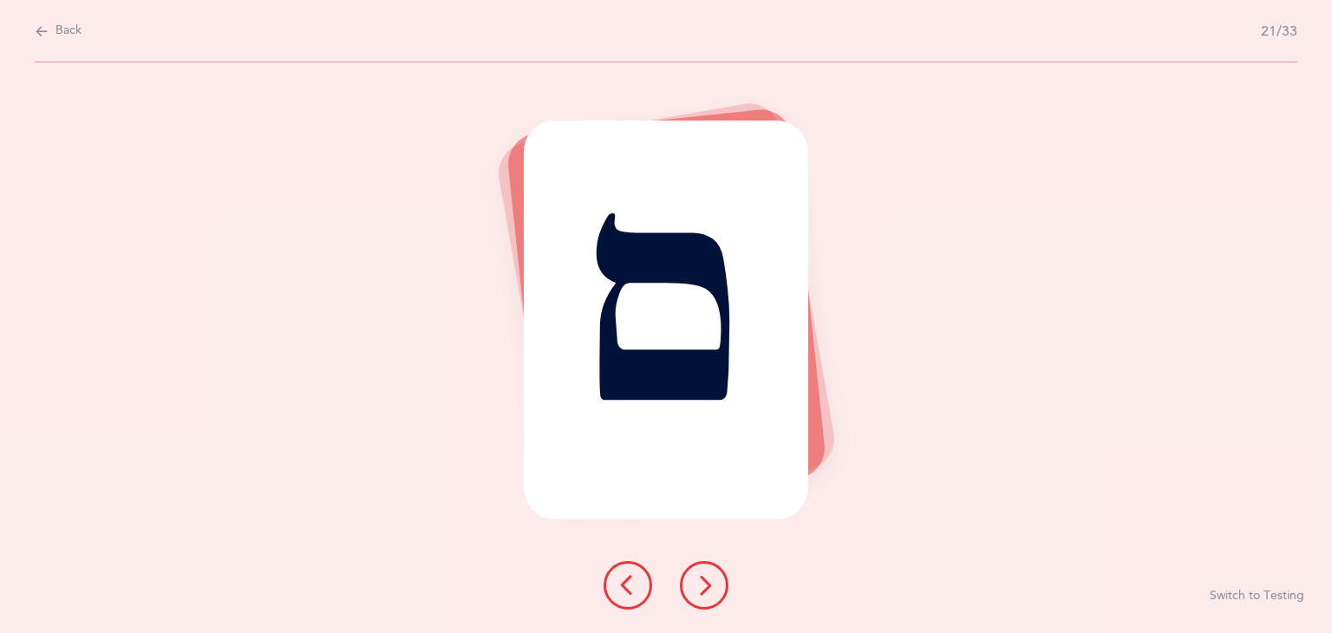
click at [700, 579] on icon at bounding box center [704, 585] width 21 height 21
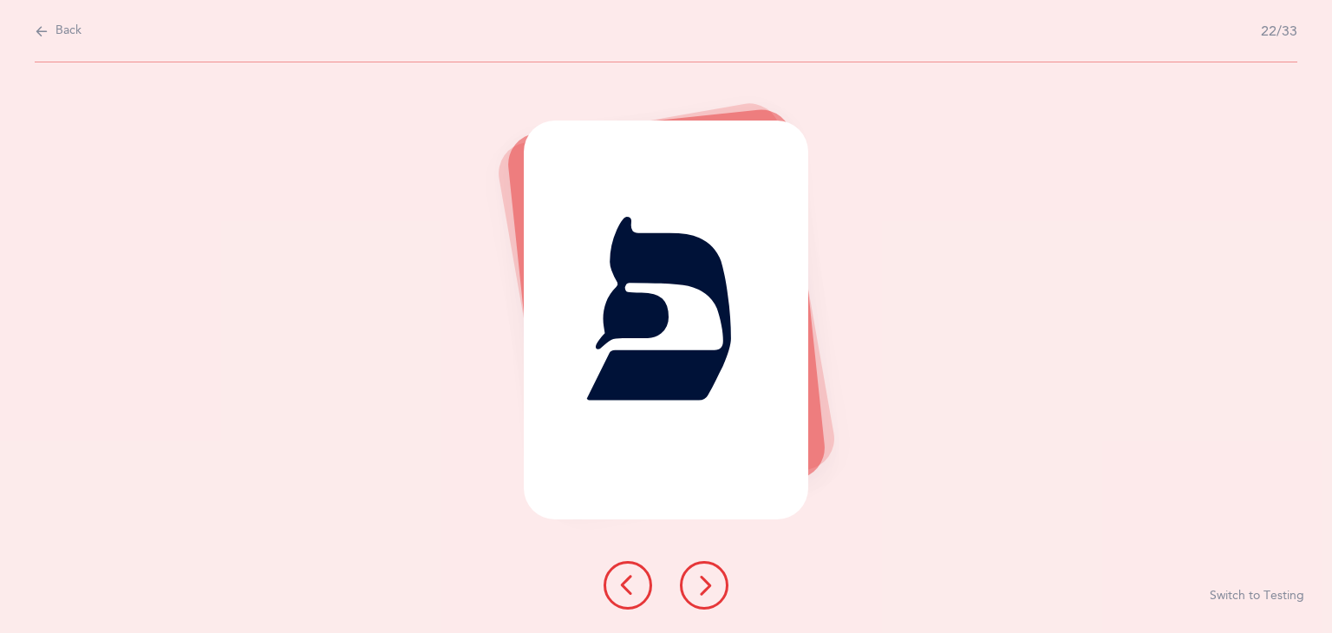
click at [700, 579] on icon at bounding box center [704, 585] width 21 height 21
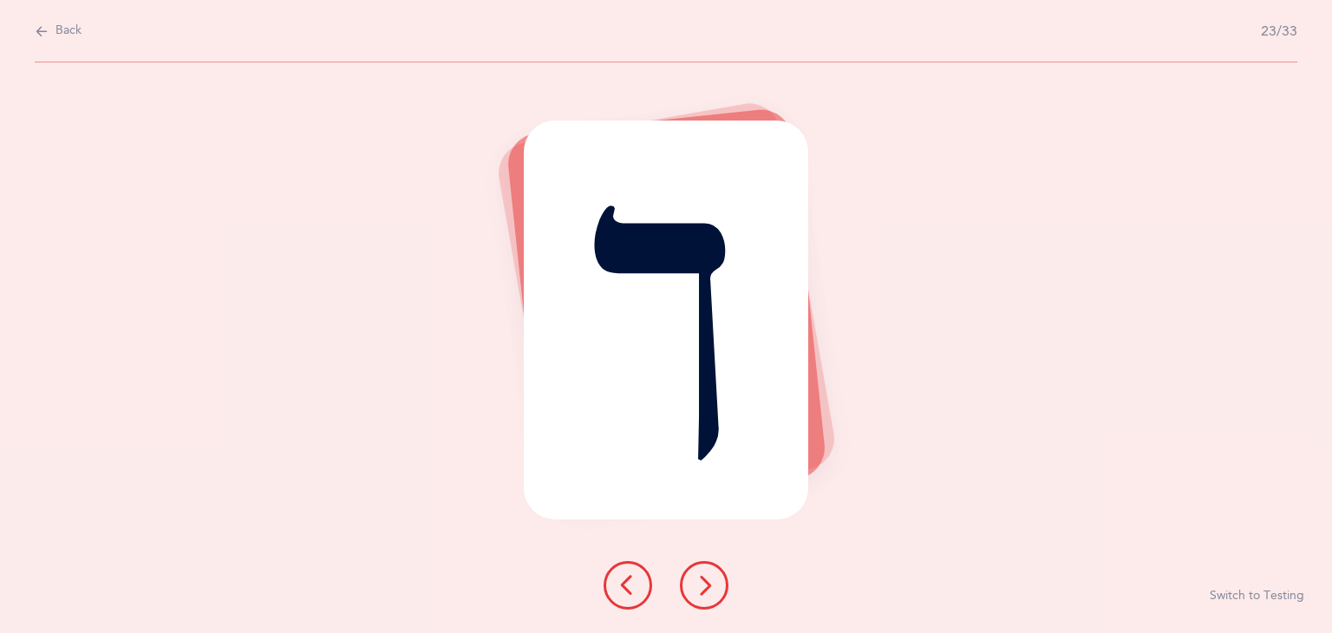
click at [700, 579] on icon at bounding box center [704, 585] width 21 height 21
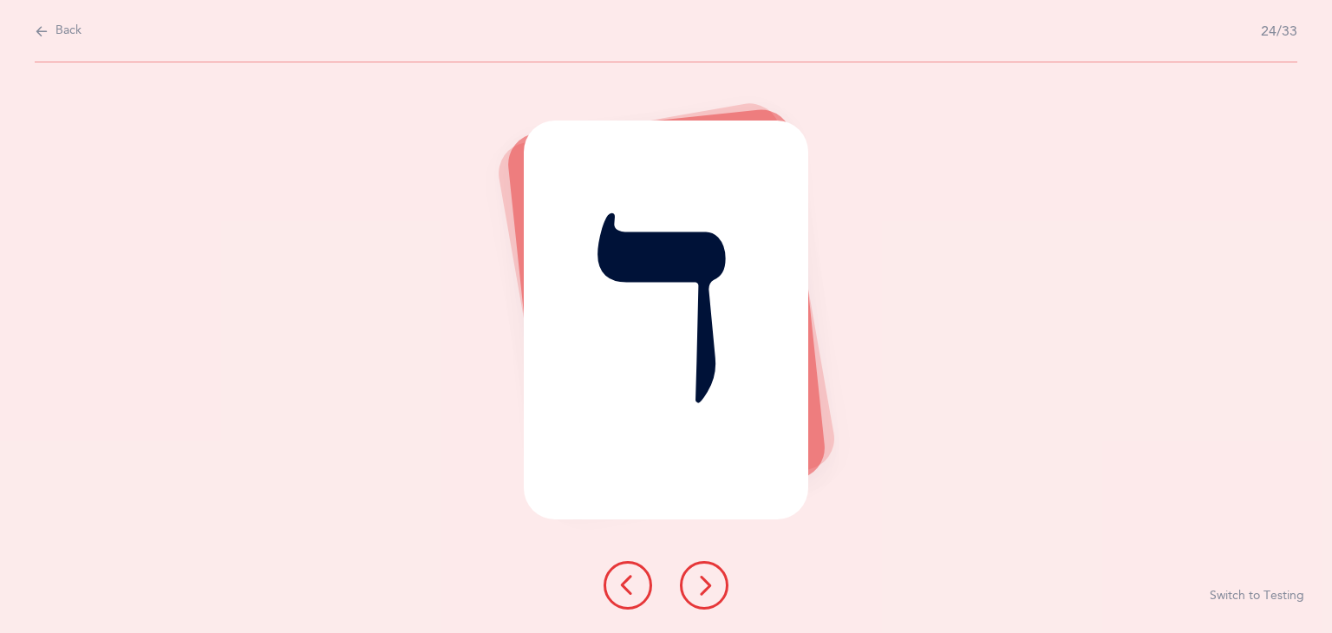
click at [704, 583] on icon at bounding box center [704, 585] width 21 height 21
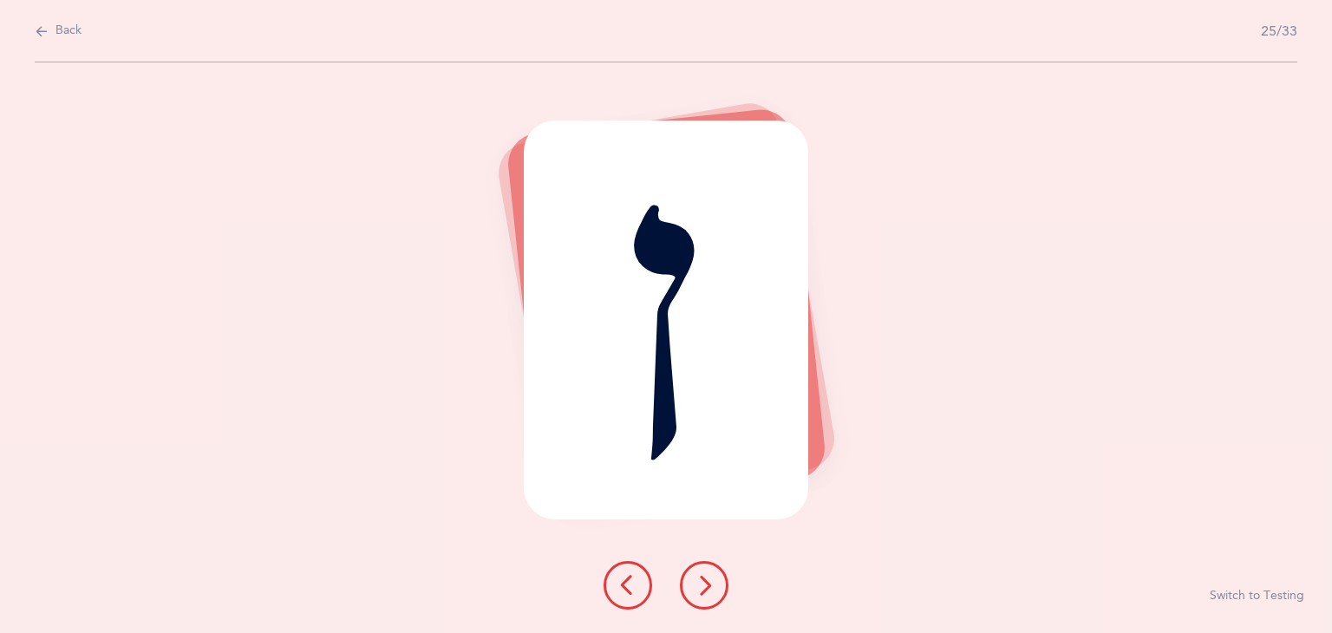
click at [704, 583] on icon at bounding box center [704, 585] width 21 height 21
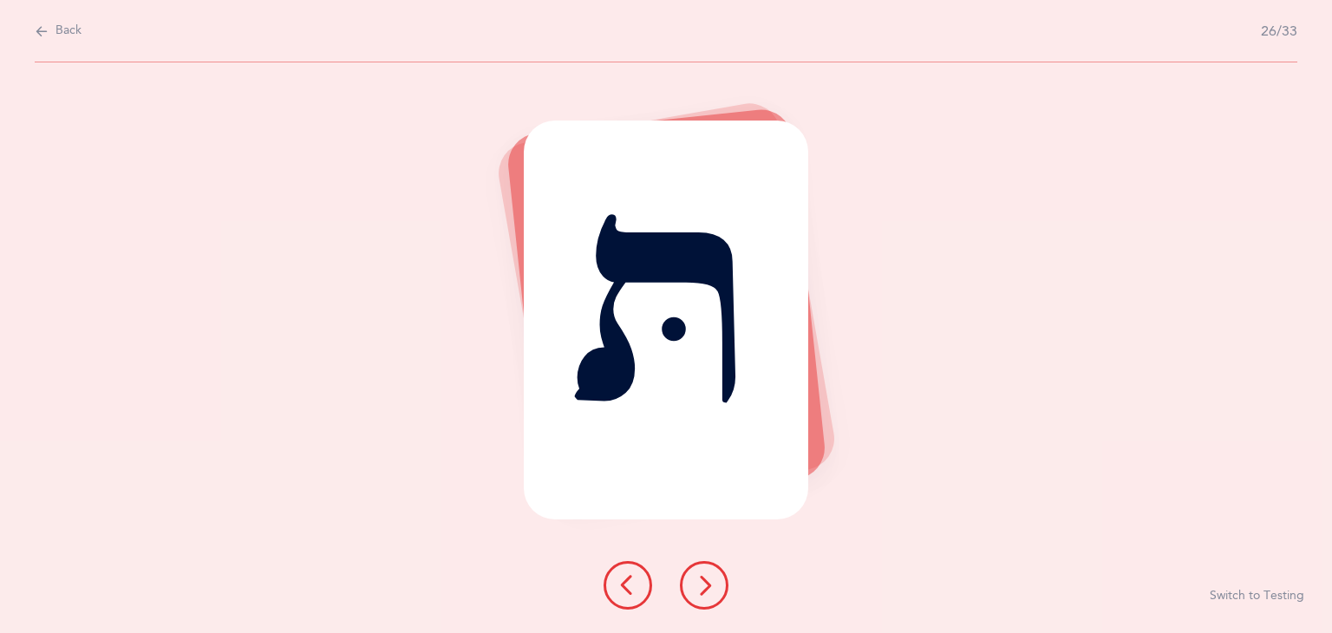
click at [704, 583] on icon at bounding box center [704, 585] width 21 height 21
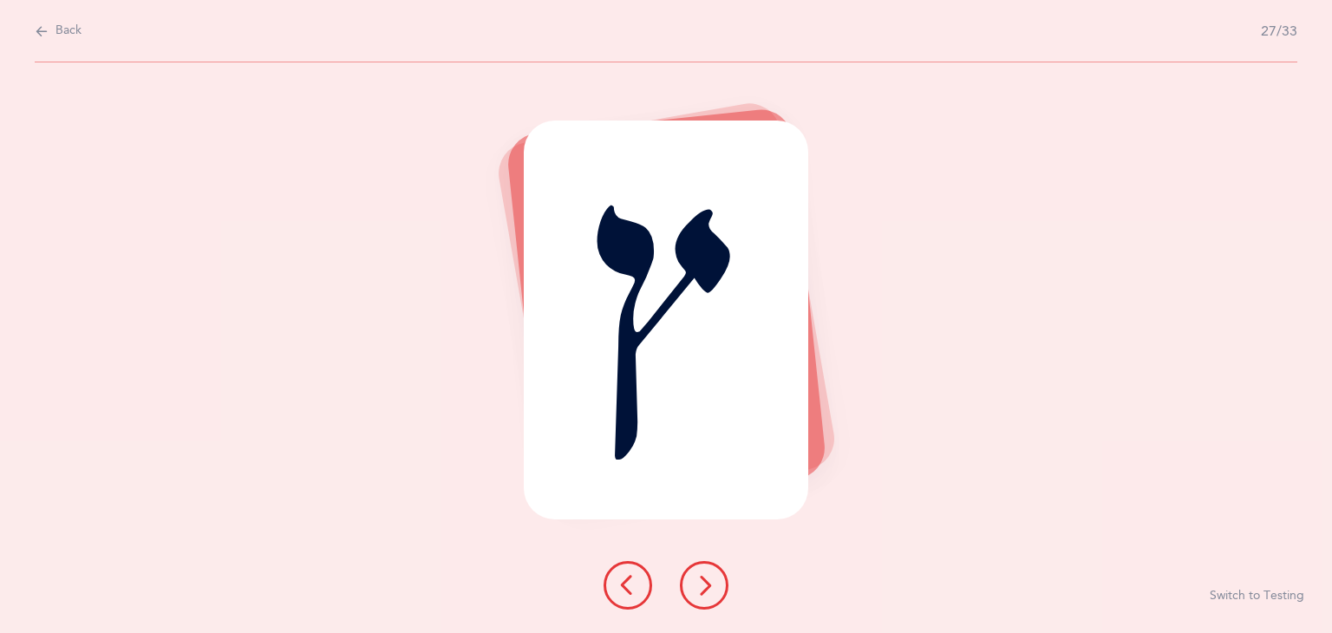
click at [704, 583] on icon at bounding box center [704, 585] width 21 height 21
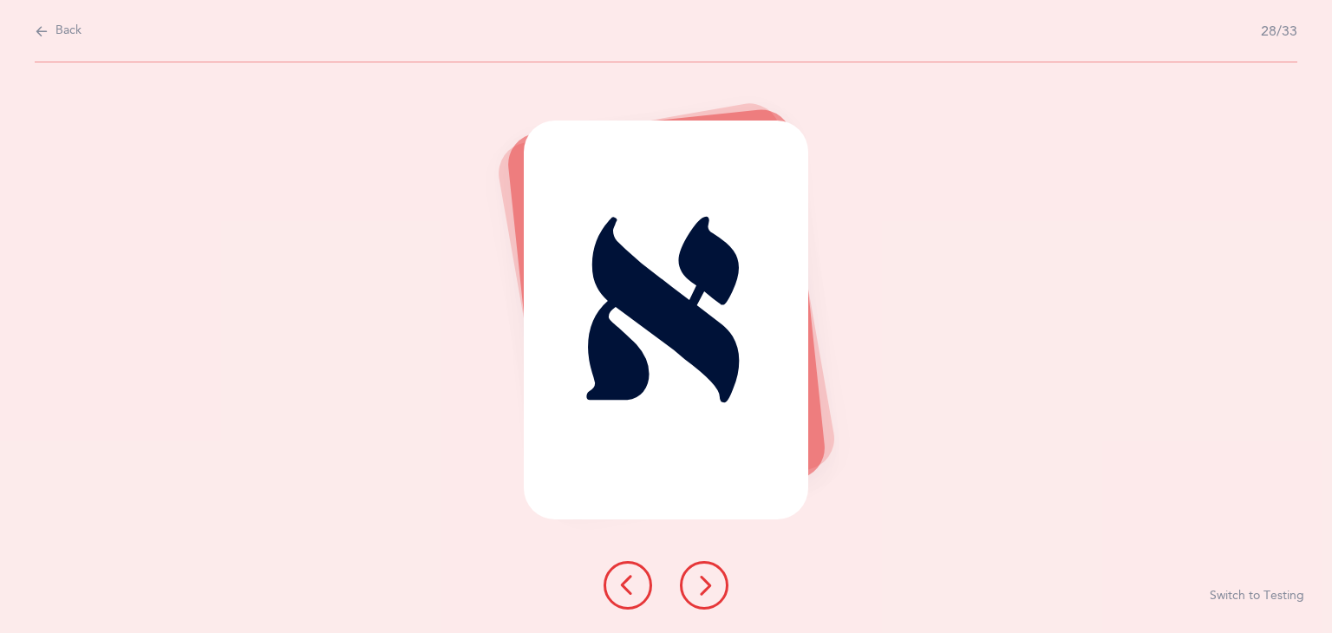
click at [705, 585] on icon at bounding box center [704, 585] width 21 height 21
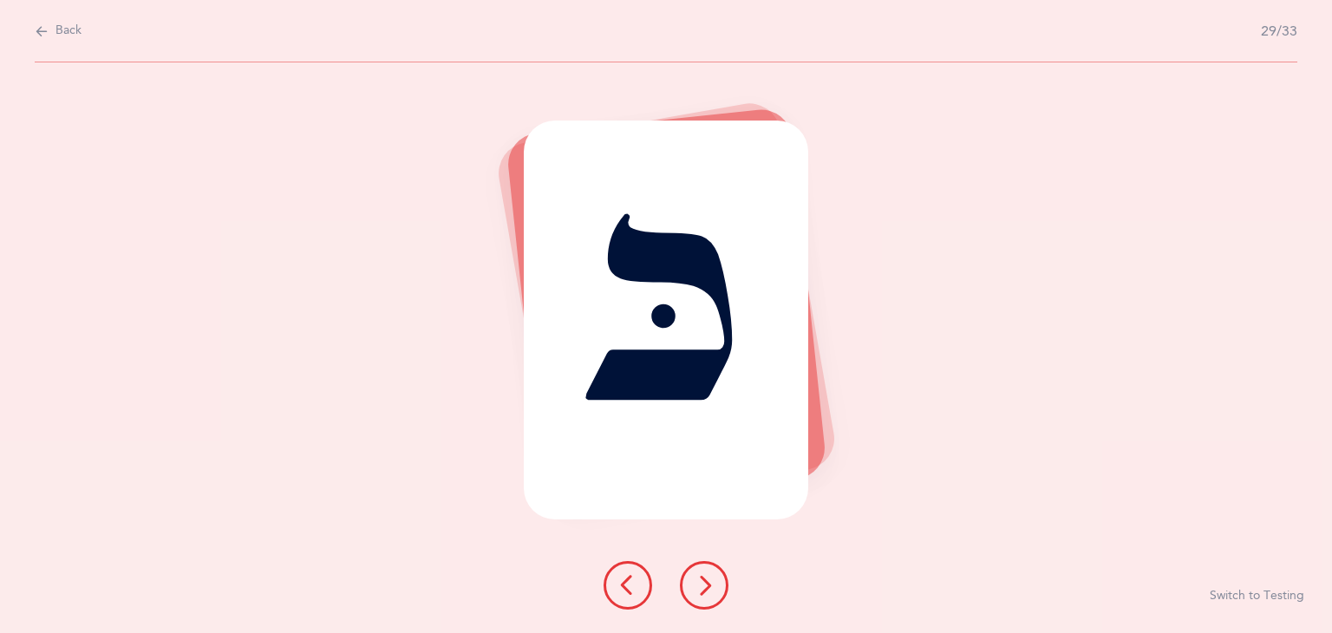
click at [707, 589] on icon at bounding box center [704, 585] width 21 height 21
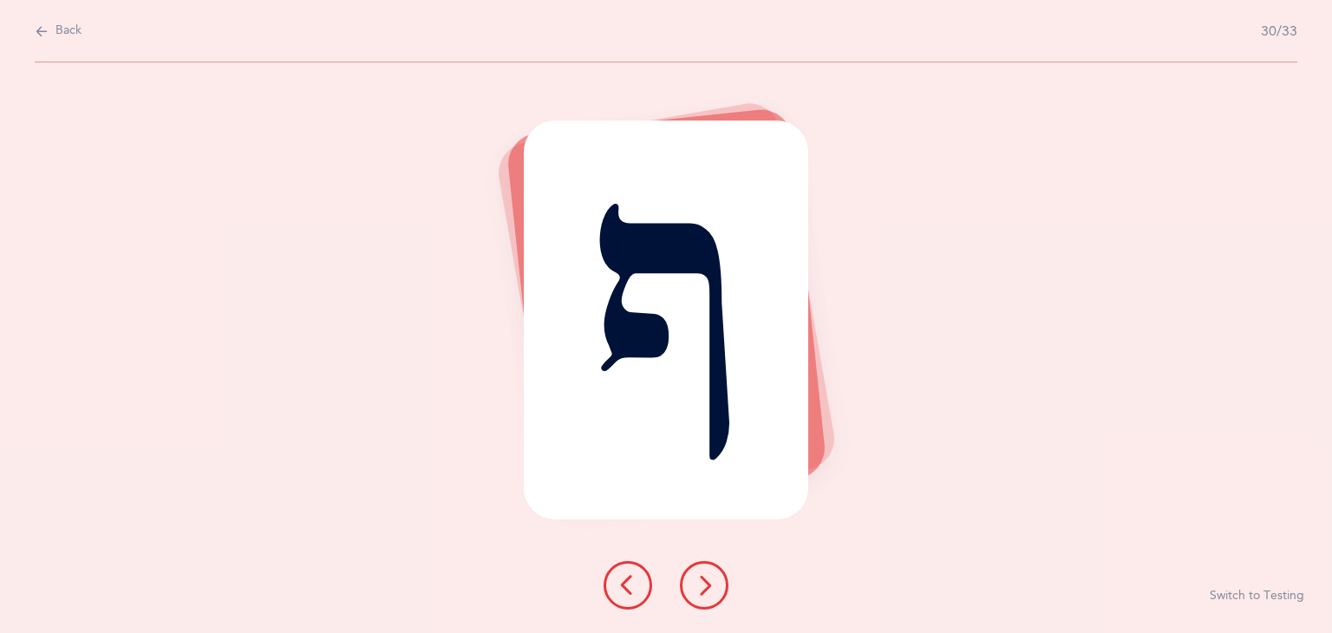
click at [708, 589] on icon at bounding box center [704, 585] width 21 height 21
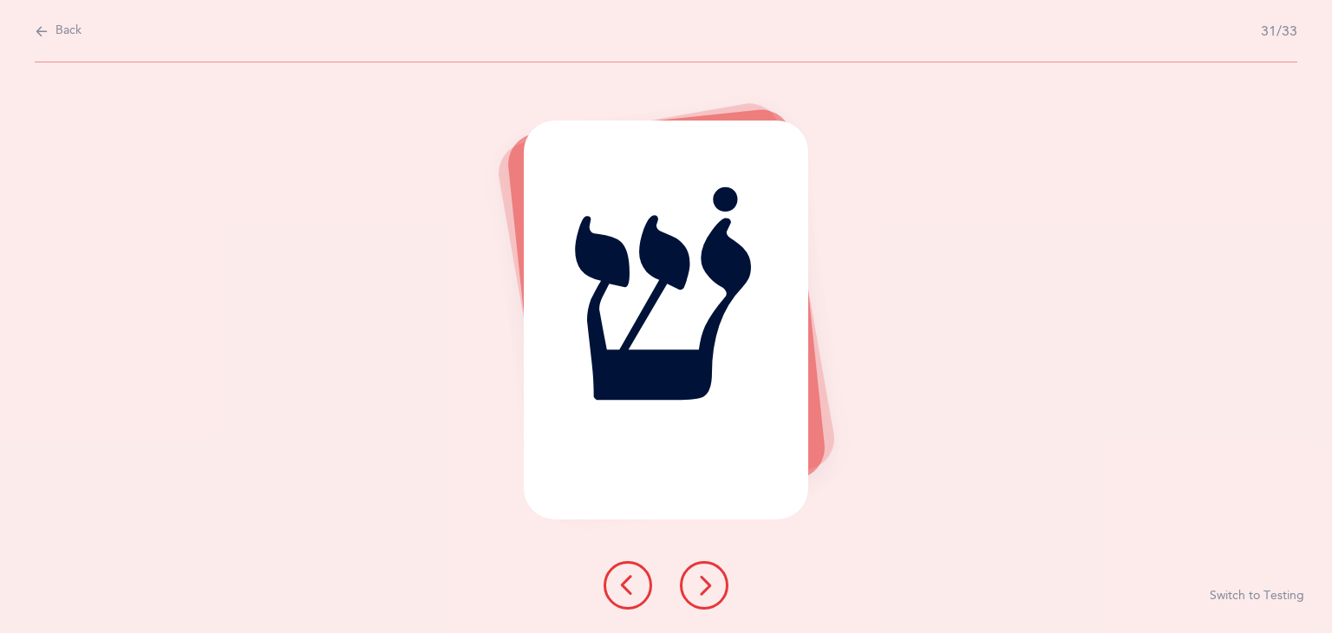
click at [708, 589] on icon at bounding box center [704, 585] width 21 height 21
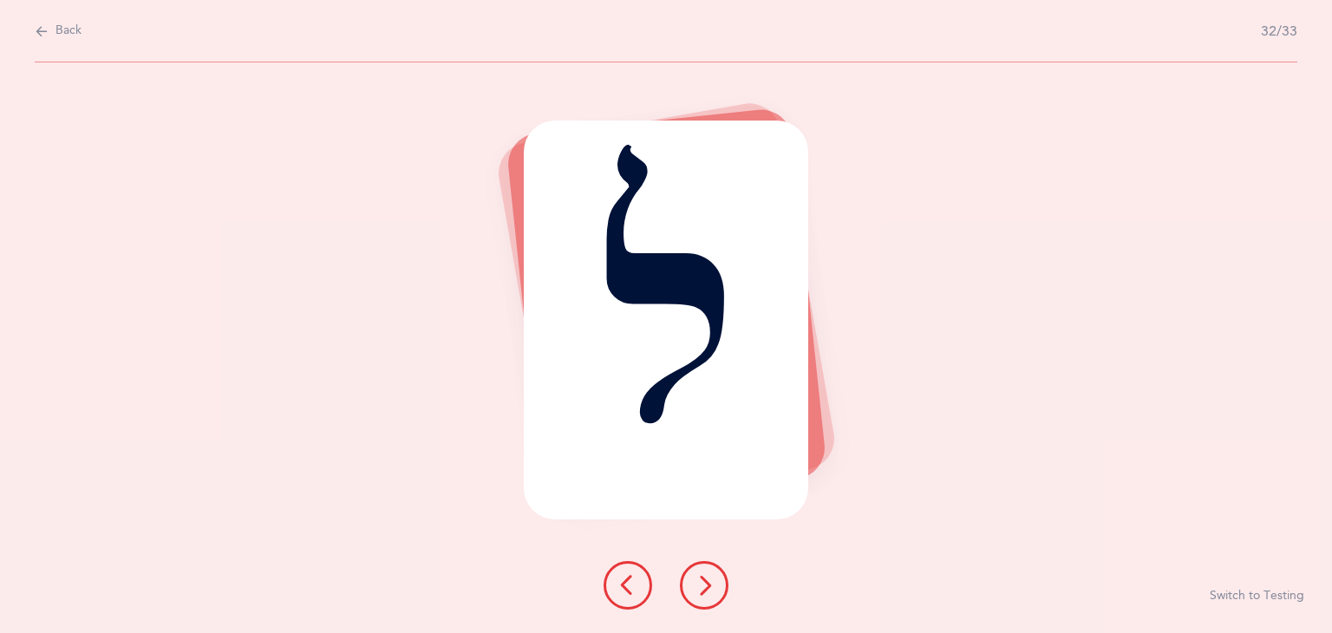
click at [706, 589] on icon at bounding box center [704, 585] width 21 height 21
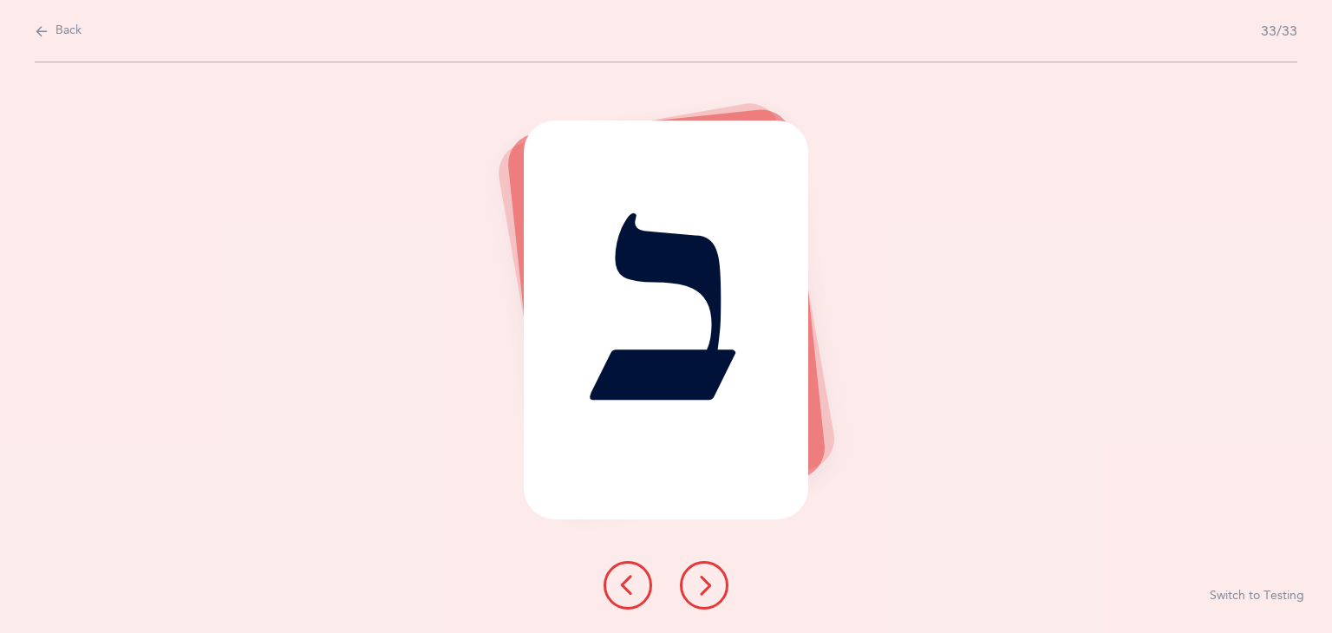
click at [706, 589] on icon at bounding box center [704, 585] width 21 height 21
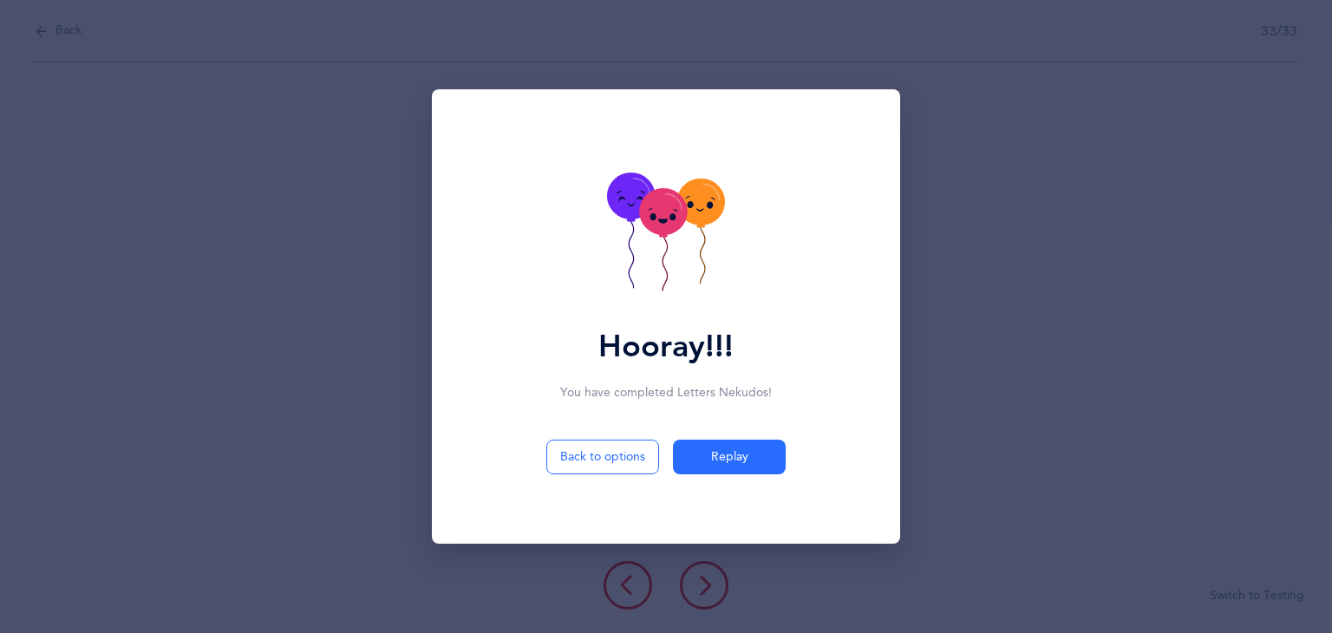
click at [648, 256] on icon at bounding box center [666, 234] width 118 height 123
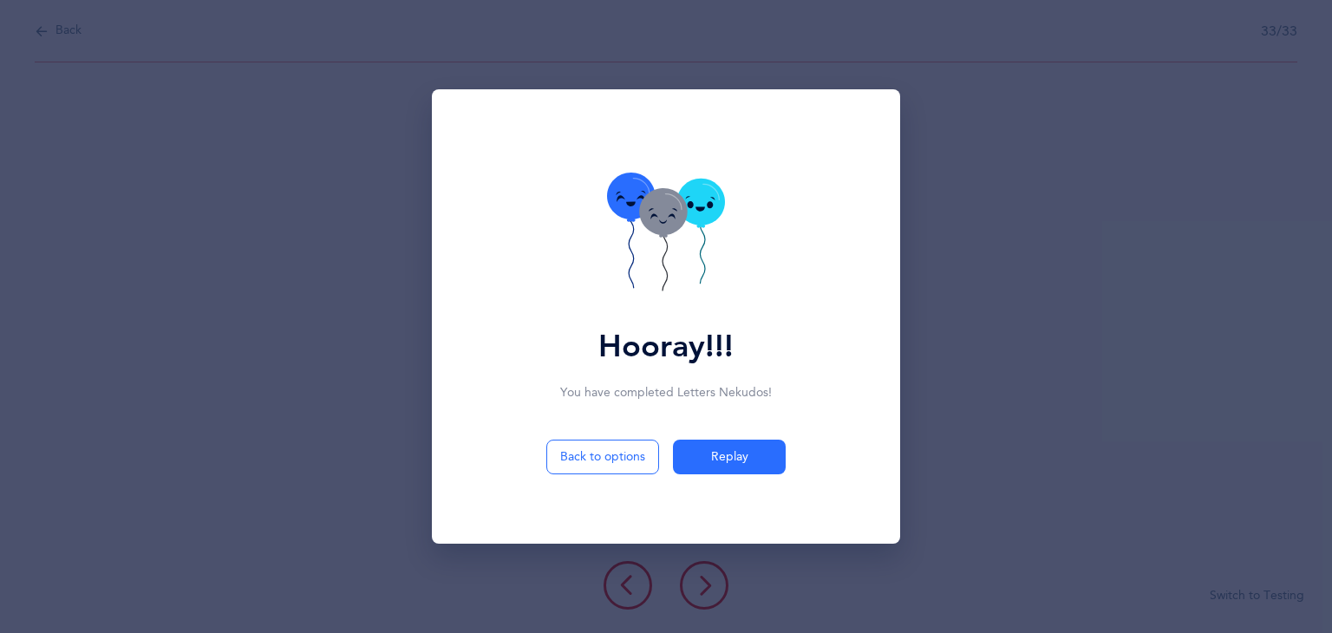
click at [648, 256] on icon at bounding box center [666, 234] width 118 height 123
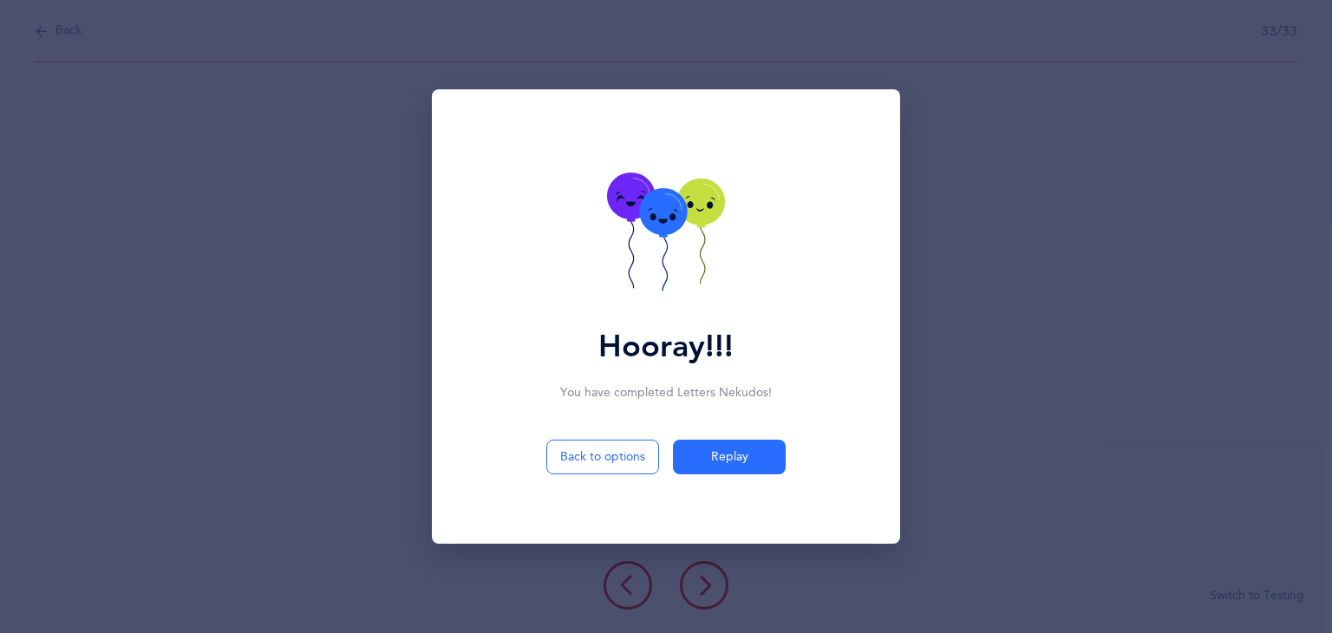
click at [648, 256] on icon at bounding box center [666, 234] width 118 height 123
click at [577, 435] on div "Hooray!!! You have completed Letters Nekudos ! Back to options Replay" at bounding box center [666, 316] width 468 height 454
click at [583, 447] on button "Back to options" at bounding box center [602, 457] width 113 height 35
select select "27"
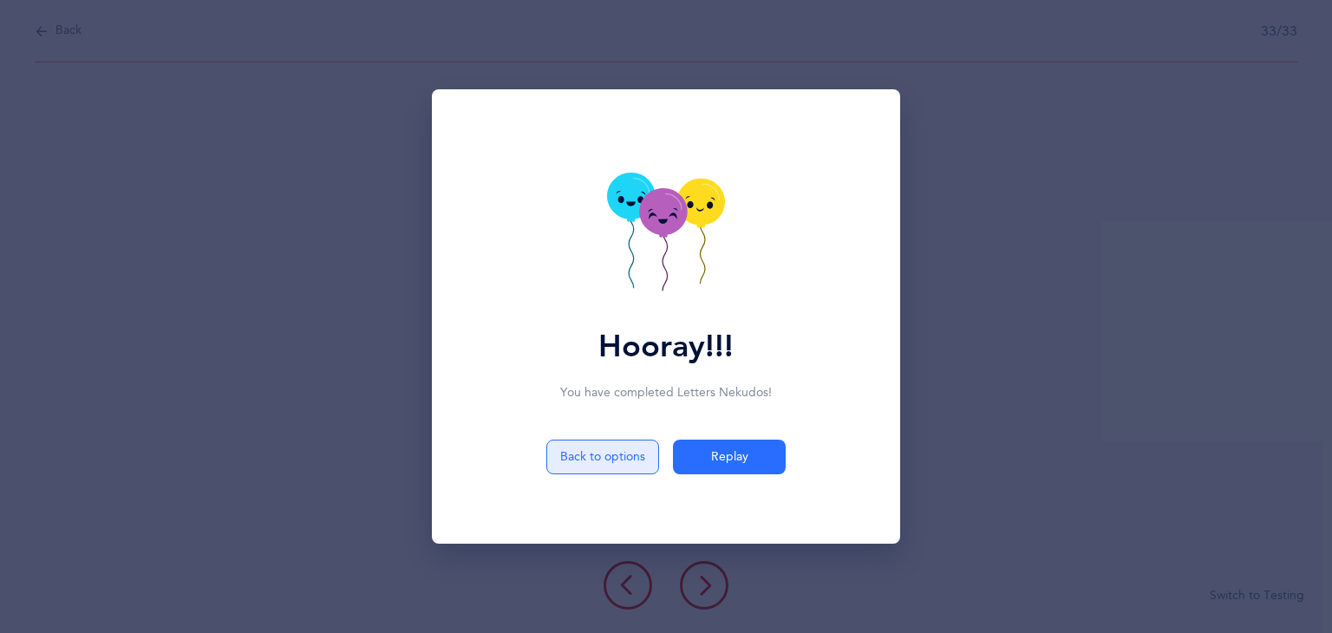
select select "single"
